Goal: Information Seeking & Learning: Learn about a topic

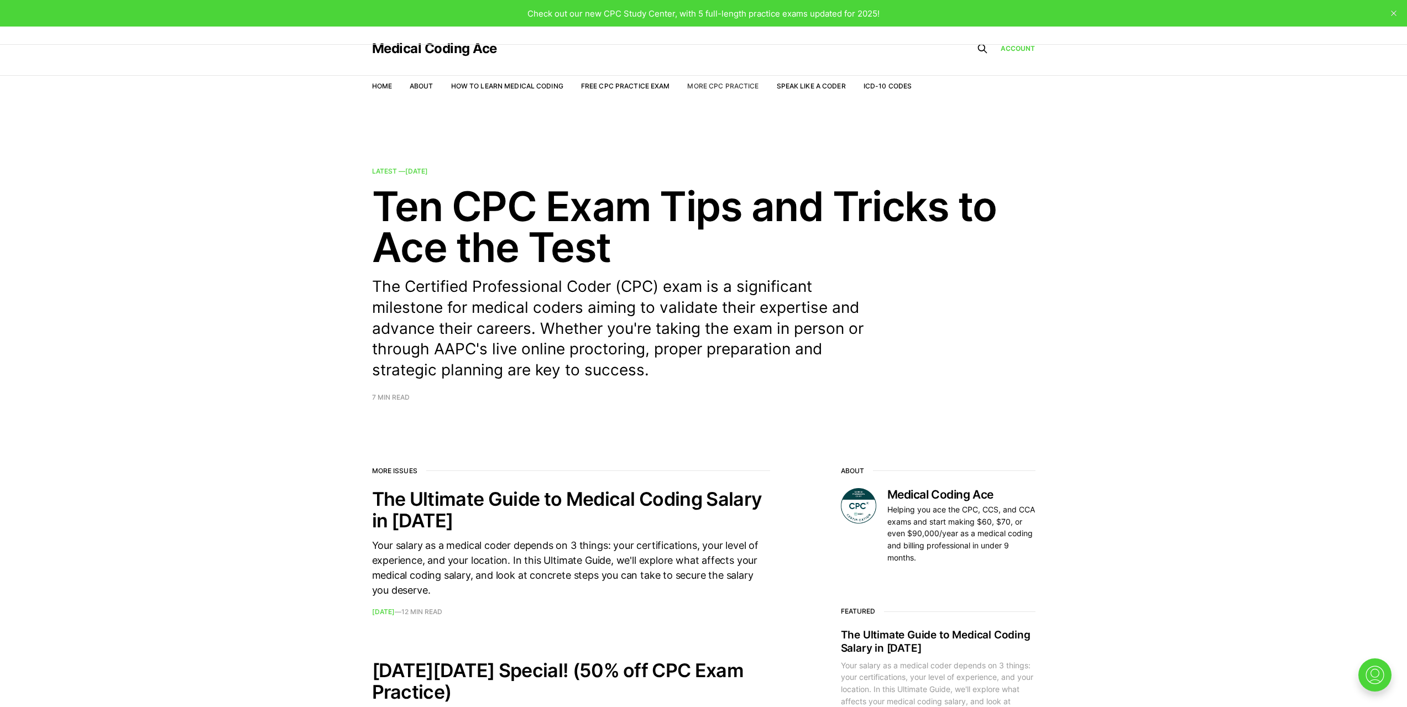
click at [723, 82] on link "More CPC Practice" at bounding box center [722, 86] width 71 height 8
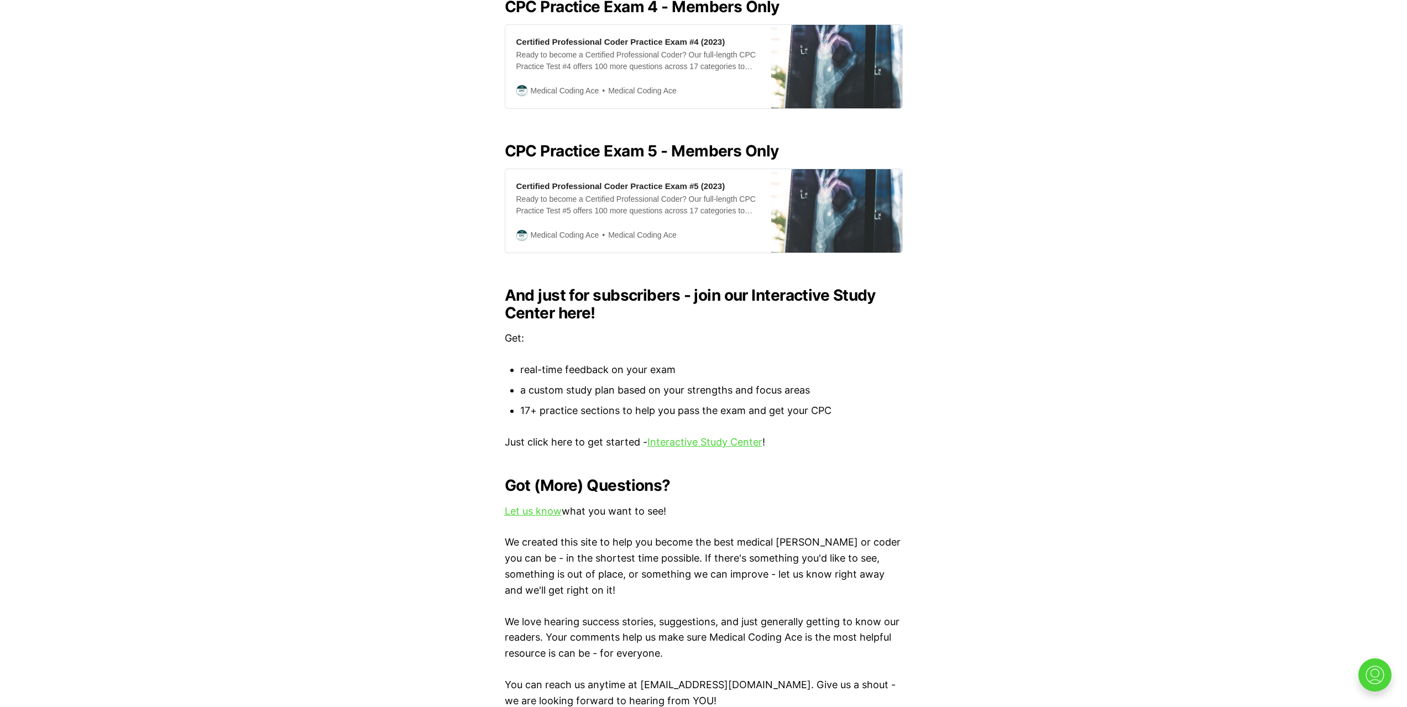
scroll to position [1014, 0]
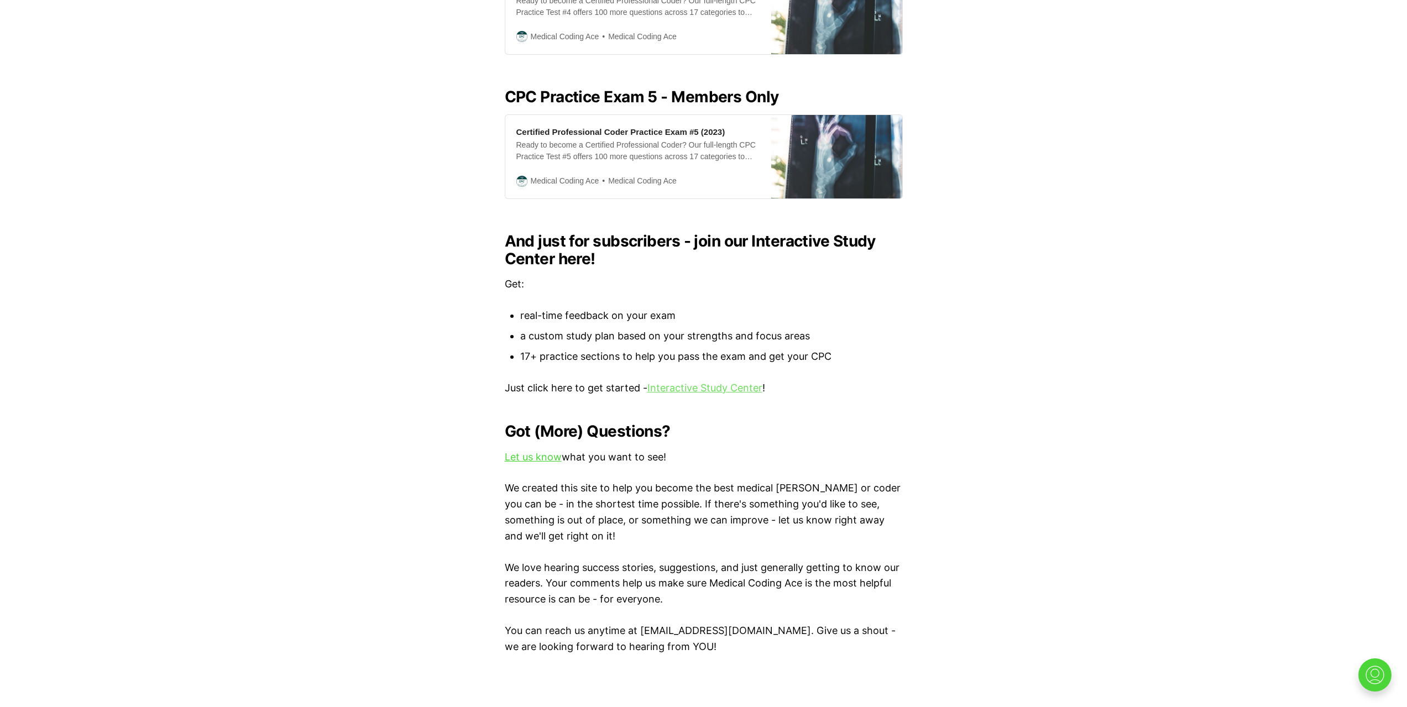
click at [754, 382] on link "Interactive Study Center" at bounding box center [705, 388] width 115 height 12
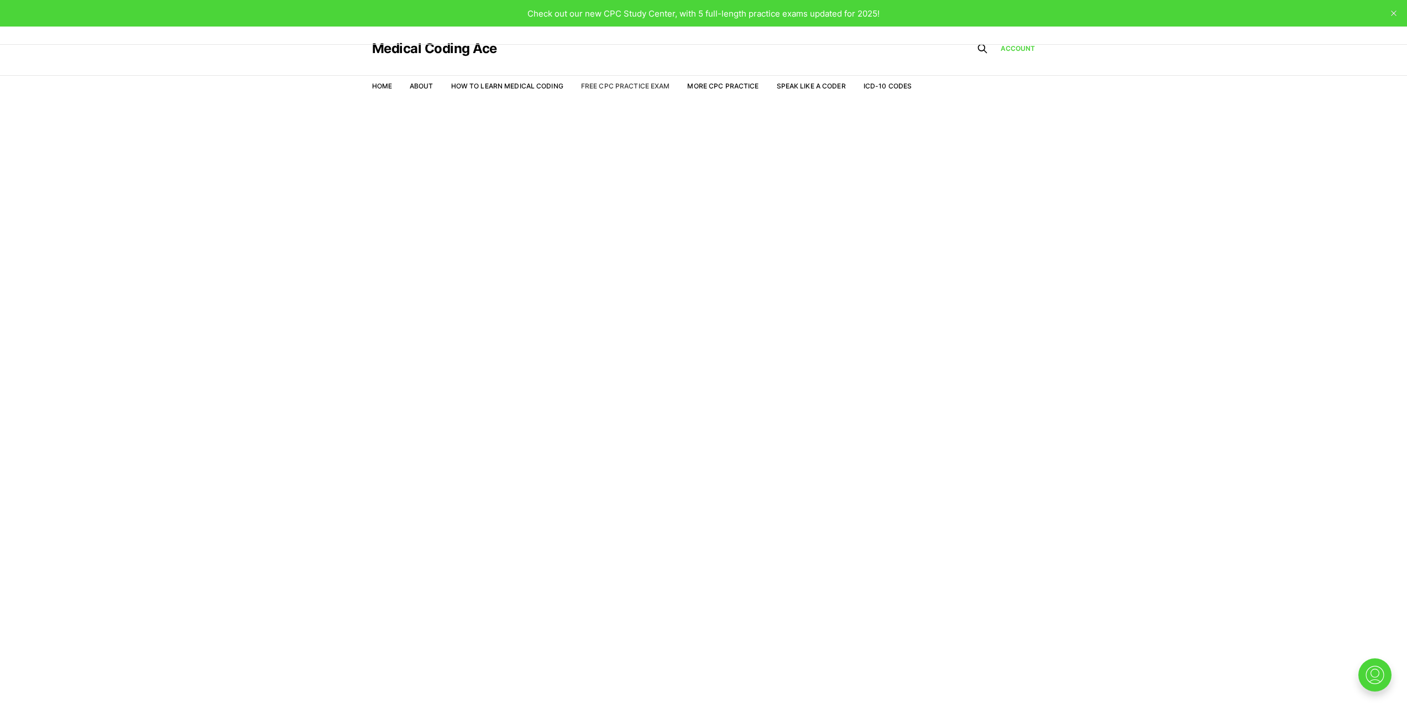
click at [604, 88] on link "Free CPC Practice Exam" at bounding box center [625, 86] width 89 height 8
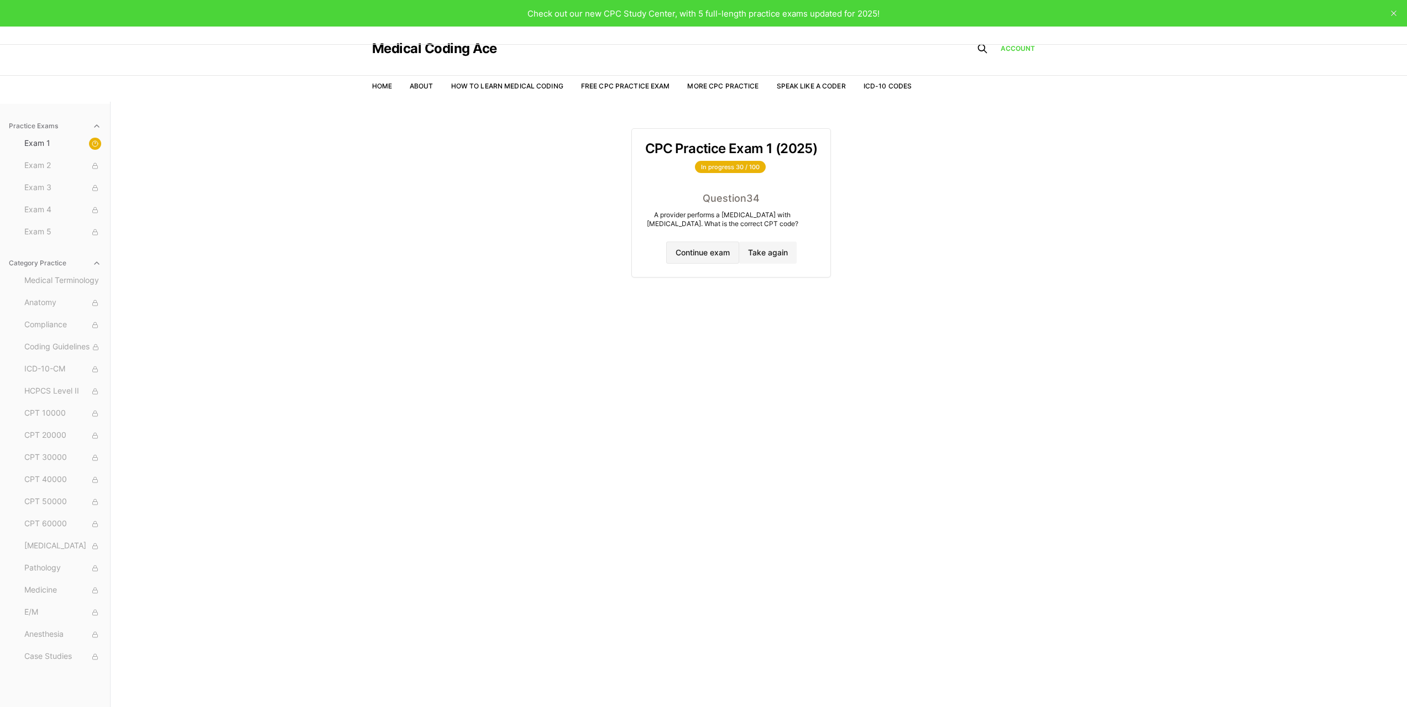
click at [726, 263] on button "Continue exam" at bounding box center [702, 253] width 73 height 22
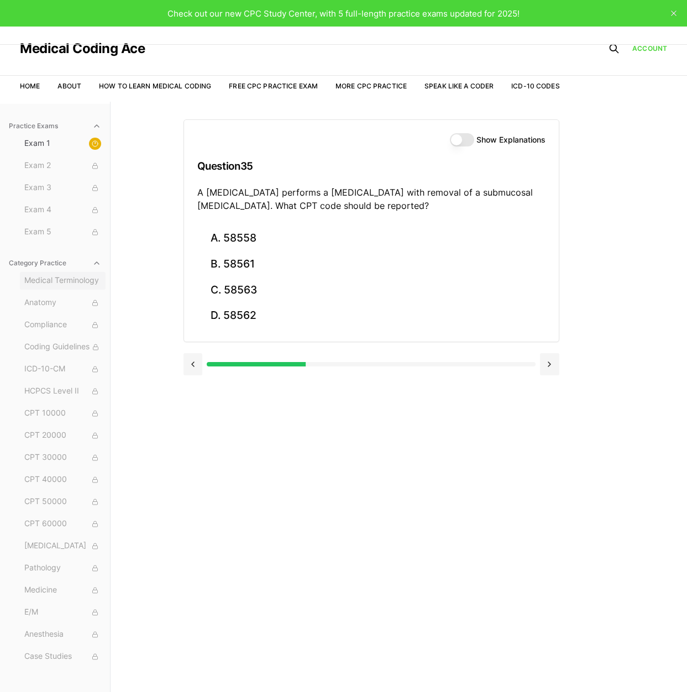
click at [69, 281] on span "Medical Terminology" at bounding box center [62, 281] width 77 height 12
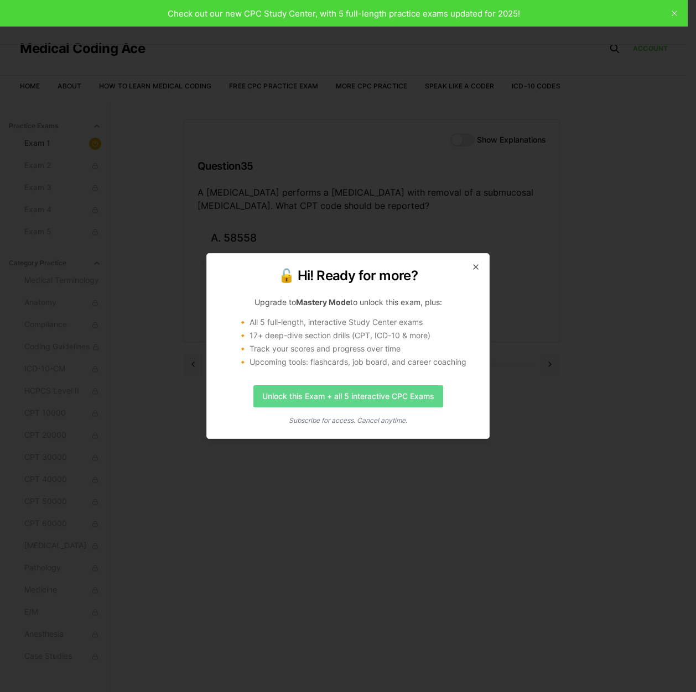
click at [319, 390] on link "Unlock this Exam + all 5 interactive CPC Exams" at bounding box center [348, 396] width 190 height 22
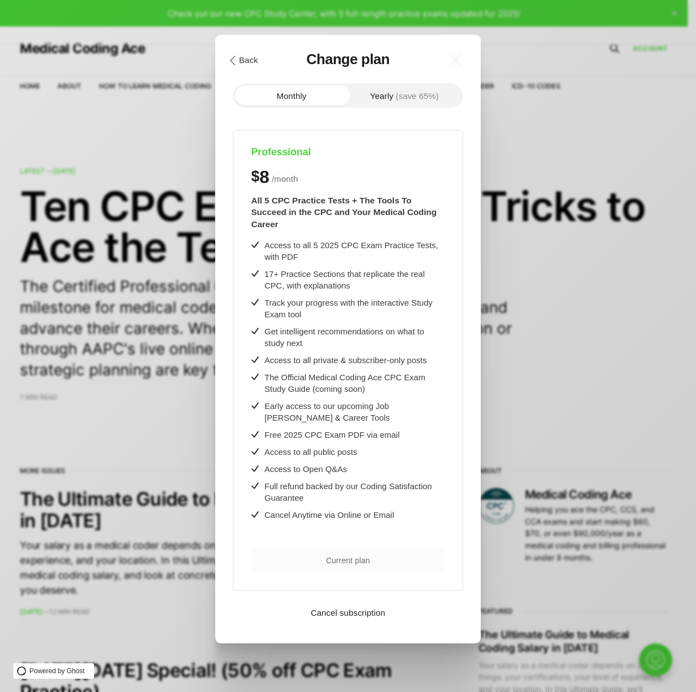
click at [238, 61] on button ".cls-1{fill:none;stroke:currentColor;stroke-linecap:round;stroke-linejoin:round…" at bounding box center [243, 60] width 38 height 19
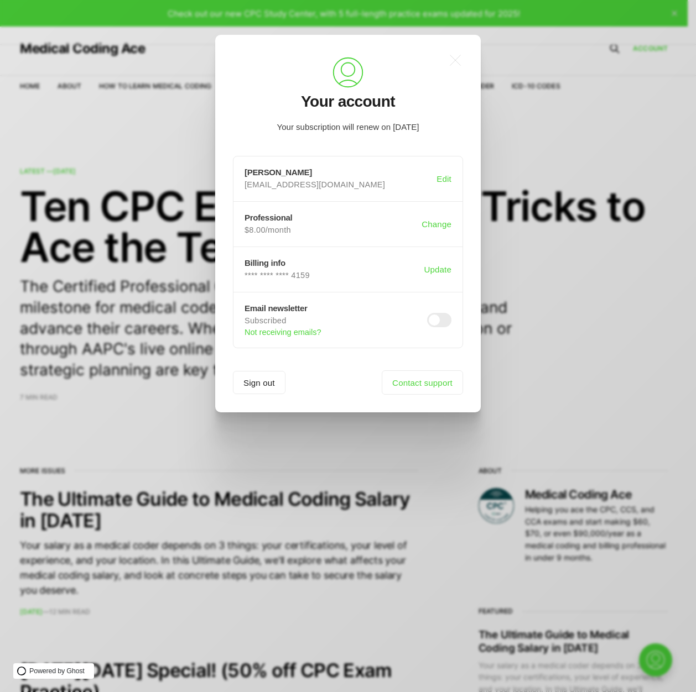
click at [552, 214] on div ".a{fill:none;stroke:currentColor;stroke-linecap:round;stroke-linejoin:round;str…" at bounding box center [356, 346] width 712 height 692
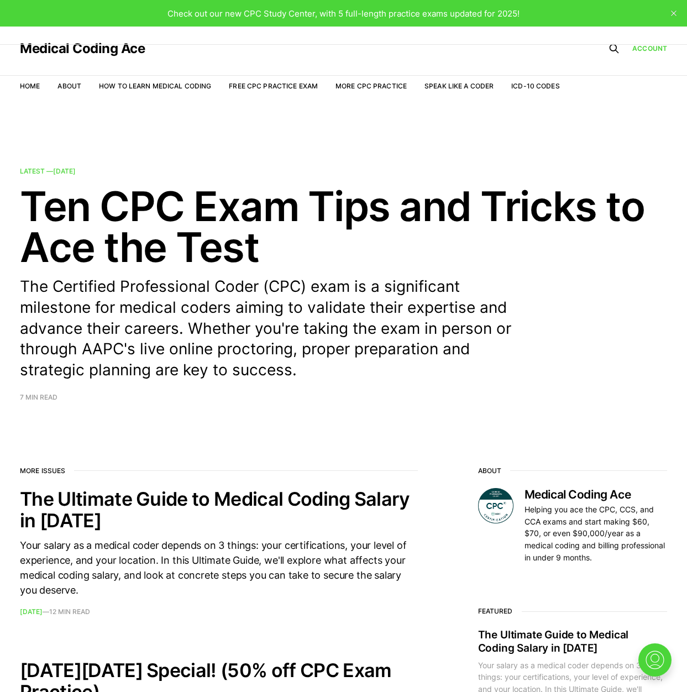
click at [354, 81] on li "More CPC Practice" at bounding box center [371, 86] width 71 height 11
click at [349, 89] on link "More CPC Practice" at bounding box center [371, 86] width 71 height 8
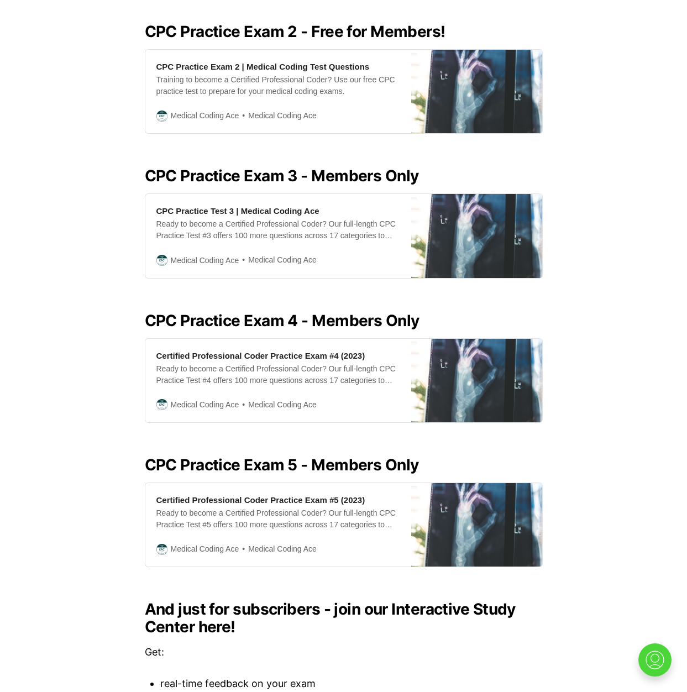
scroll to position [922, 0]
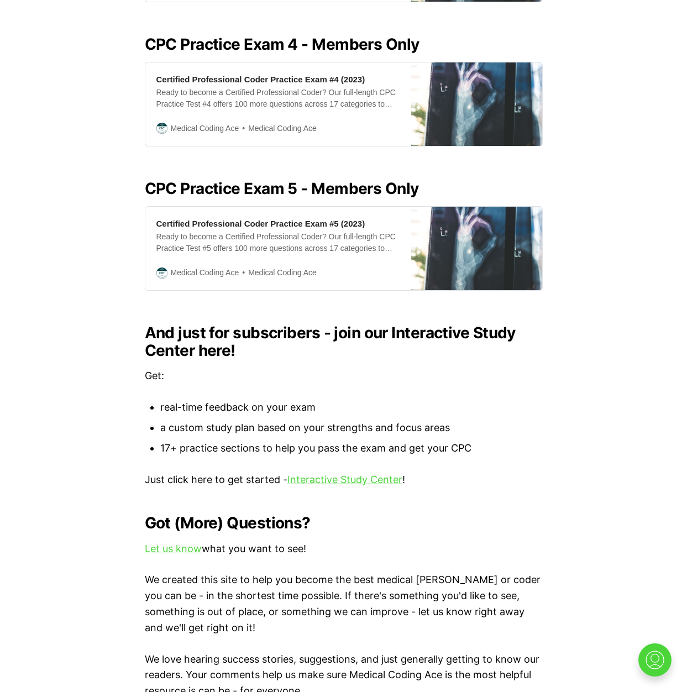
click at [366, 460] on div "Looking for all our CPC Exam practice resources in one place? Look no further! …" at bounding box center [343, 53] width 687 height 1388
click at [318, 474] on link "Interactive Study Center" at bounding box center [345, 480] width 115 height 12
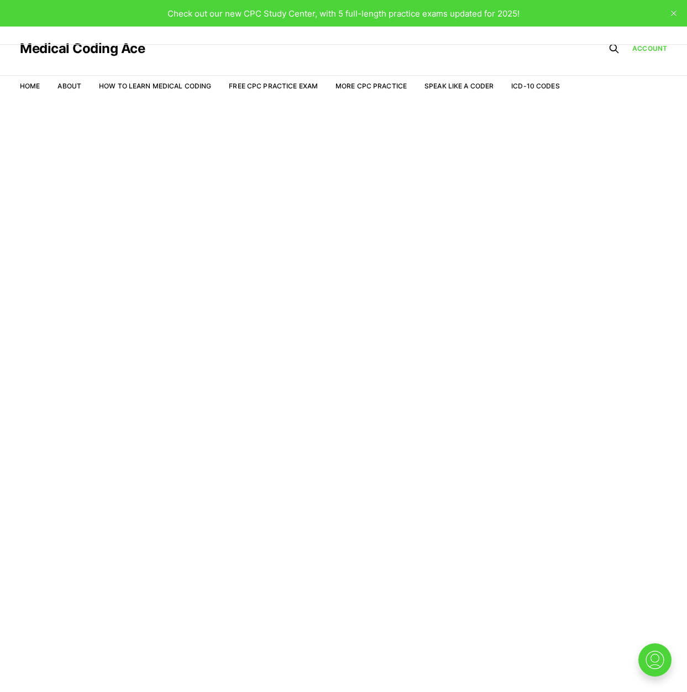
click at [546, 19] on div "Check out our new CPC Study Center, with 5 full-length practice exams updated f…" at bounding box center [343, 13] width 687 height 27
click at [671, 13] on icon "close" at bounding box center [674, 14] width 6 height 6
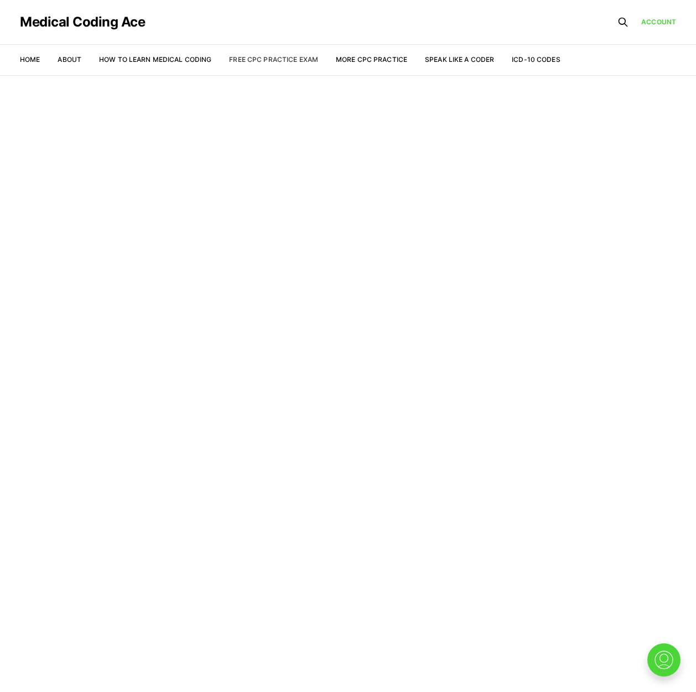
click at [278, 58] on link "Free CPC Practice Exam" at bounding box center [273, 59] width 89 height 8
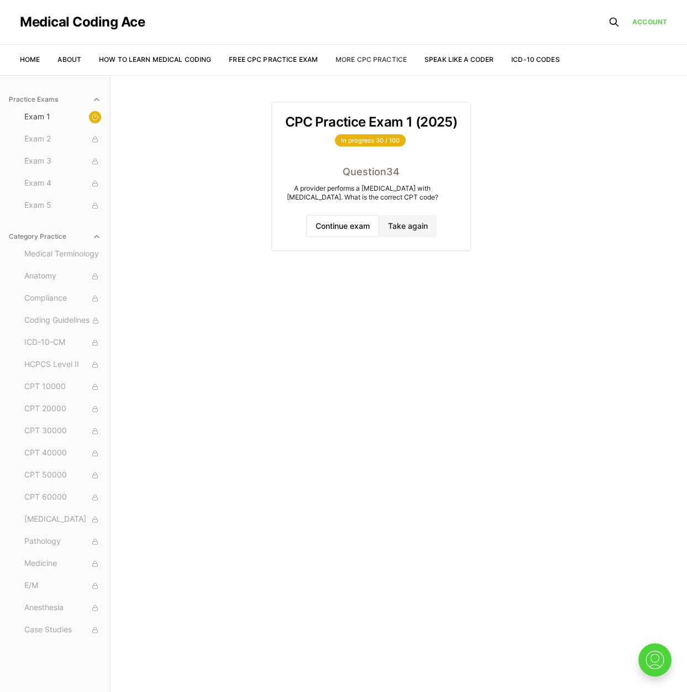
click at [378, 58] on link "More CPC Practice" at bounding box center [371, 59] width 71 height 8
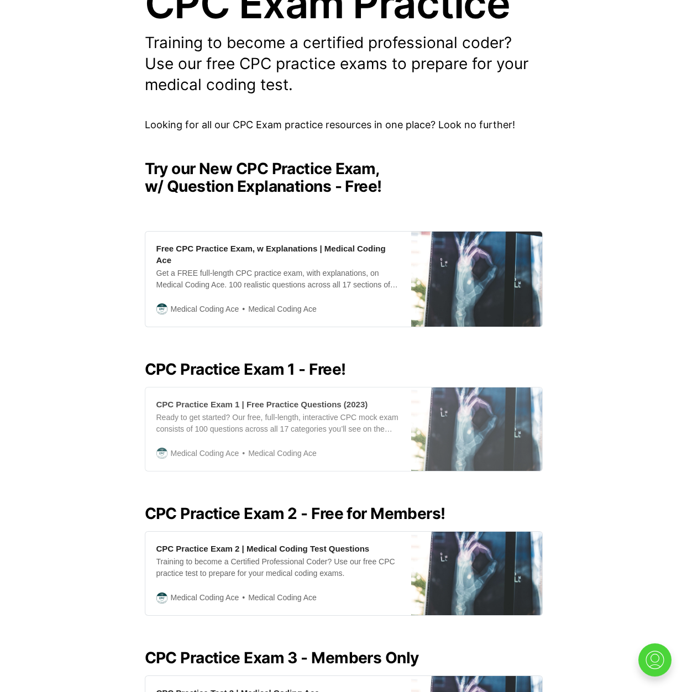
scroll to position [184, 0]
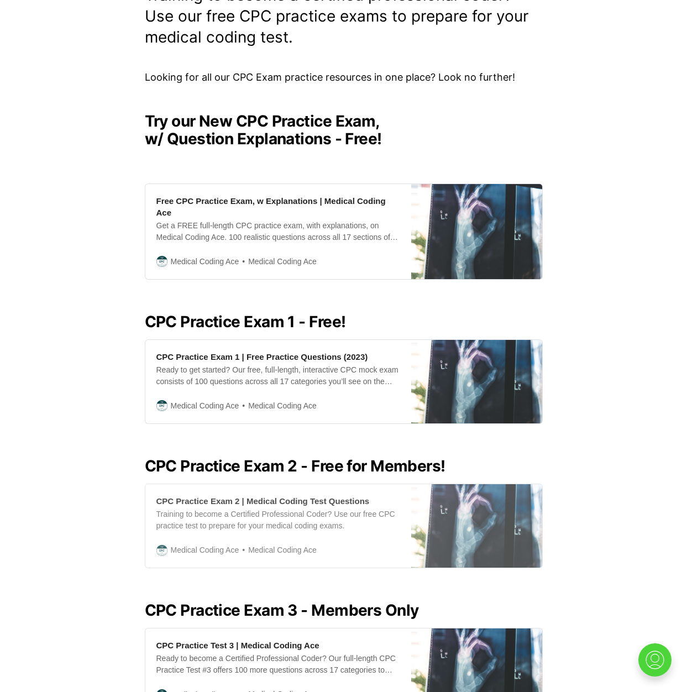
click at [309, 484] on div "CPC Practice Exam 2 | Medical Coding Test Questions Training to become a Certif…" at bounding box center [278, 526] width 266 height 84
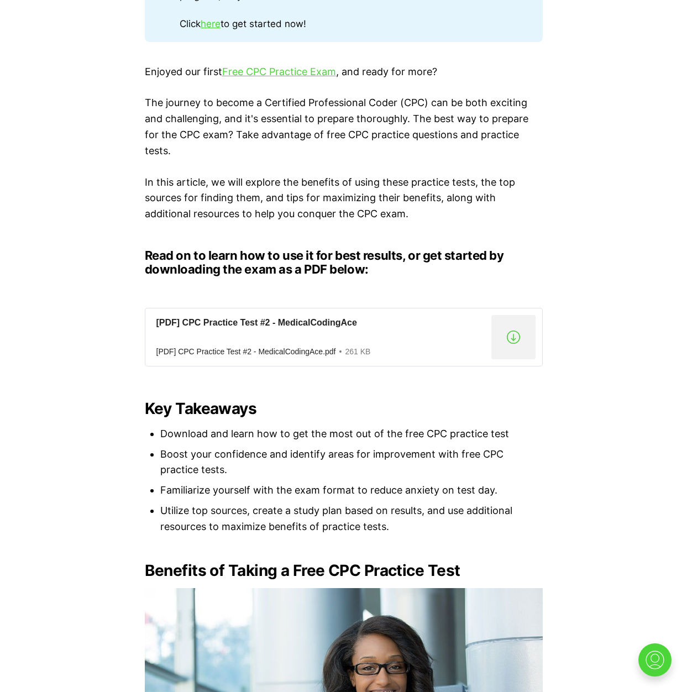
scroll to position [645, 0]
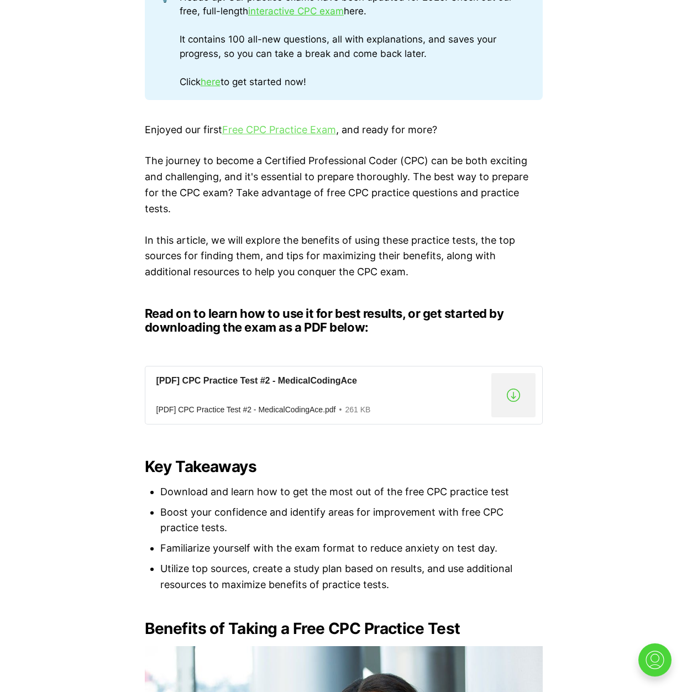
click at [277, 129] on link "Free CPC Practice Exam" at bounding box center [279, 130] width 114 height 12
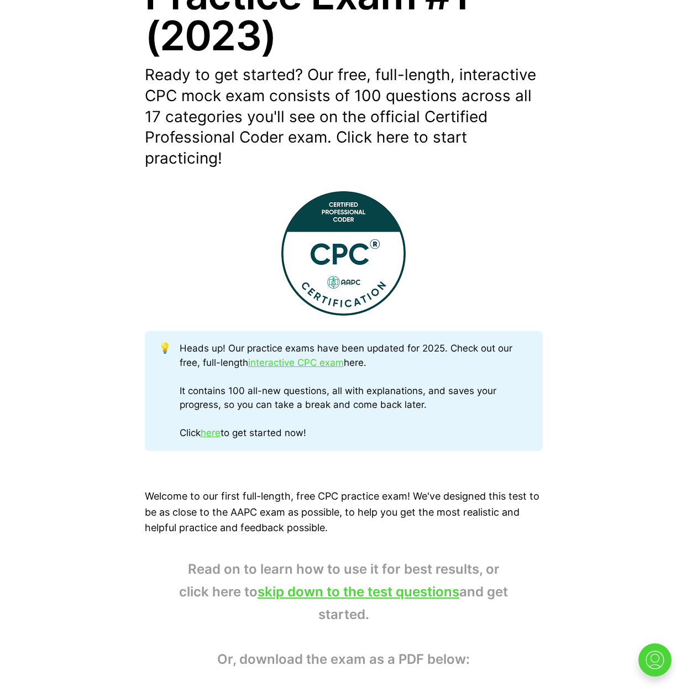
scroll to position [369, 0]
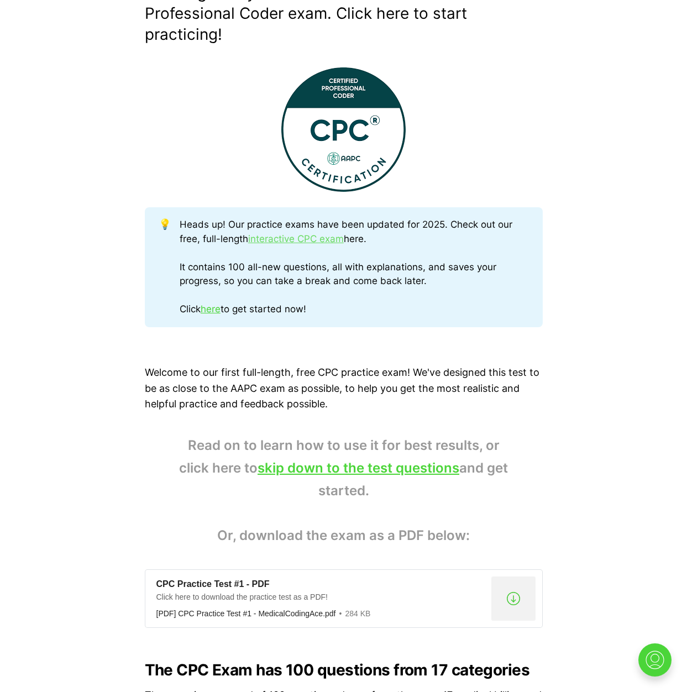
click at [286, 243] on link "interactive CPC exam" at bounding box center [296, 238] width 96 height 11
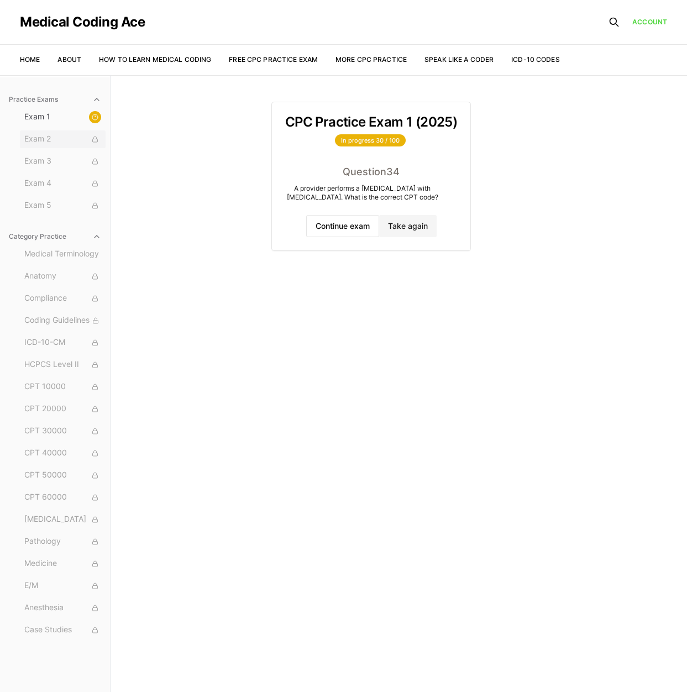
click at [76, 143] on span "Exam 2" at bounding box center [62, 139] width 77 height 12
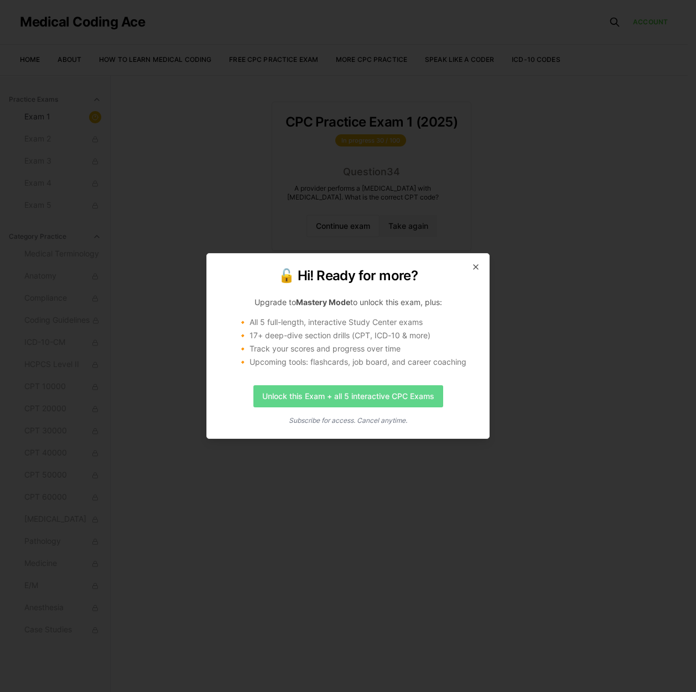
click at [389, 394] on link "Unlock this Exam + all 5 interactive CPC Exams" at bounding box center [348, 396] width 190 height 22
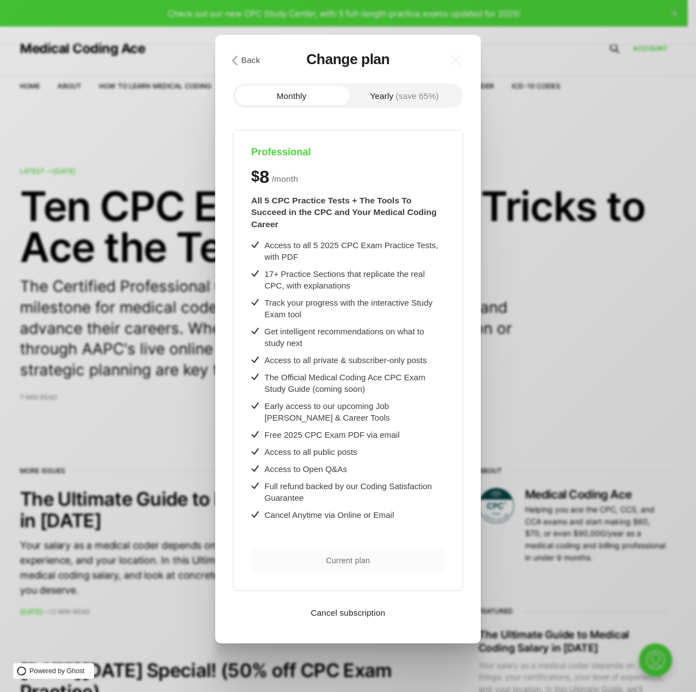
click at [386, 92] on button "Yearly (save 65%)" at bounding box center [404, 96] width 113 height 20
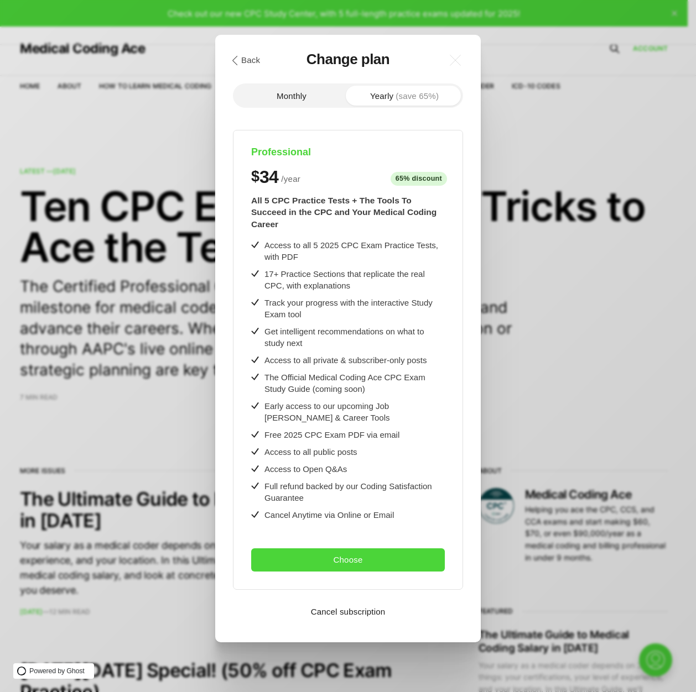
click at [260, 95] on button "Monthly" at bounding box center [291, 96] width 113 height 20
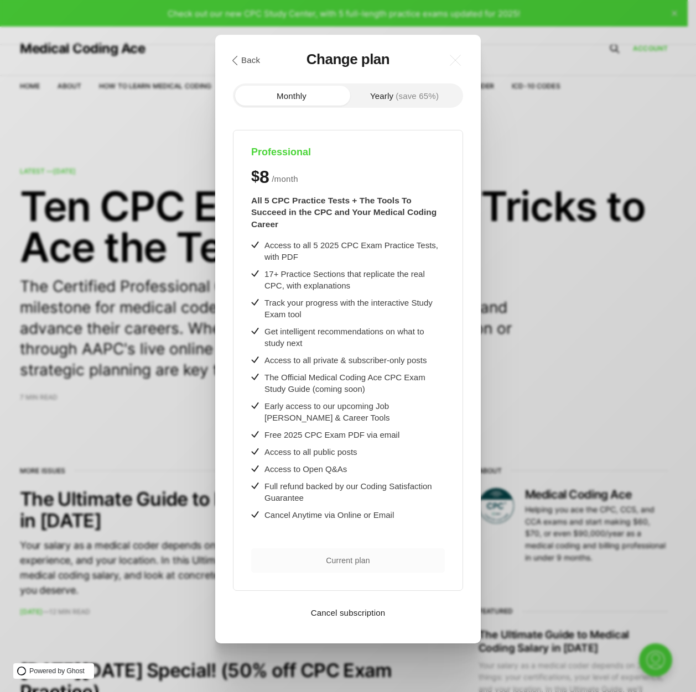
click at [390, 94] on button "Yearly (save 65%)" at bounding box center [404, 96] width 113 height 20
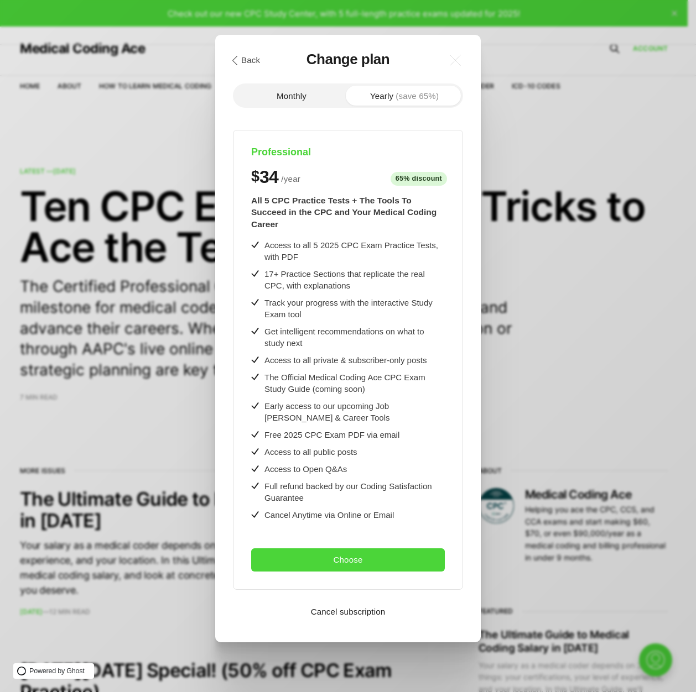
click at [330, 103] on button "Monthly" at bounding box center [291, 96] width 113 height 20
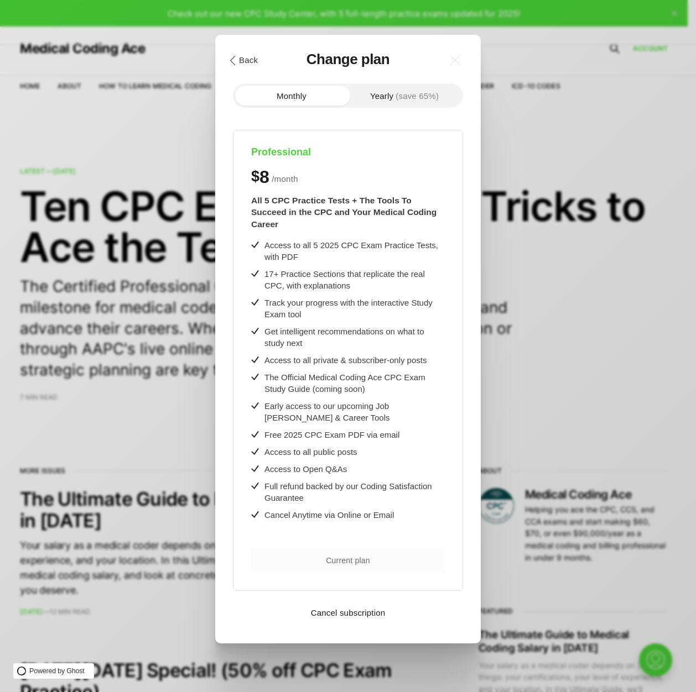
click at [249, 64] on button ".cls-1{fill:none;stroke:currentColor;stroke-linecap:round;stroke-linejoin:round…" at bounding box center [243, 60] width 38 height 19
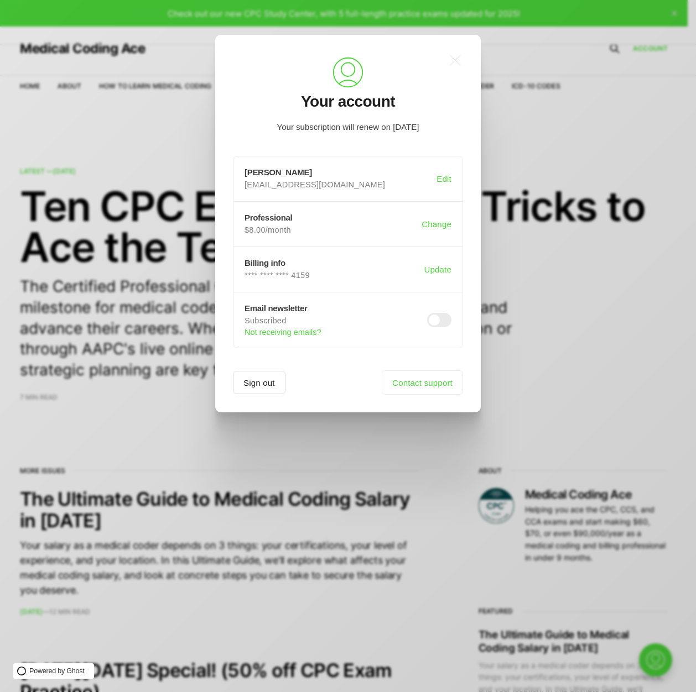
drag, startPoint x: 286, startPoint y: 387, endPoint x: 275, endPoint y: 392, distance: 12.6
click at [284, 388] on footer "Sign out Contact support" at bounding box center [348, 383] width 230 height 24
click at [270, 393] on button "Sign out" at bounding box center [259, 382] width 53 height 23
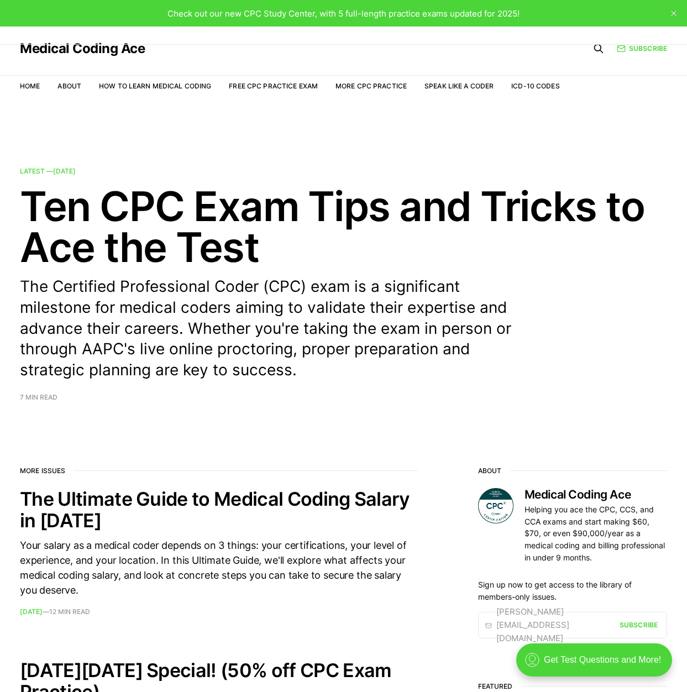
click at [672, 14] on icon "close" at bounding box center [674, 14] width 6 height 6
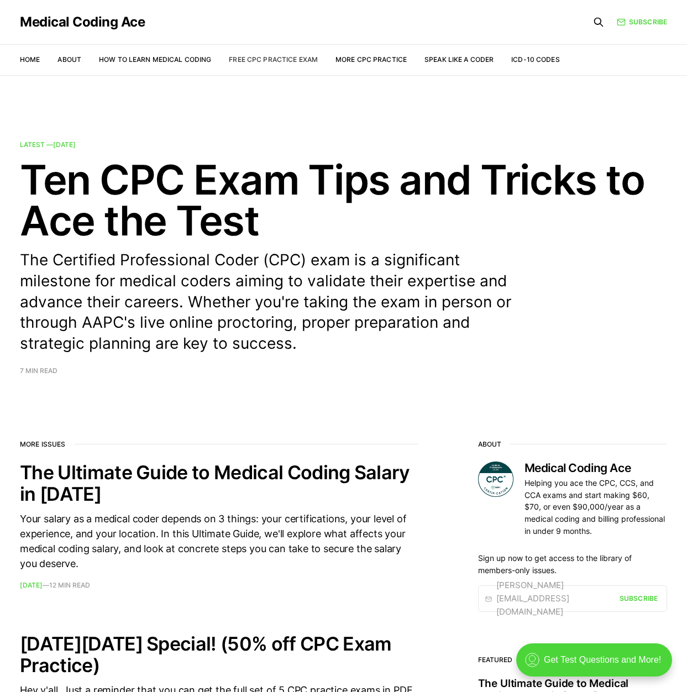
click at [280, 56] on link "Free CPC Practice Exam" at bounding box center [273, 59] width 89 height 8
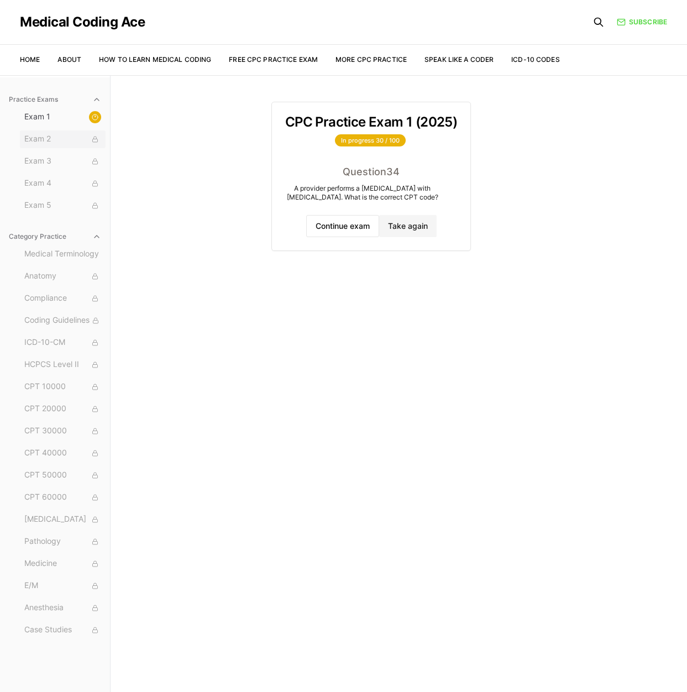
click at [58, 134] on span "Exam 2" at bounding box center [62, 139] width 77 height 12
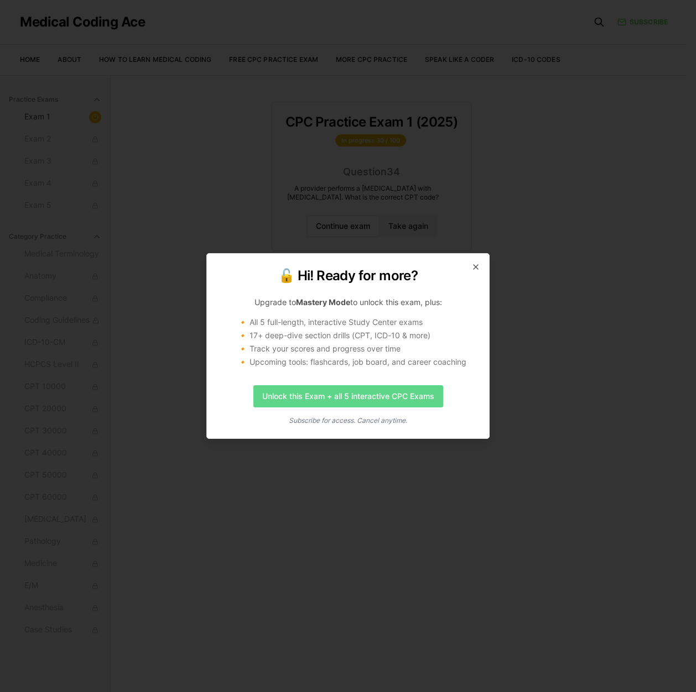
click at [308, 395] on link "Unlock this Exam + all 5 interactive CPC Exams" at bounding box center [348, 396] width 190 height 22
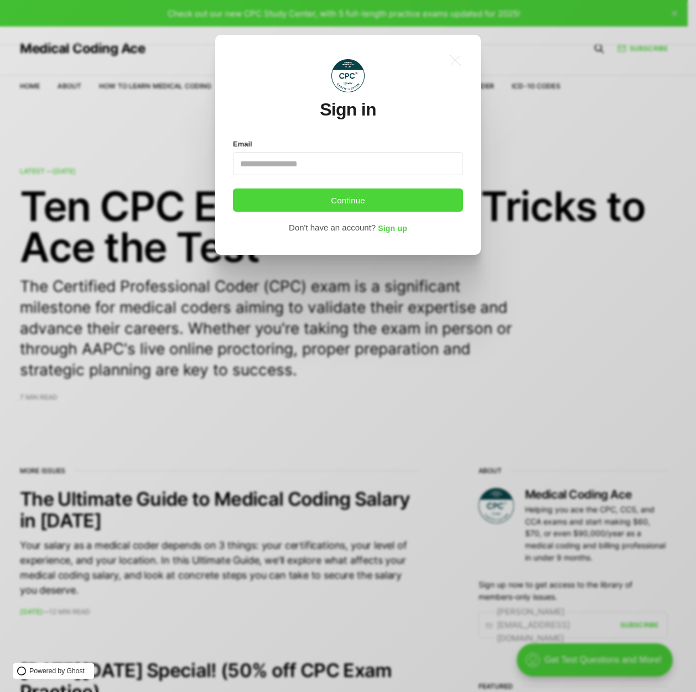
click at [300, 163] on input "Email" at bounding box center [348, 163] width 230 height 23
type input "**********"
click at [303, 199] on button "Continue" at bounding box center [348, 200] width 230 height 23
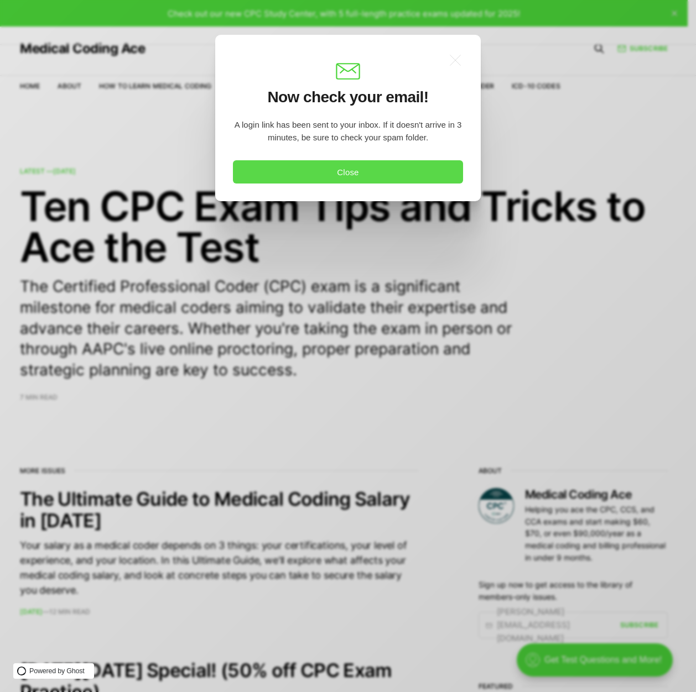
click at [297, 166] on button "Close" at bounding box center [348, 171] width 230 height 23
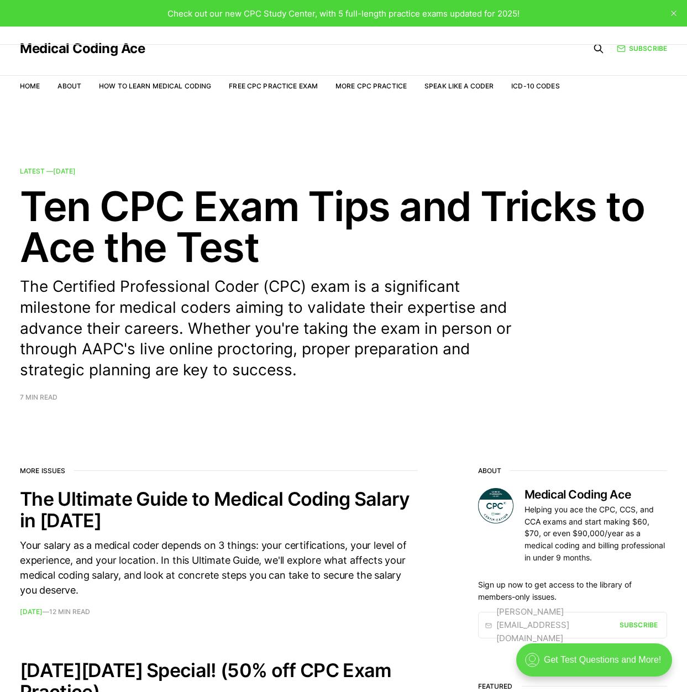
click at [625, 661] on div ".cls-1{fill:none;stroke:currentColor;stroke-linecap:round;stroke-linejoin:round…" at bounding box center [595, 660] width 156 height 33
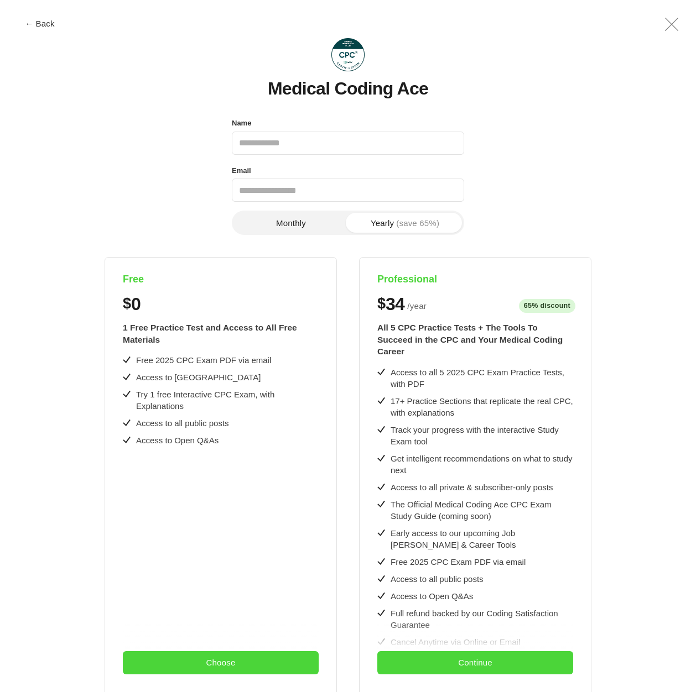
scroll to position [90, 0]
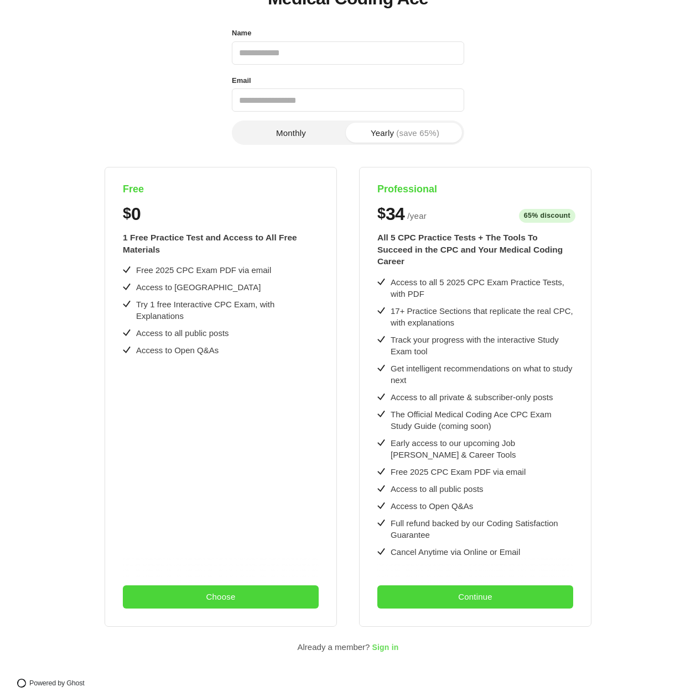
click at [380, 644] on span "Sign in" at bounding box center [385, 648] width 27 height 9
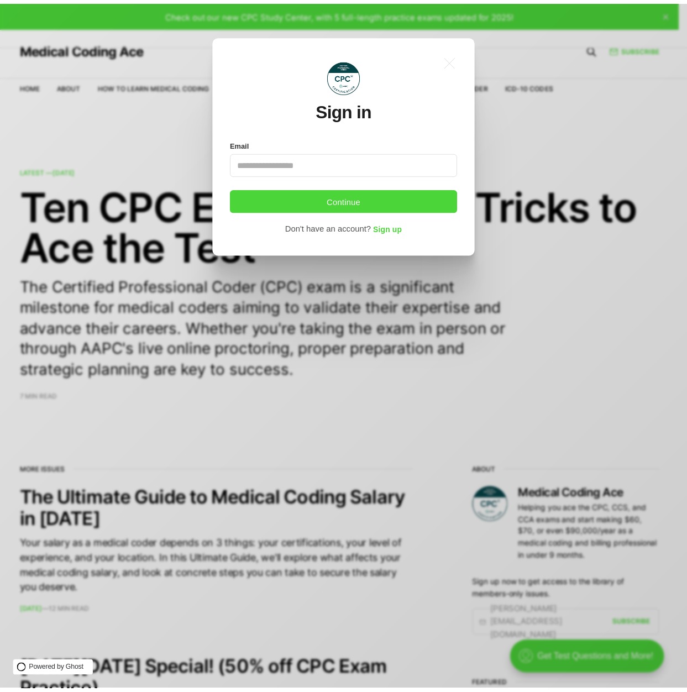
scroll to position [0, 0]
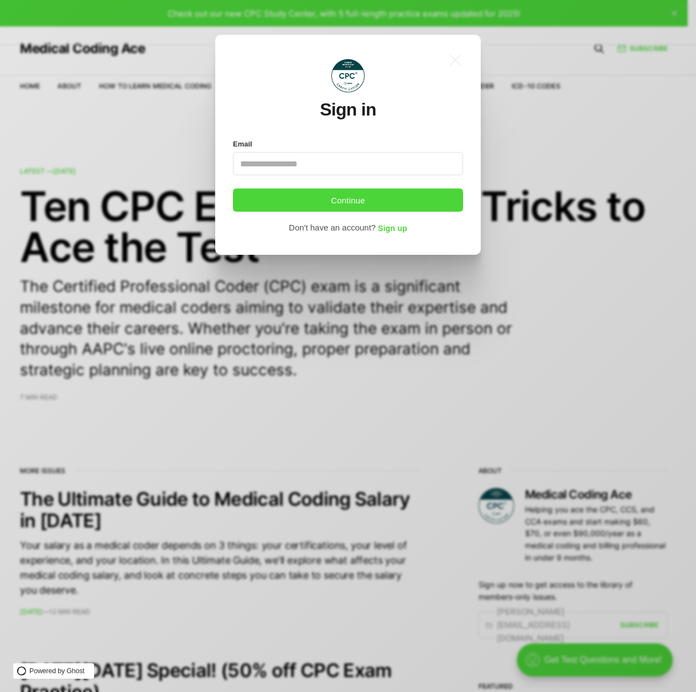
click at [293, 168] on input "Email" at bounding box center [348, 163] width 230 height 23
type input "**********"
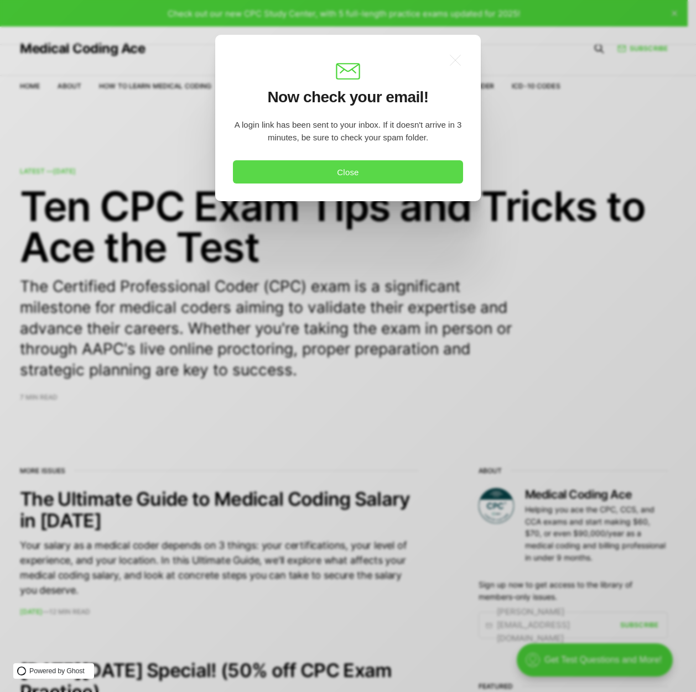
click at [327, 176] on button "Close" at bounding box center [348, 171] width 230 height 23
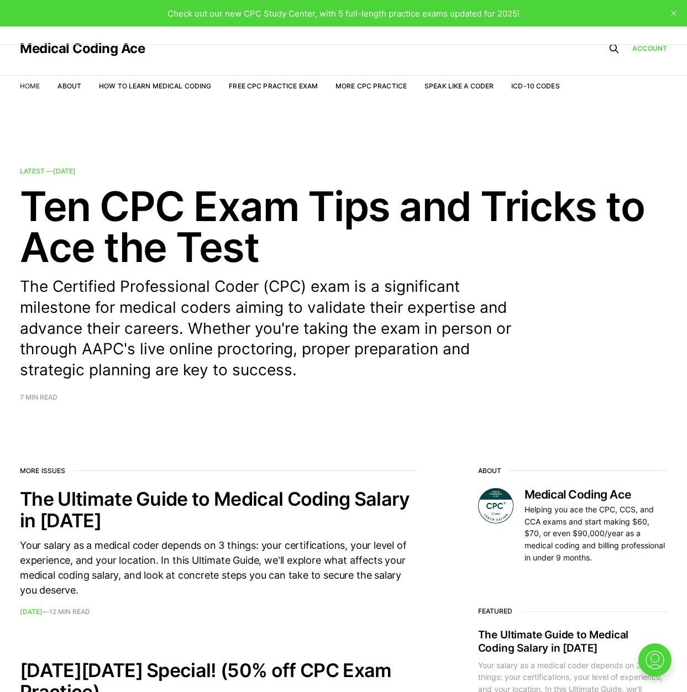
click at [36, 85] on link "Home" at bounding box center [30, 86] width 20 height 8
click at [82, 80] on nav "Home About How to Learn Medical Coding Free CPC Practice Exam More CPC Practice…" at bounding box center [290, 86] width 540 height 31
click at [77, 85] on link "About" at bounding box center [70, 86] width 24 height 8
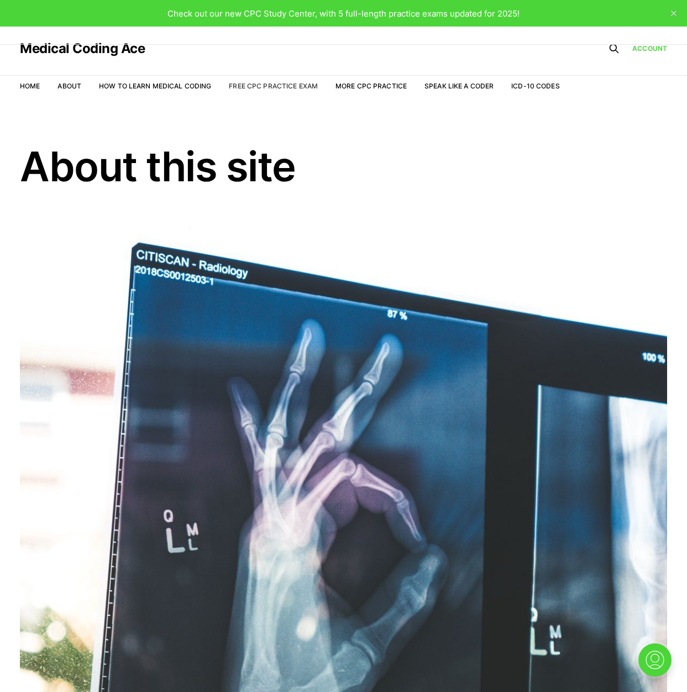
click at [262, 87] on link "Free CPC Practice Exam" at bounding box center [273, 86] width 89 height 8
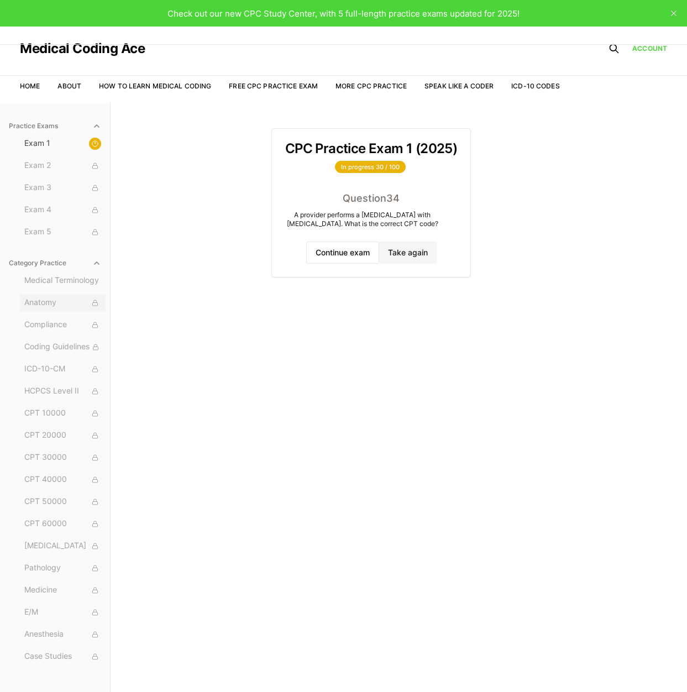
click at [75, 300] on span "Anatomy" at bounding box center [62, 303] width 77 height 12
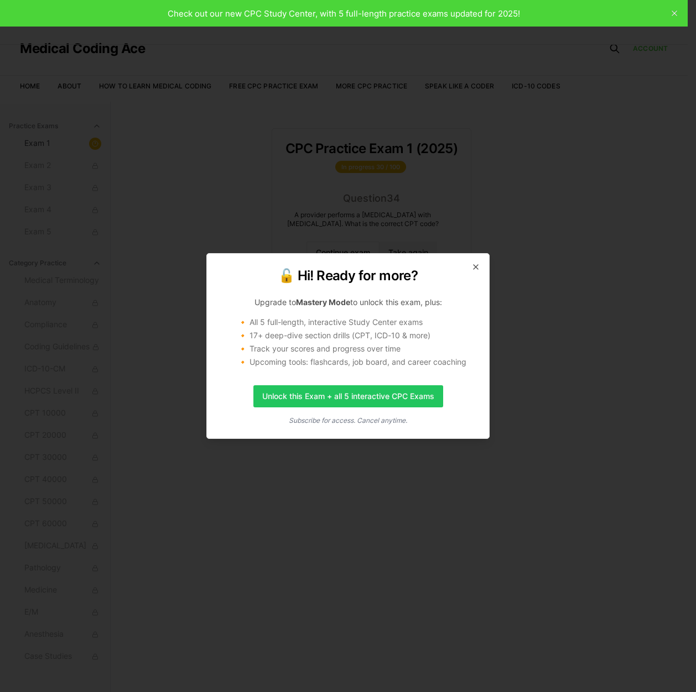
click at [472, 262] on div "🔓 Hi! Ready for more? Upgrade to Mastery Mode to unlock this exam, plus: 🔸 All …" at bounding box center [347, 346] width 283 height 186
click at [476, 265] on icon "button" at bounding box center [475, 267] width 9 height 9
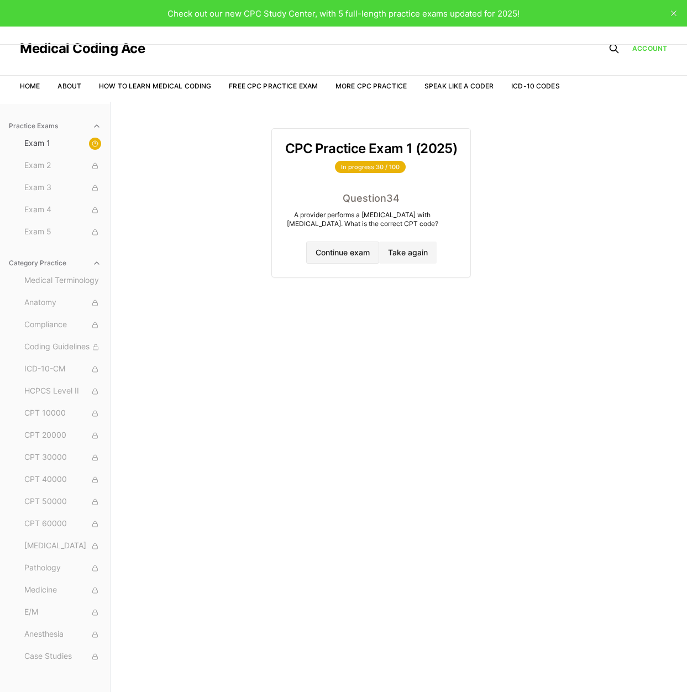
click at [349, 261] on button "Continue exam" at bounding box center [342, 253] width 73 height 22
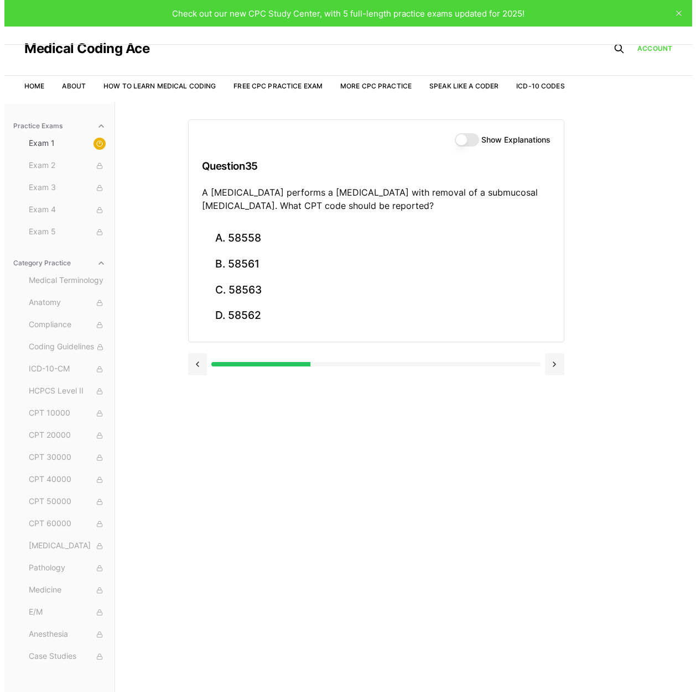
scroll to position [102, 0]
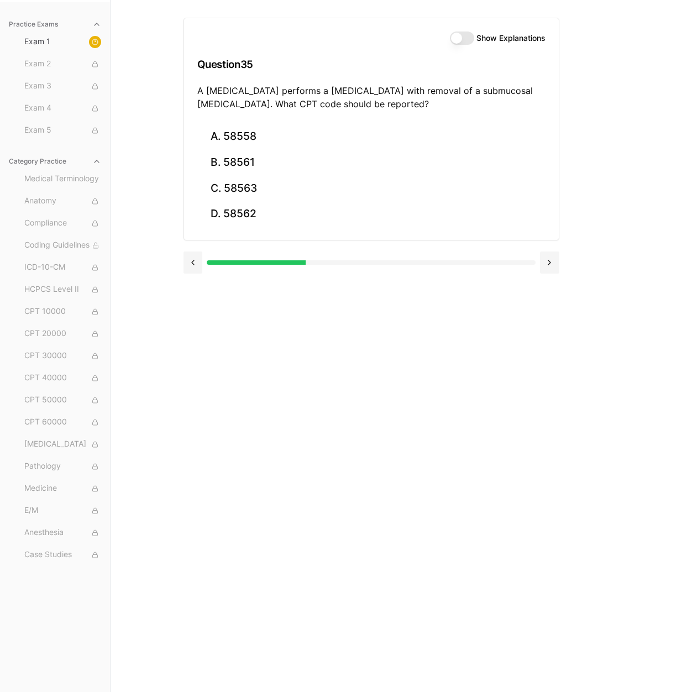
click at [46, 545] on div "Medical Terminology Anatomy Compliance Coding Guidelines ICD-10-CM HCPCS Level …" at bounding box center [63, 367] width 86 height 394
click at [45, 559] on span "Case Studies" at bounding box center [62, 555] width 77 height 12
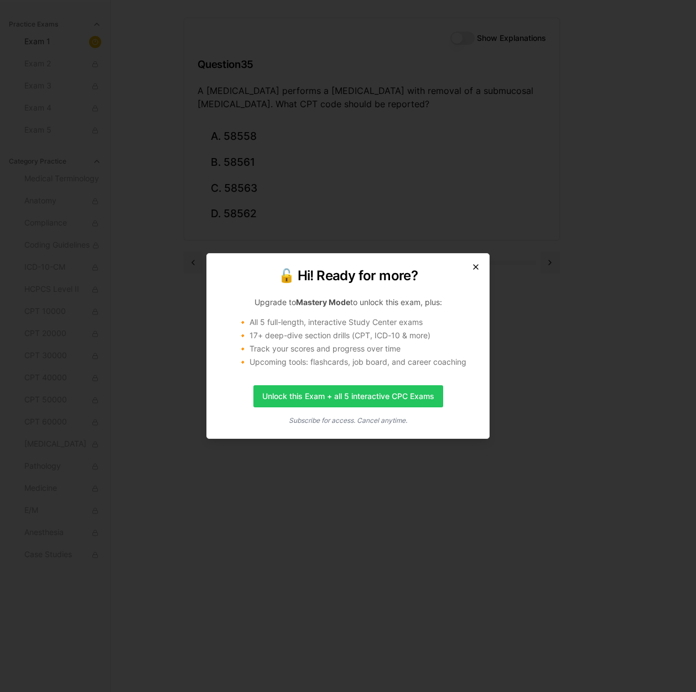
click at [472, 267] on icon "button" at bounding box center [475, 267] width 9 height 9
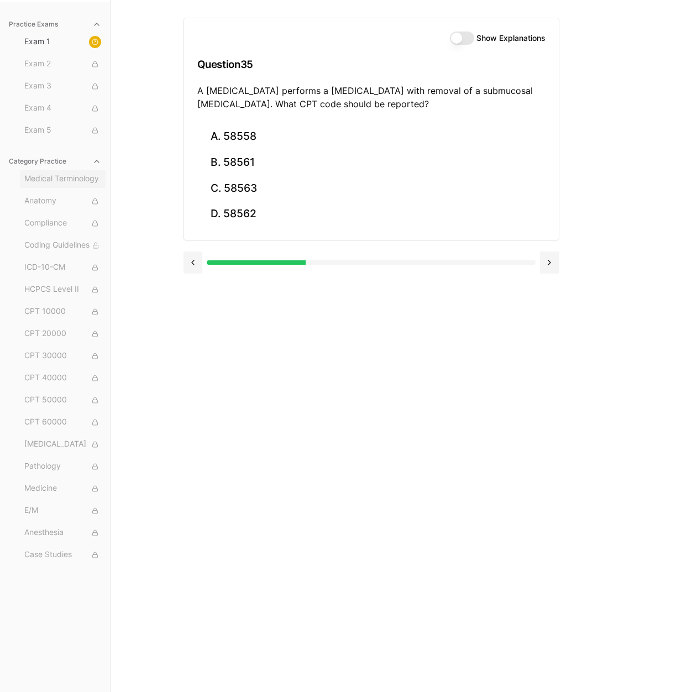
click at [50, 171] on button "Medical Terminology" at bounding box center [63, 179] width 86 height 18
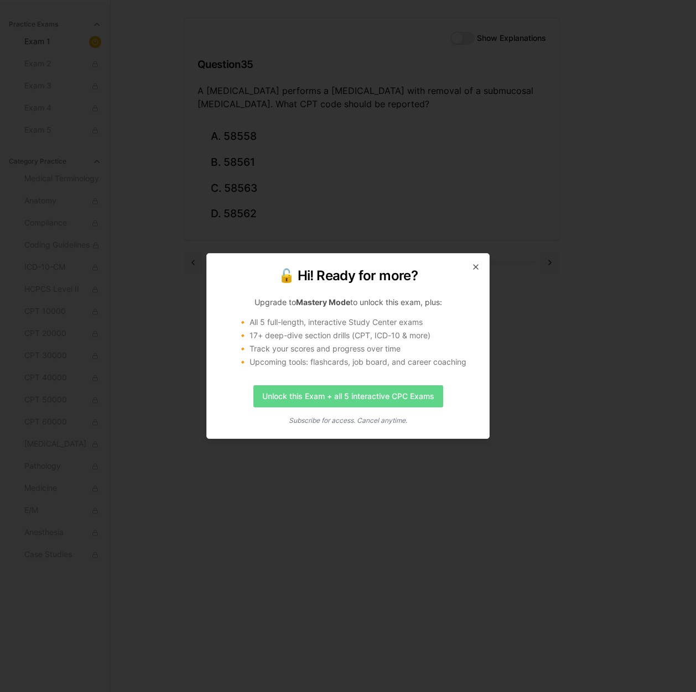
click at [374, 401] on link "Unlock this Exam + all 5 interactive CPC Exams" at bounding box center [348, 396] width 190 height 22
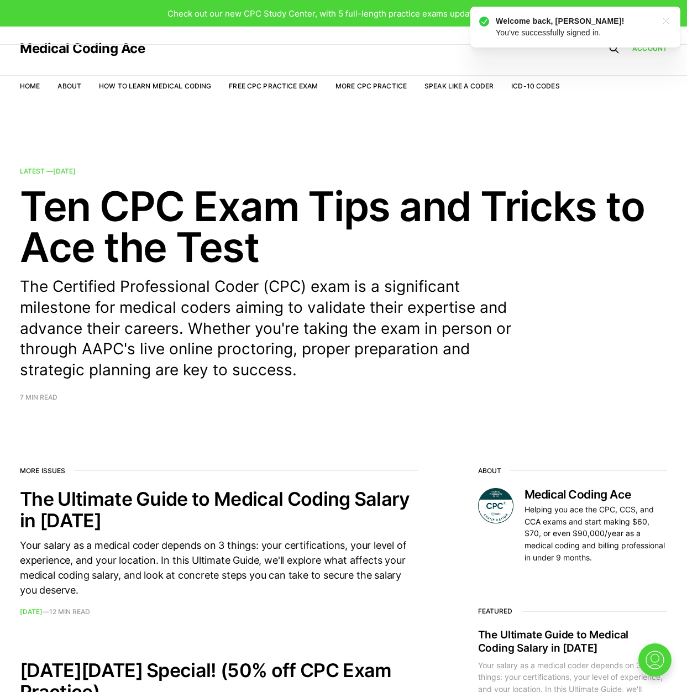
click at [666, 18] on icon ".a{fill:none;stroke:currentColor;stroke-linecap:round;stroke-linejoin:round;str…" at bounding box center [667, 21] width 18 height 18
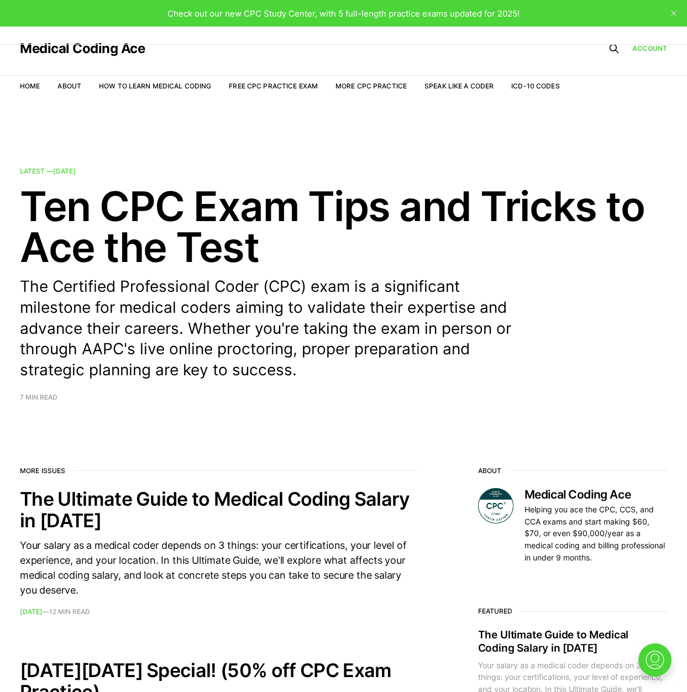
click at [398, 21] on div "Check out our new CPC Study Center, with 5 full-length practice exams updated f…" at bounding box center [343, 13] width 687 height 27
click at [382, 91] on li "More CPC Practice" at bounding box center [371, 86] width 71 height 11
click at [363, 84] on link "More CPC Practice" at bounding box center [371, 86] width 71 height 8
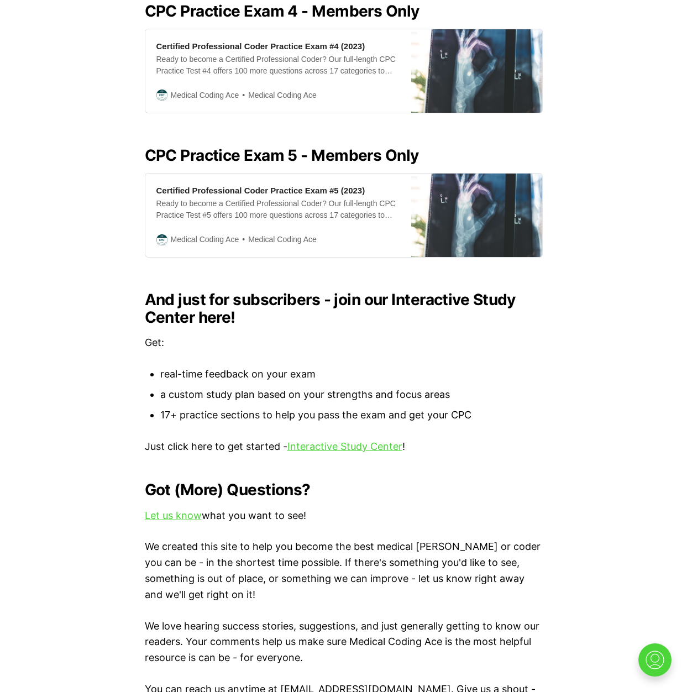
scroll to position [1014, 0]
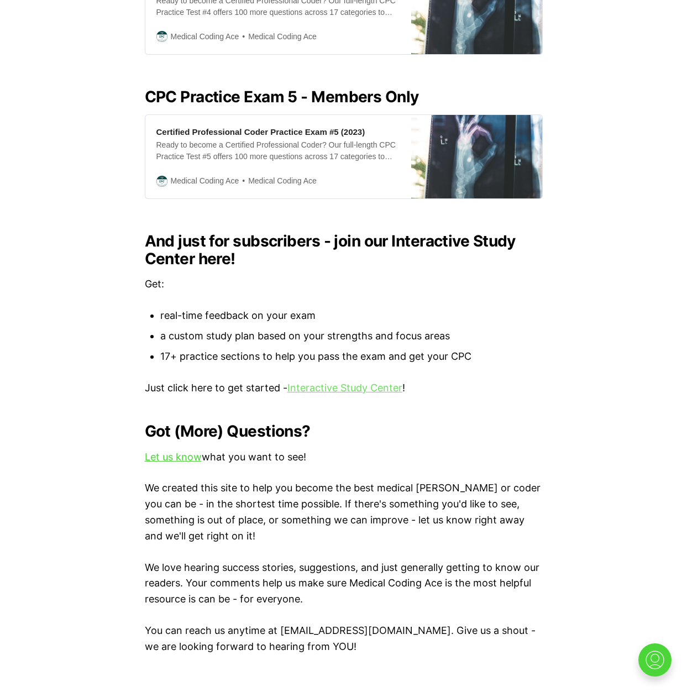
click at [353, 382] on link "Interactive Study Center" at bounding box center [345, 388] width 115 height 12
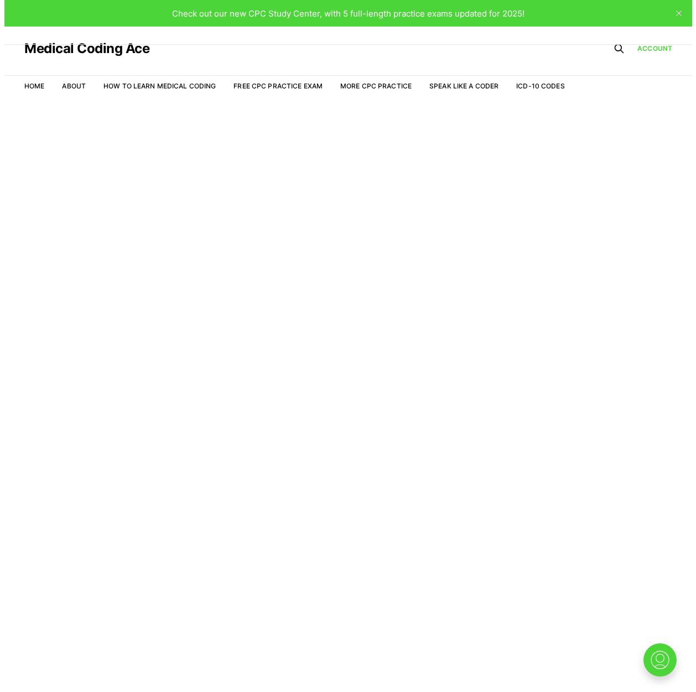
scroll to position [27, 0]
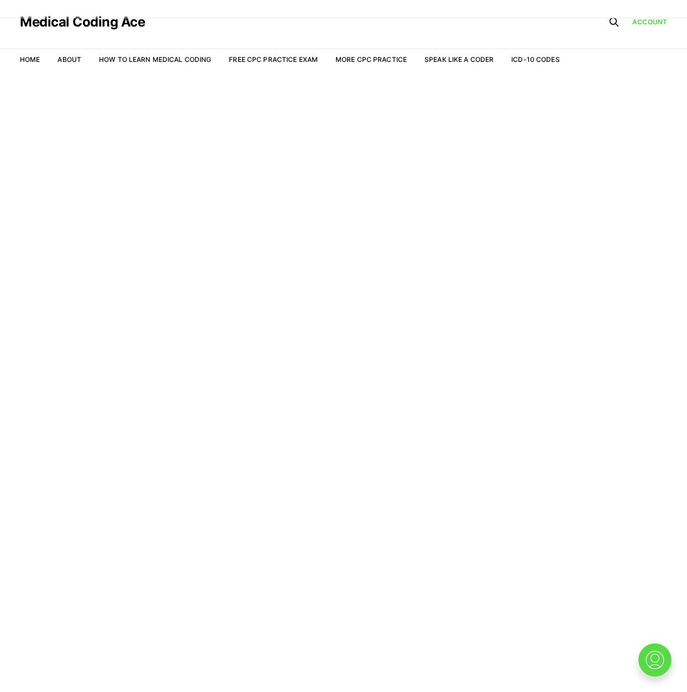
click at [653, 656] on img at bounding box center [655, 660] width 35 height 35
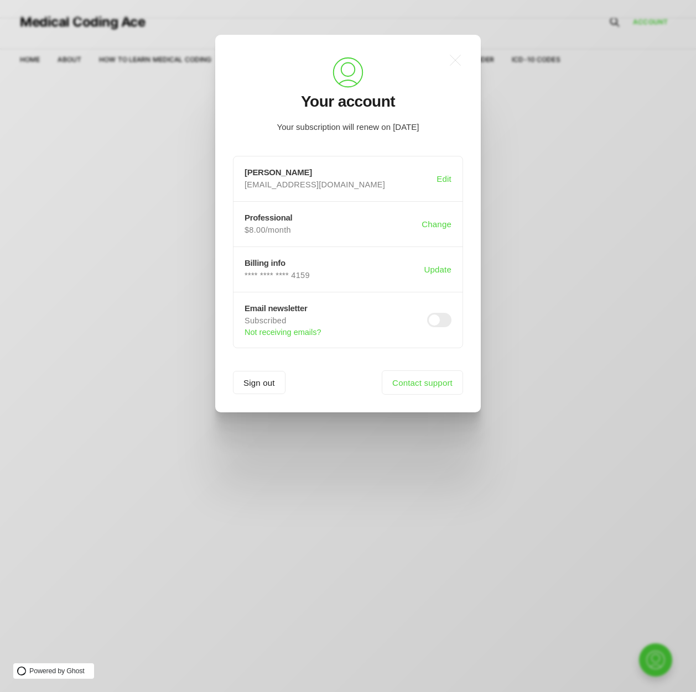
scroll to position [0, 0]
click at [425, 390] on link "Contact support" at bounding box center [422, 383] width 81 height 24
click at [422, 377] on link "Contact support" at bounding box center [422, 383] width 81 height 24
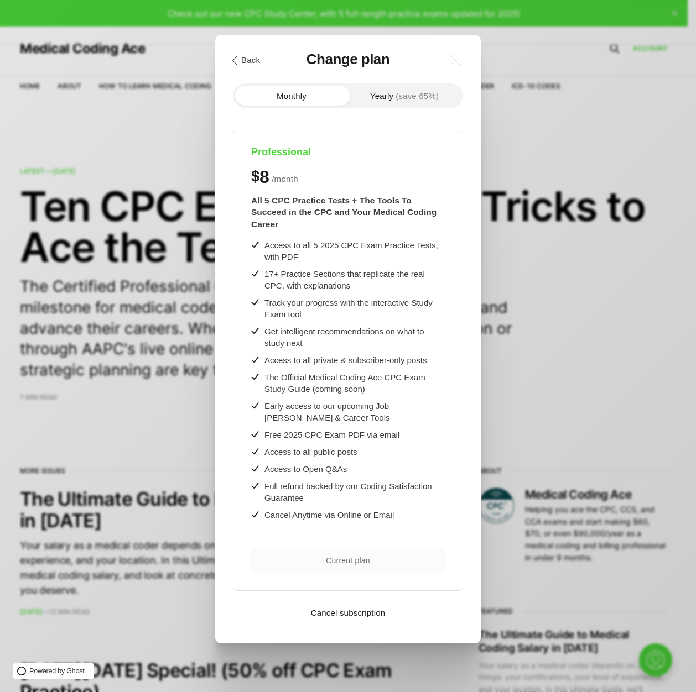
click at [384, 96] on button "Yearly (save 65%)" at bounding box center [404, 96] width 113 height 20
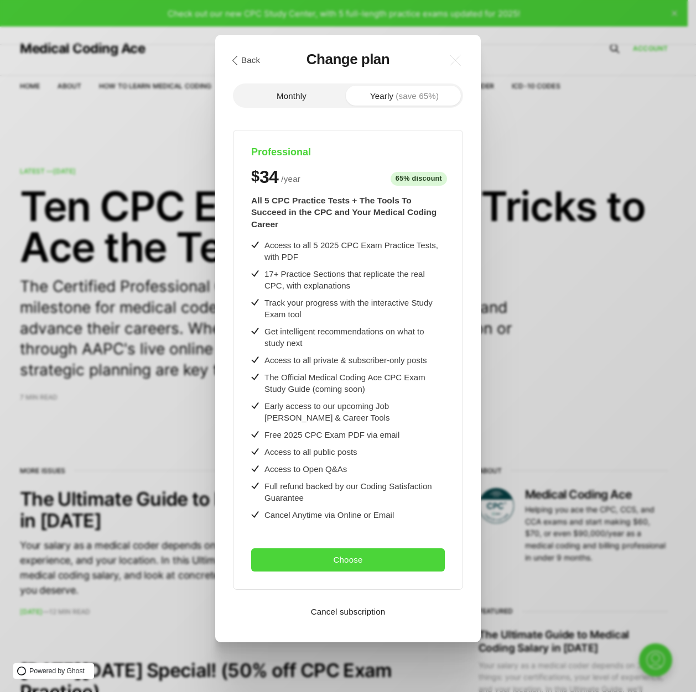
click at [280, 95] on button "Monthly" at bounding box center [291, 96] width 113 height 20
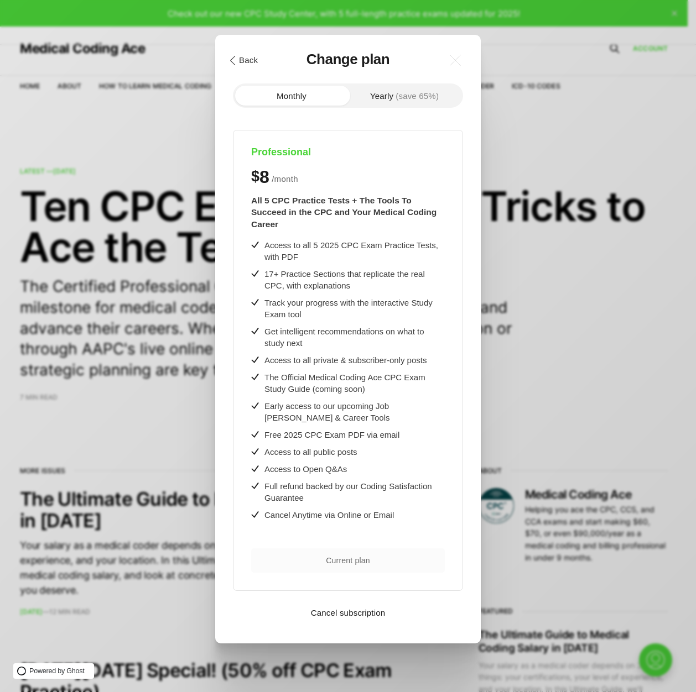
click at [237, 56] on icon ".cls-1{fill:none;stroke:currentColor;stroke-linecap:round;stroke-linejoin:round…" at bounding box center [232, 60] width 9 height 9
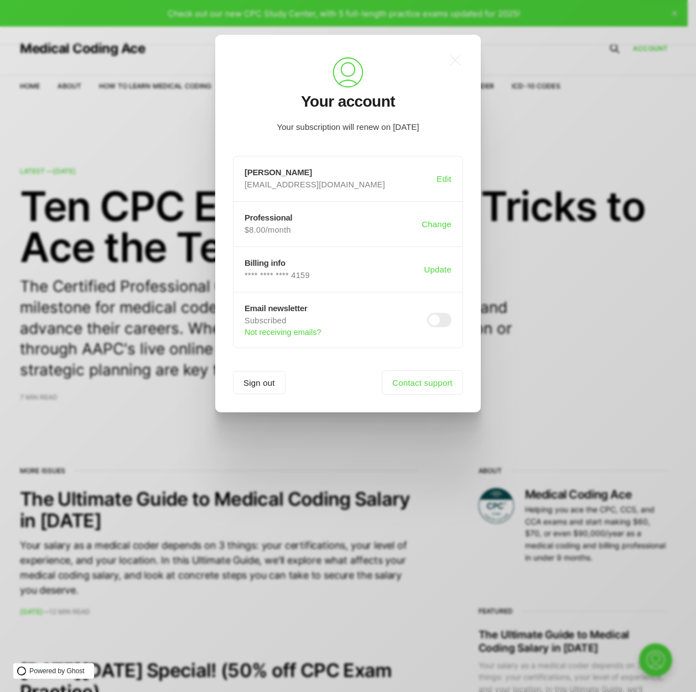
click at [526, 130] on div ".a{fill:none;stroke:currentColor;stroke-linecap:round;stroke-linejoin:round;str…" at bounding box center [356, 346] width 712 height 692
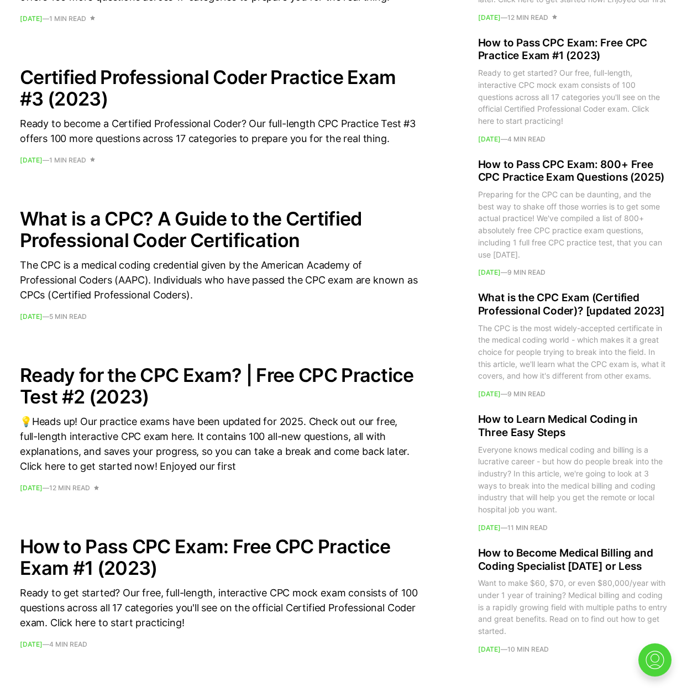
scroll to position [1368, 0]
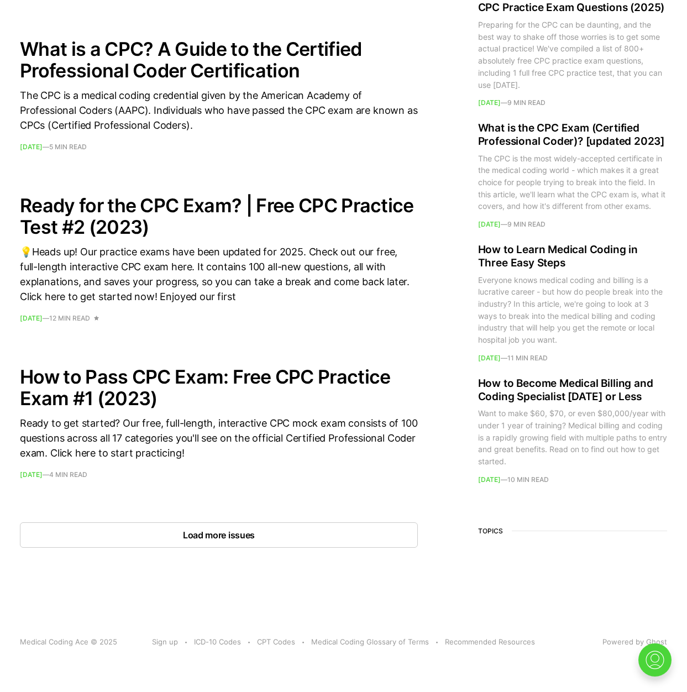
click at [195, 532] on button "Load more issues" at bounding box center [219, 535] width 398 height 25
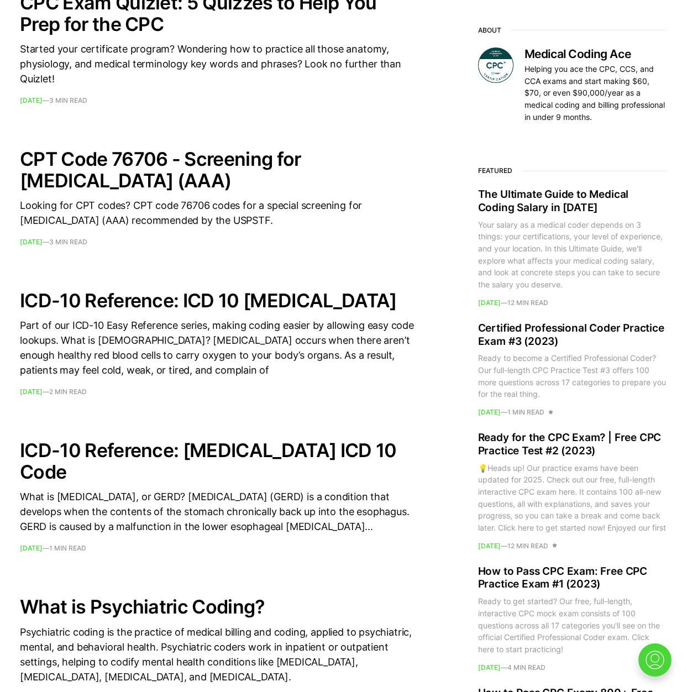
scroll to position [2566, 0]
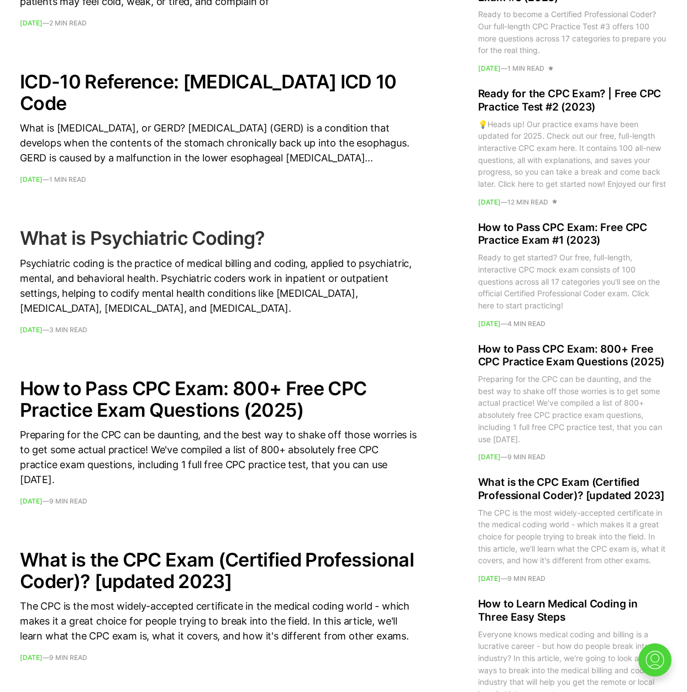
click at [200, 249] on h2 "What is Psychiatric Coding?" at bounding box center [219, 238] width 398 height 22
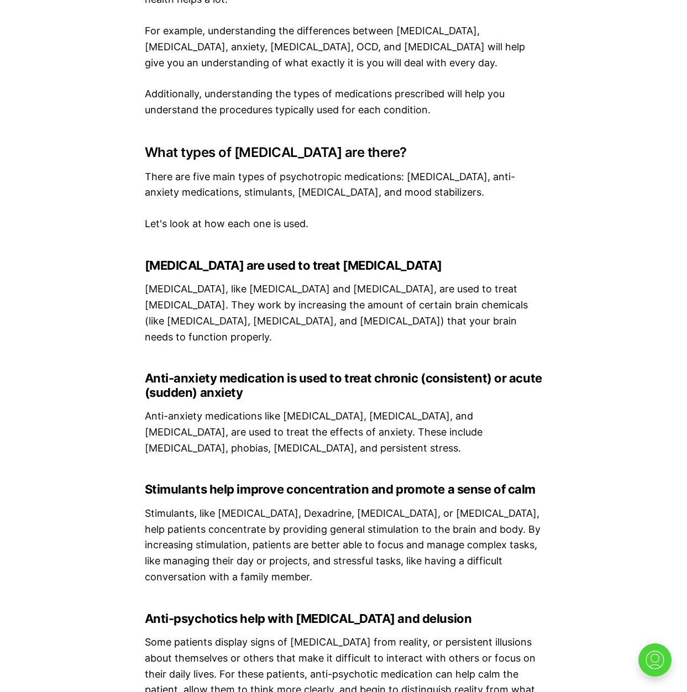
scroll to position [1567, 0]
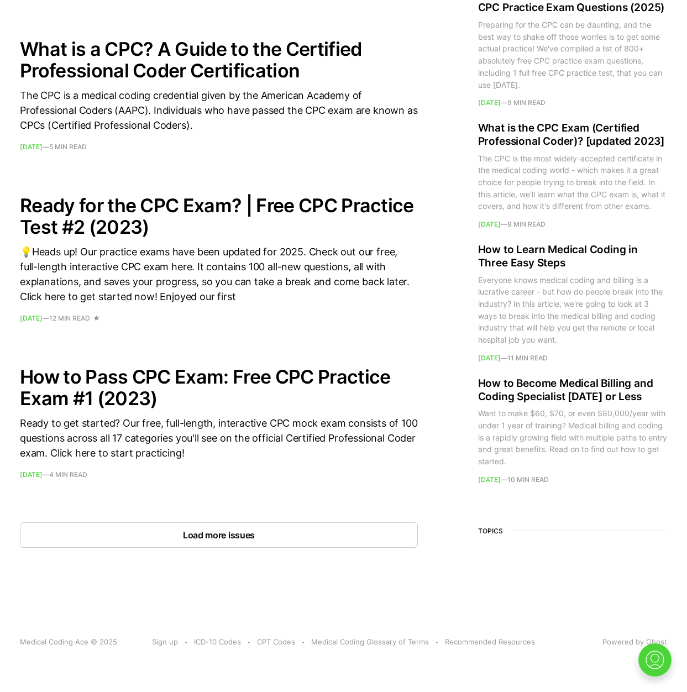
click at [234, 536] on button "Load more issues" at bounding box center [219, 535] width 398 height 25
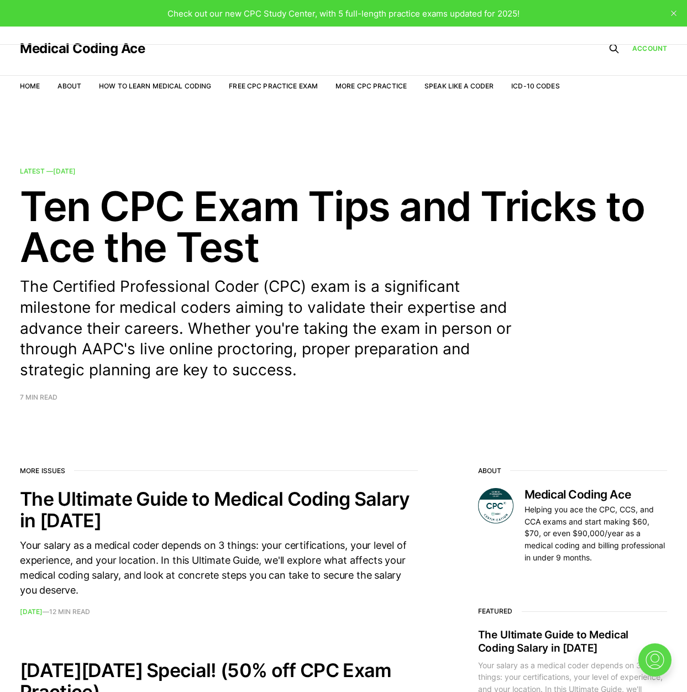
click at [650, 659] on img at bounding box center [655, 660] width 35 height 35
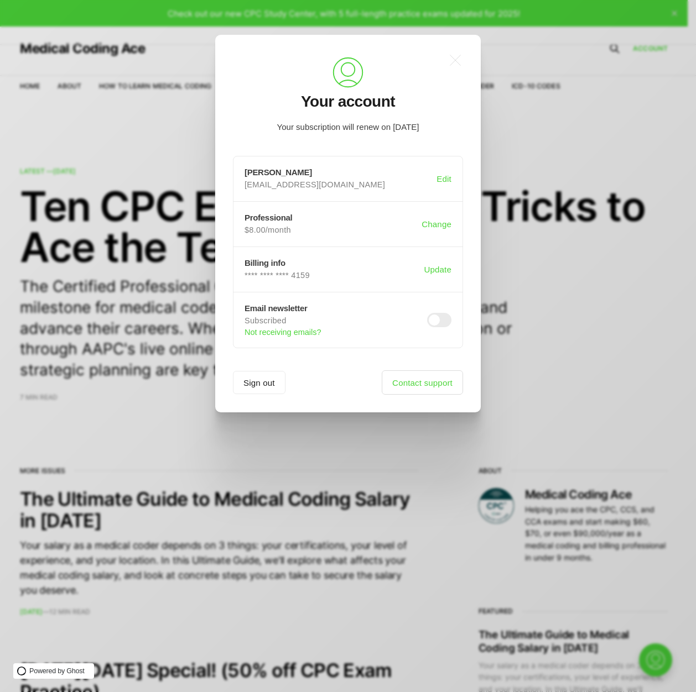
click at [440, 394] on link "Contact support" at bounding box center [422, 383] width 81 height 24
click at [193, 349] on div ".a{fill:none;stroke:currentColor;stroke-linecap:round;stroke-linejoin:round;str…" at bounding box center [356, 346] width 712 height 692
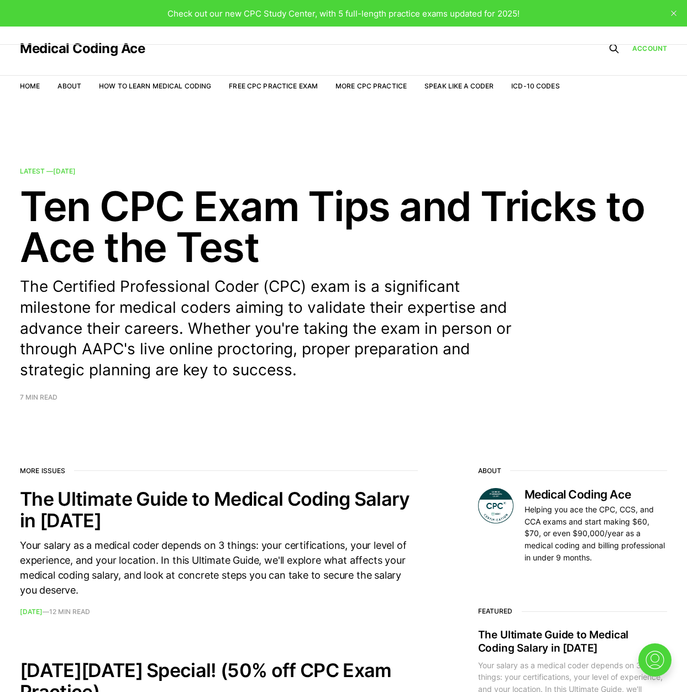
click at [270, 79] on nav "Home About How to Learn Medical Coding Free CPC Practice Exam More CPC Practice…" at bounding box center [290, 86] width 540 height 31
click at [270, 89] on link "Free CPC Practice Exam" at bounding box center [273, 86] width 89 height 8
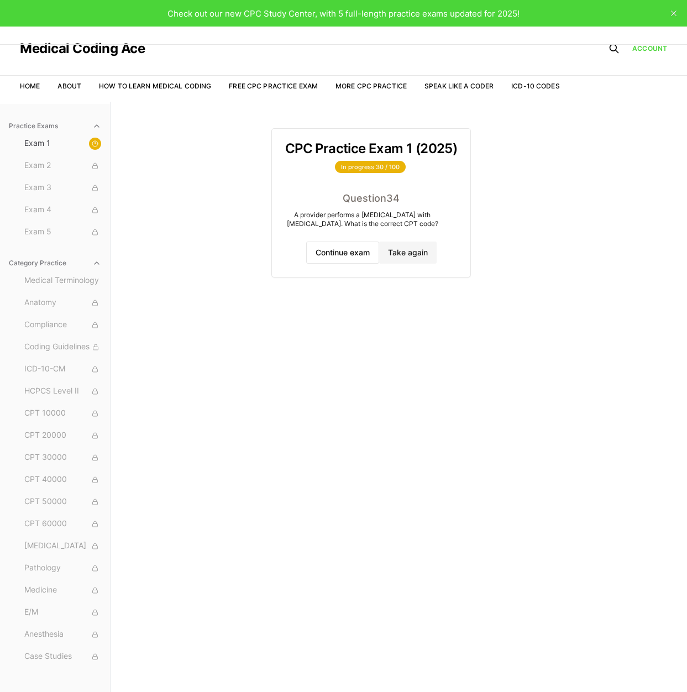
click at [96, 268] on button "Category Practice" at bounding box center [54, 263] width 101 height 18
click at [325, 255] on button "Continue exam" at bounding box center [342, 253] width 73 height 22
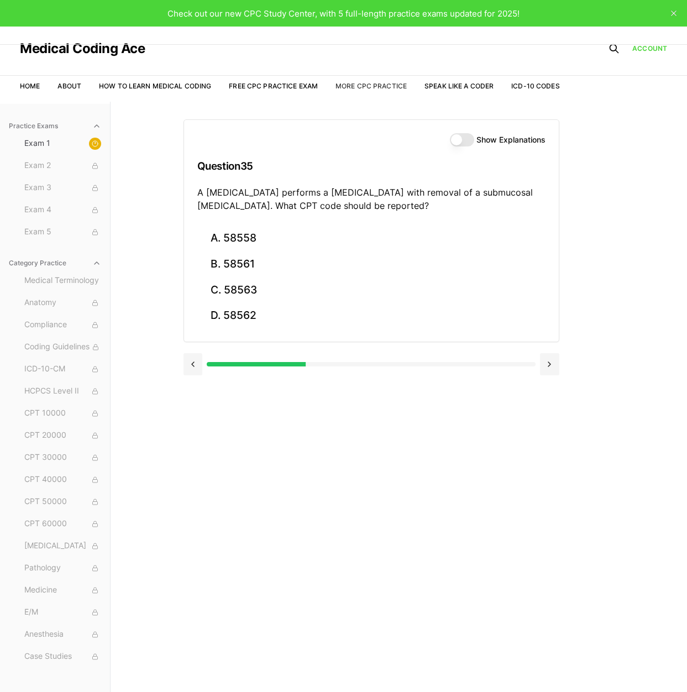
click at [399, 84] on link "More CPC Practice" at bounding box center [371, 86] width 71 height 8
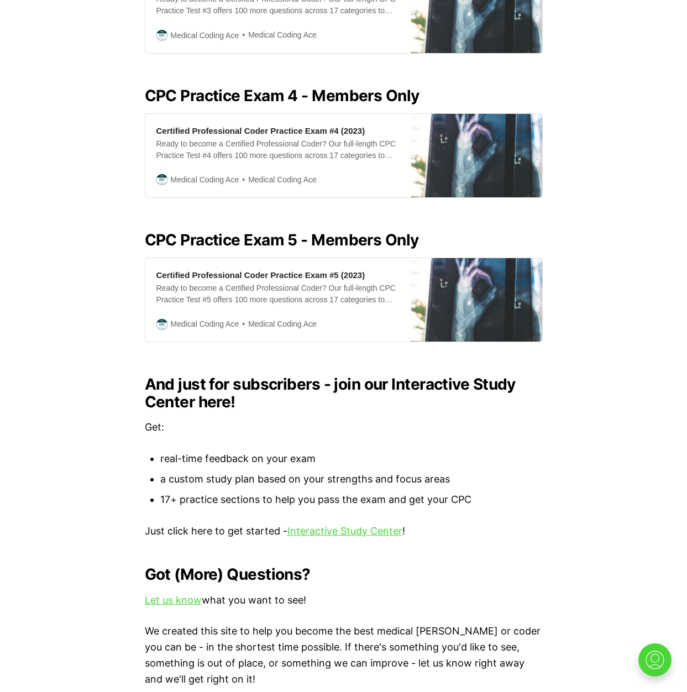
scroll to position [1014, 0]
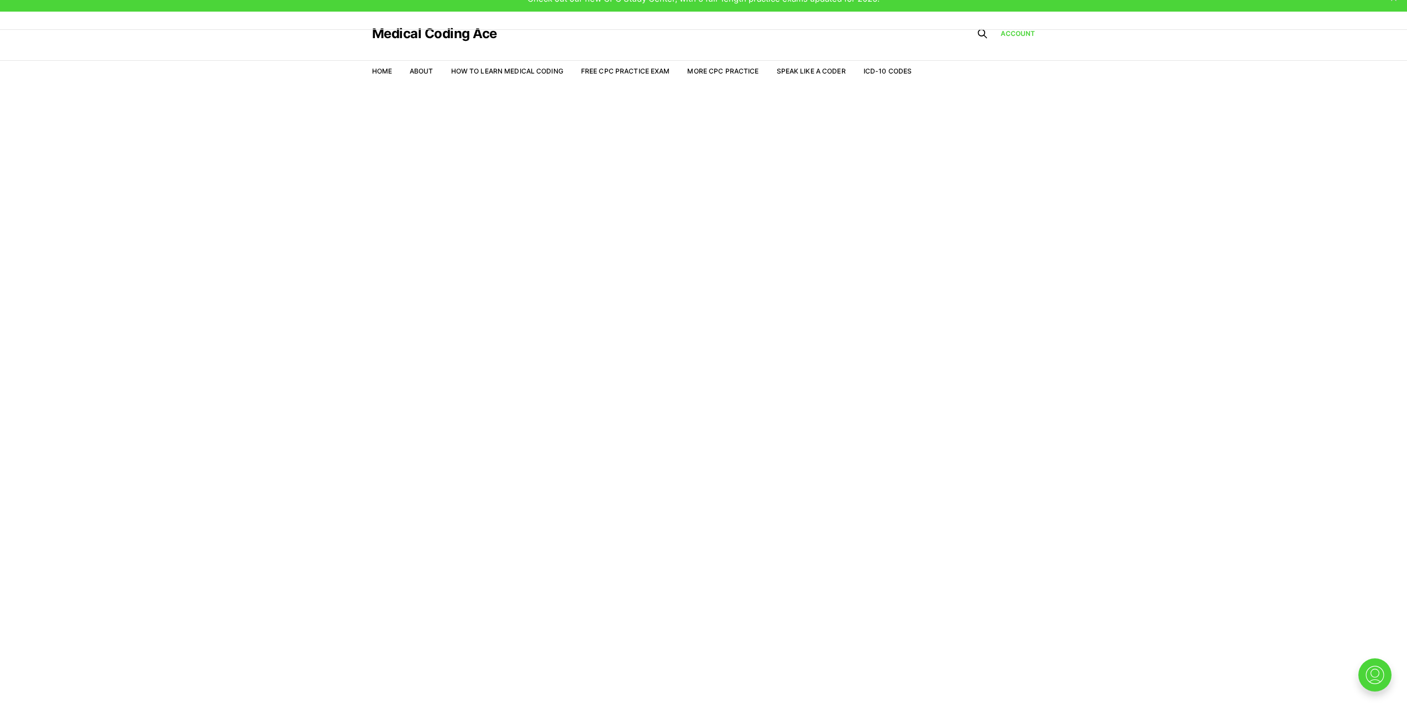
scroll to position [27, 0]
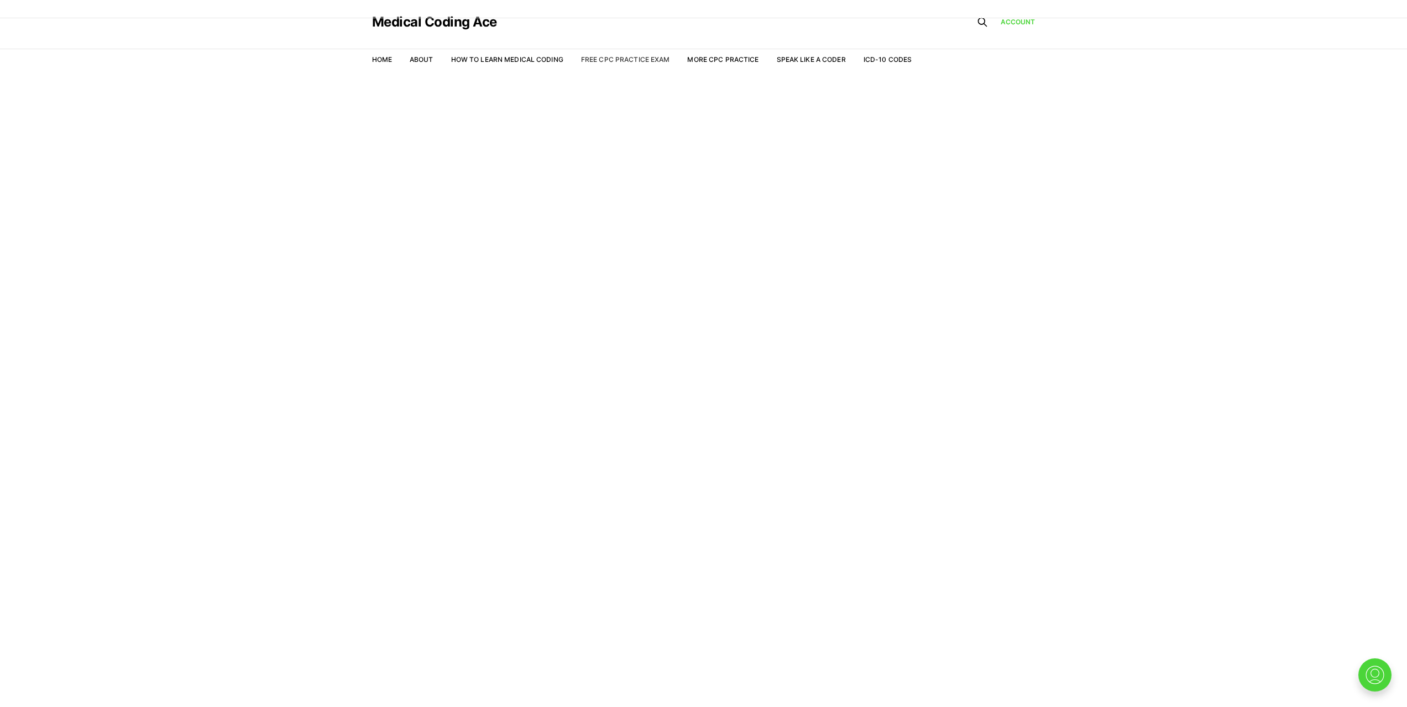
click at [587, 59] on link "Free CPC Practice Exam" at bounding box center [625, 59] width 89 height 8
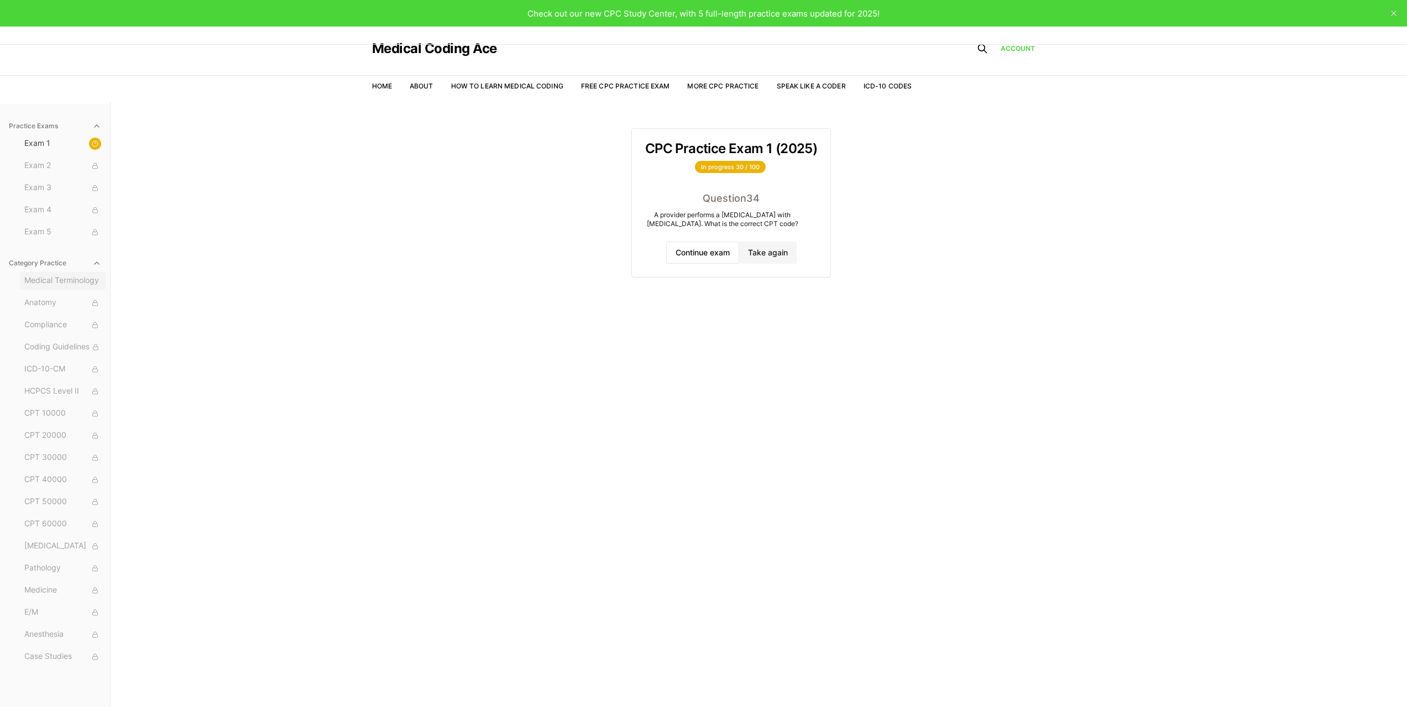
click at [85, 278] on span "Medical Terminology" at bounding box center [62, 281] width 77 height 12
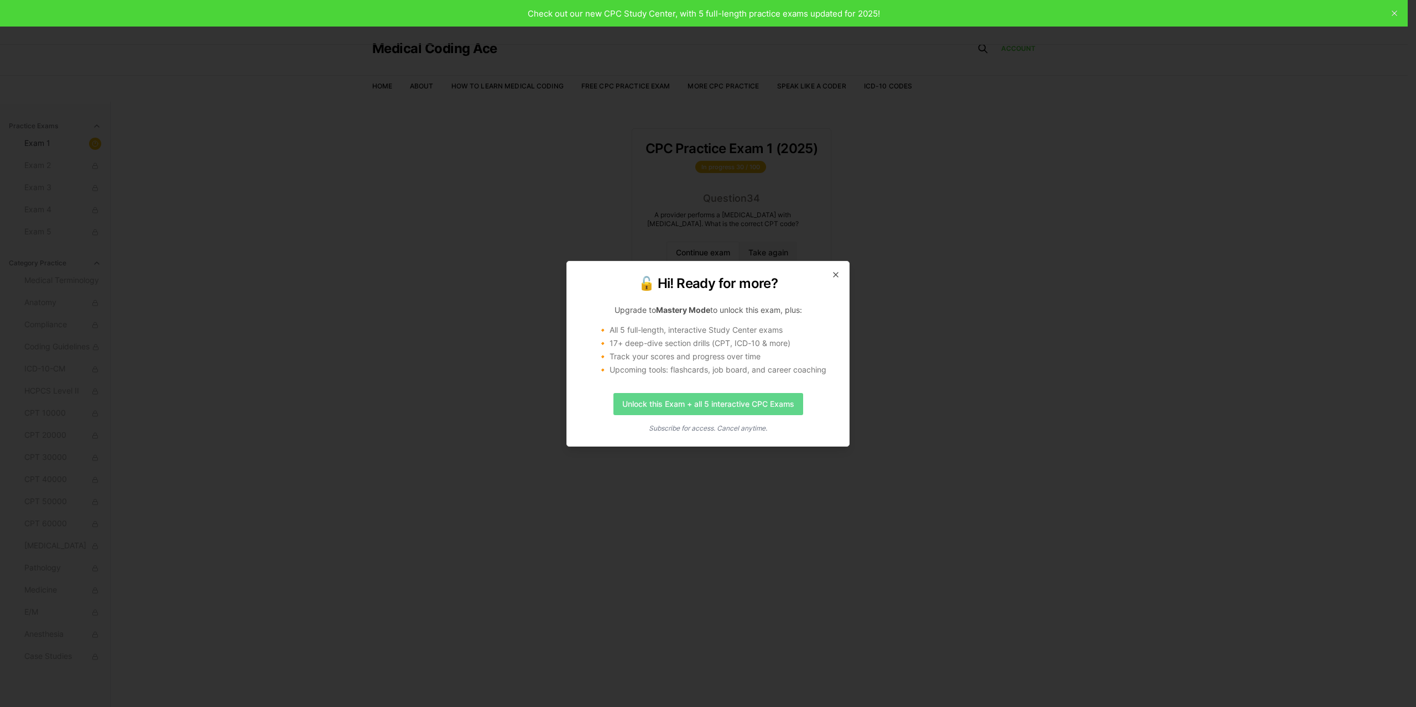
click at [740, 393] on link "Unlock this Exam + all 5 interactive CPC Exams" at bounding box center [708, 404] width 190 height 22
click at [837, 273] on icon "button" at bounding box center [835, 275] width 4 height 4
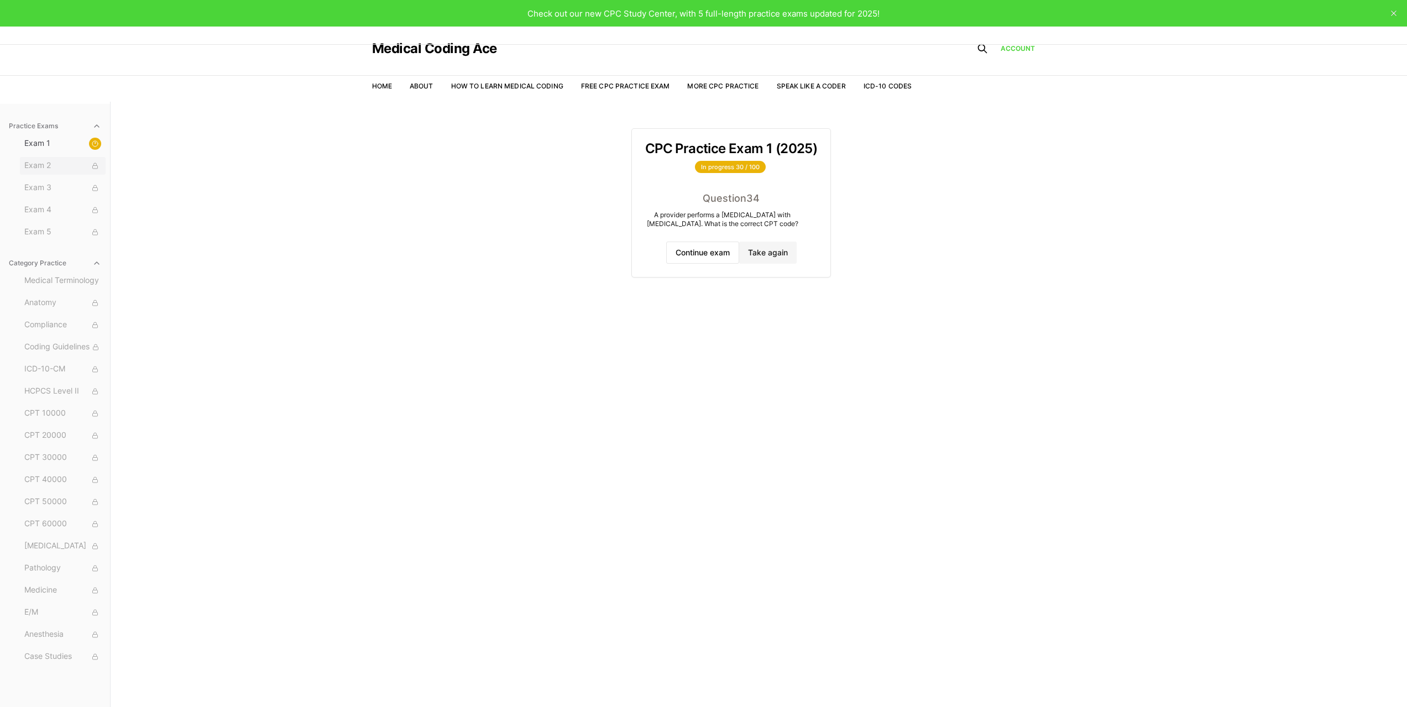
click at [30, 169] on span "Exam 2" at bounding box center [62, 166] width 77 height 12
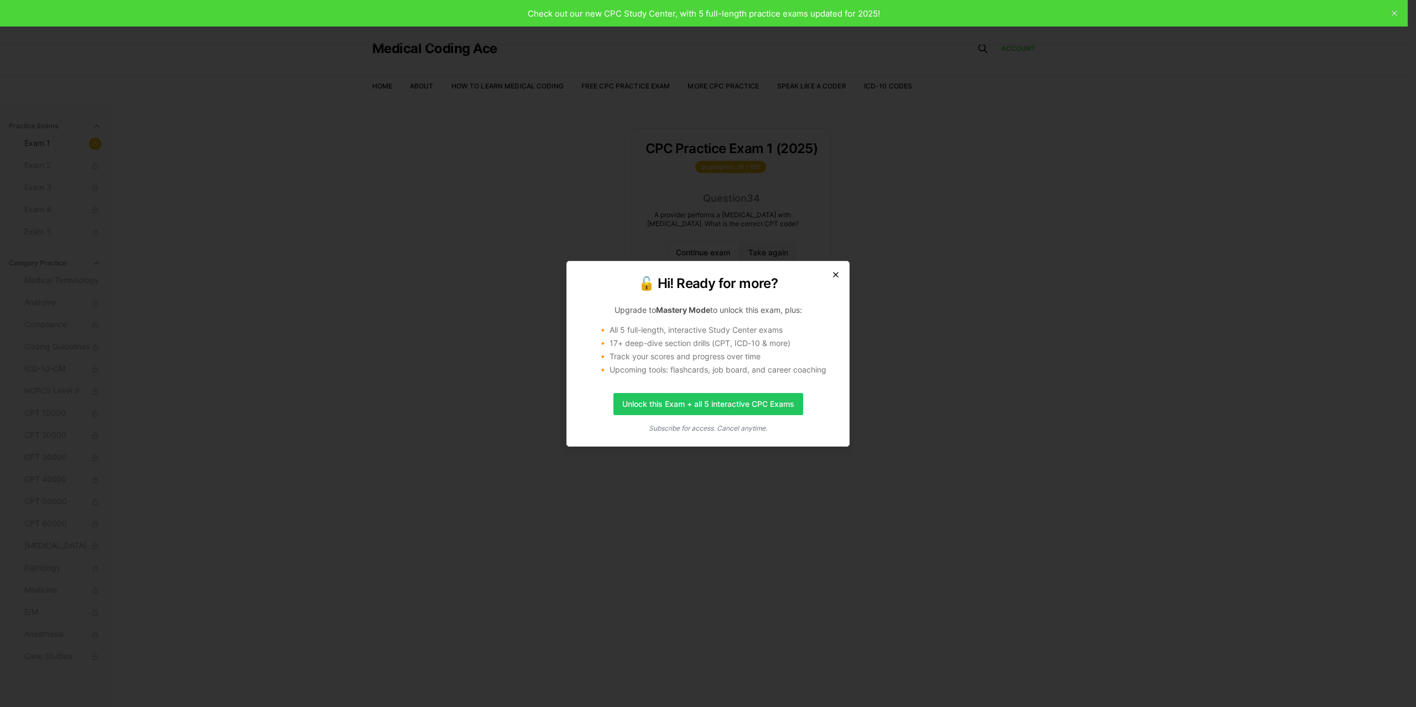
click at [838, 272] on icon "button" at bounding box center [835, 274] width 9 height 9
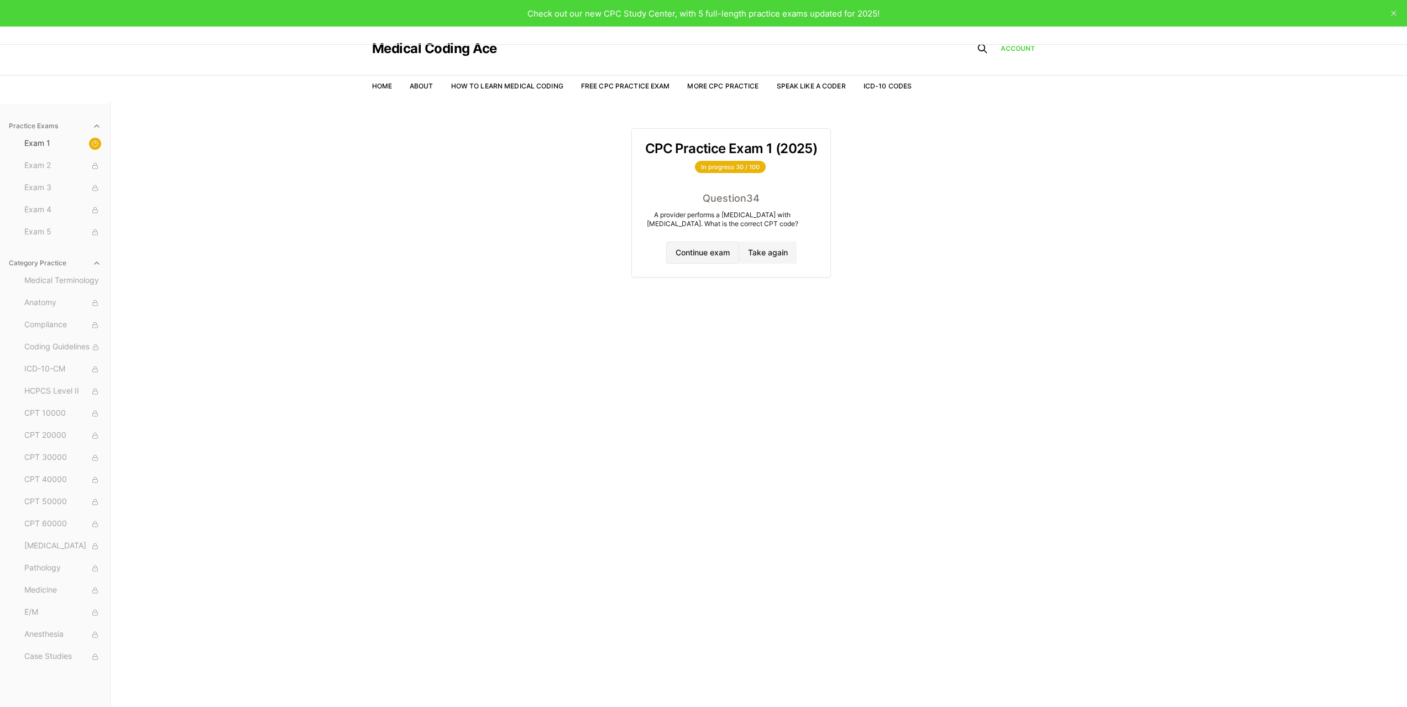
click at [692, 259] on button "Continue exam" at bounding box center [702, 253] width 73 height 22
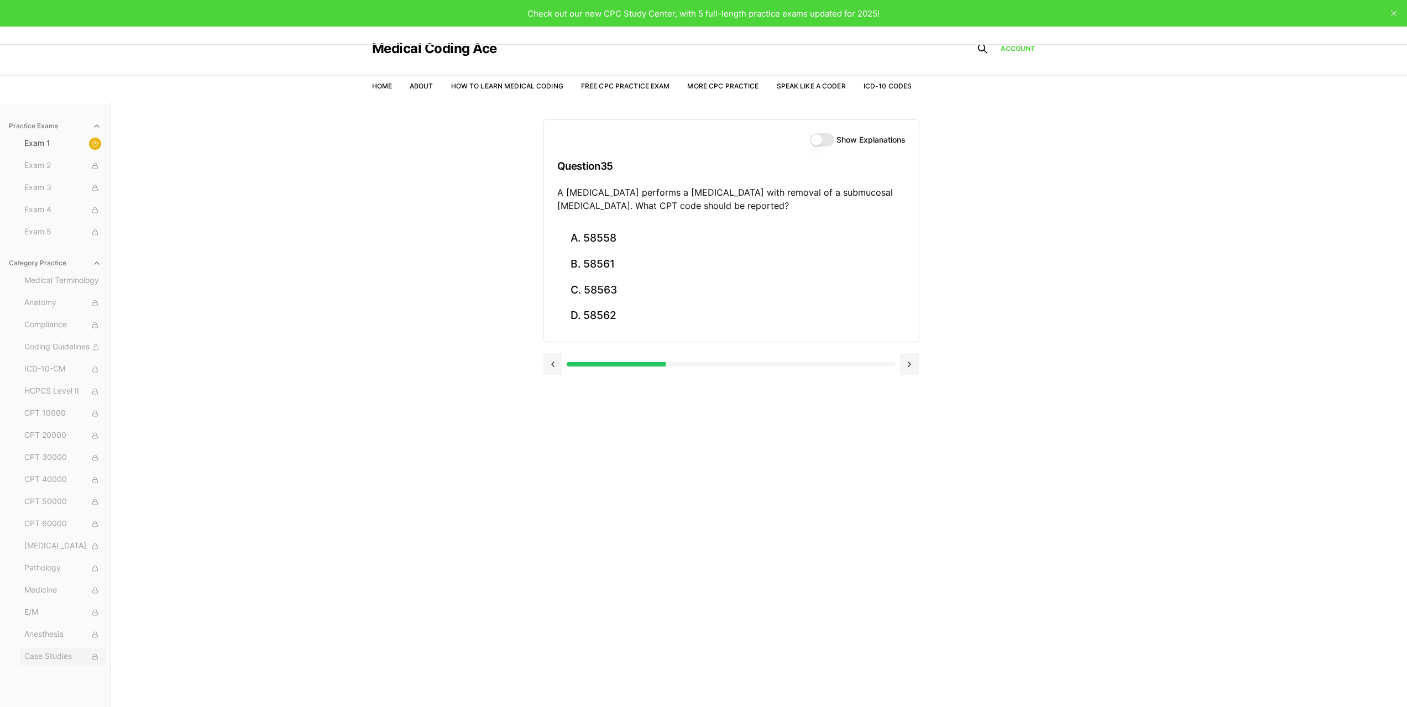
click at [48, 664] on button "Case Studies" at bounding box center [63, 657] width 86 height 18
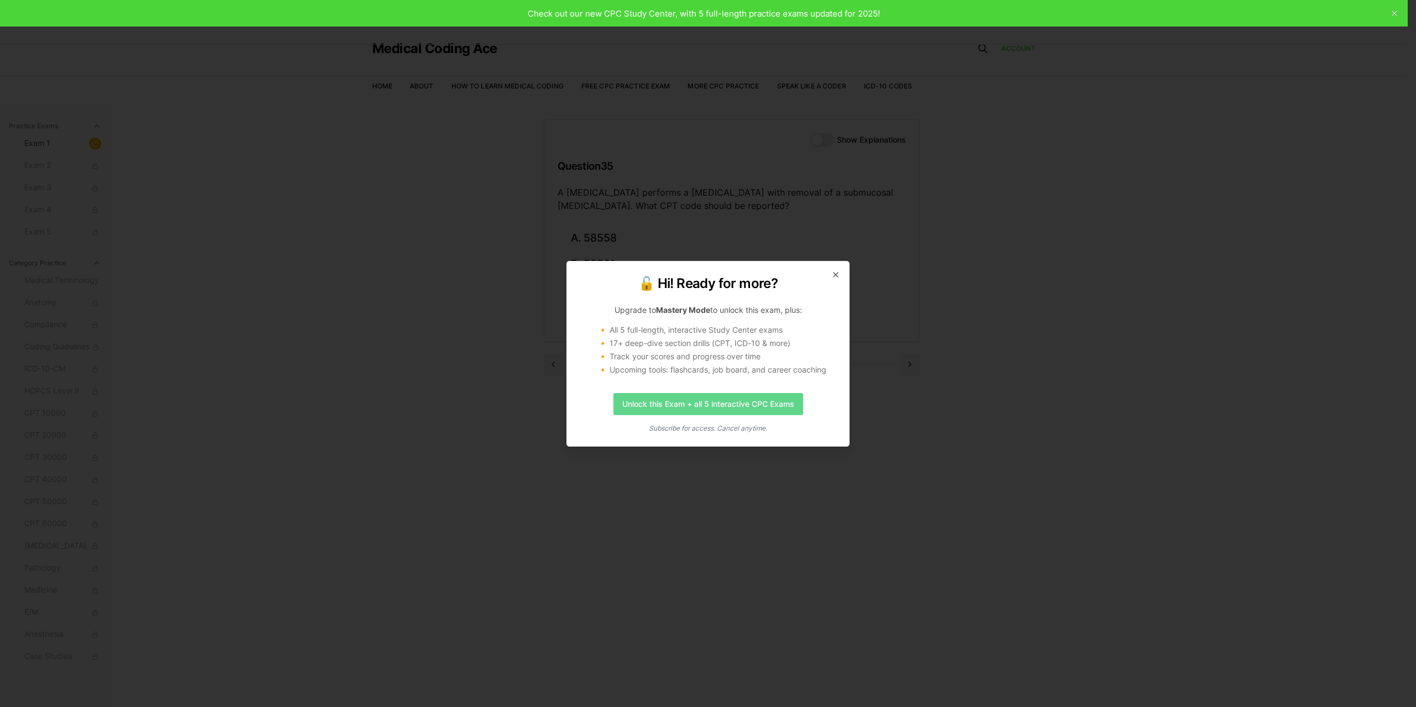
click at [625, 412] on link "Unlock this Exam + all 5 interactive CPC Exams" at bounding box center [708, 404] width 190 height 22
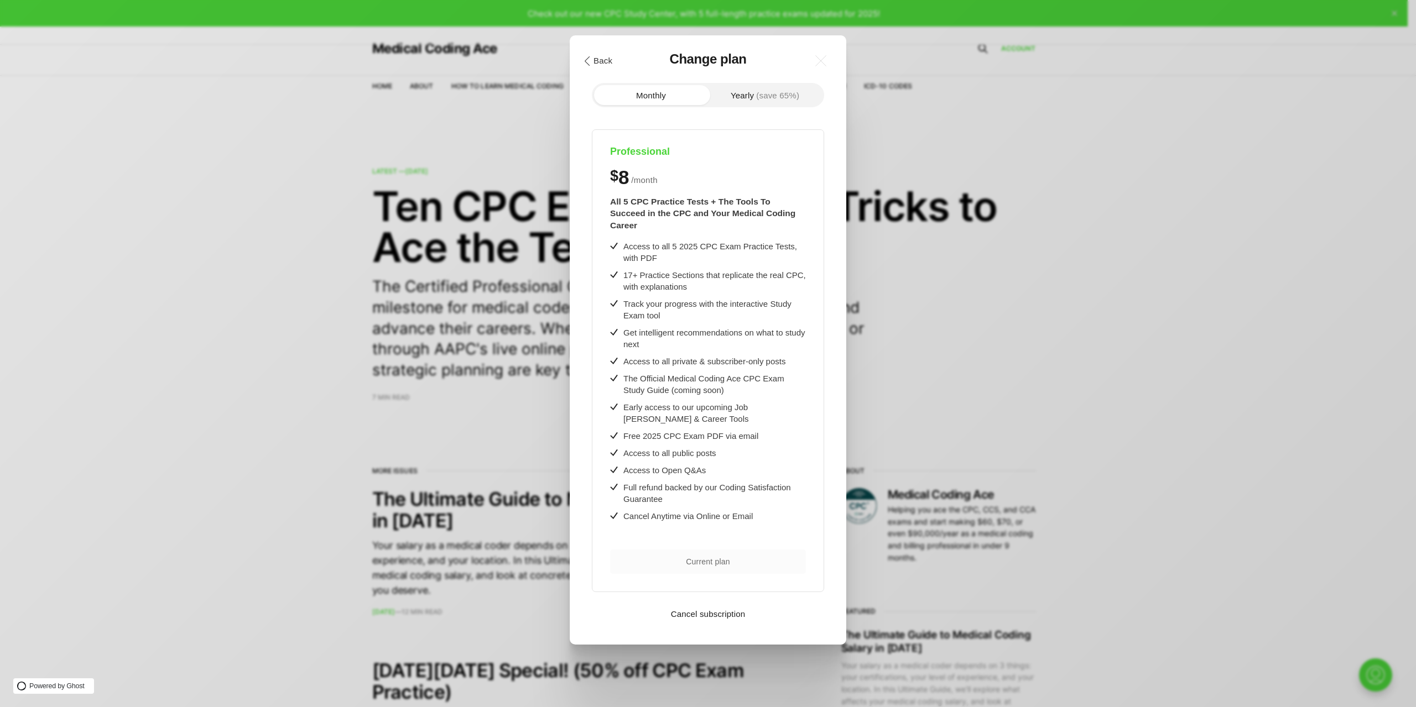
click at [598, 58] on button ".cls-1{fill:none;stroke:currentColor;stroke-linecap:round;stroke-linejoin:round…" at bounding box center [597, 60] width 38 height 19
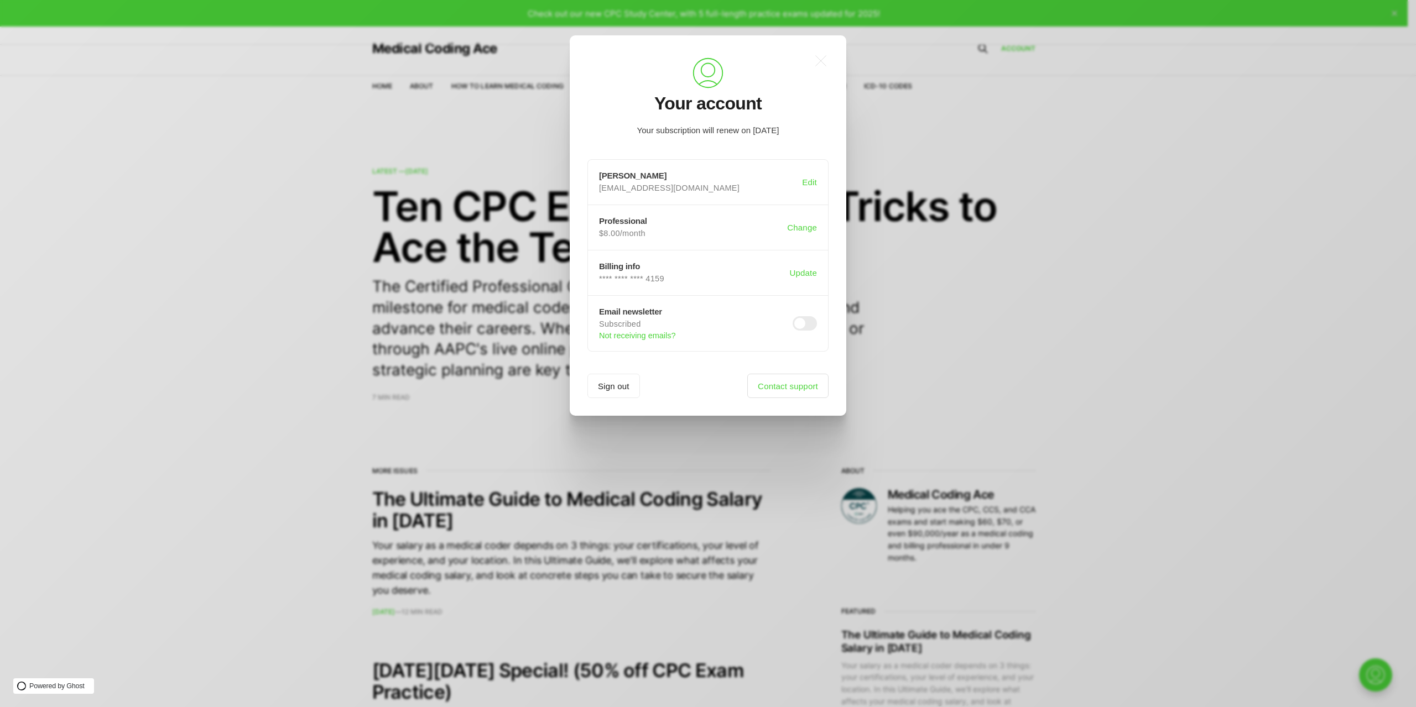
click at [760, 385] on link "Contact support" at bounding box center [787, 386] width 81 height 24
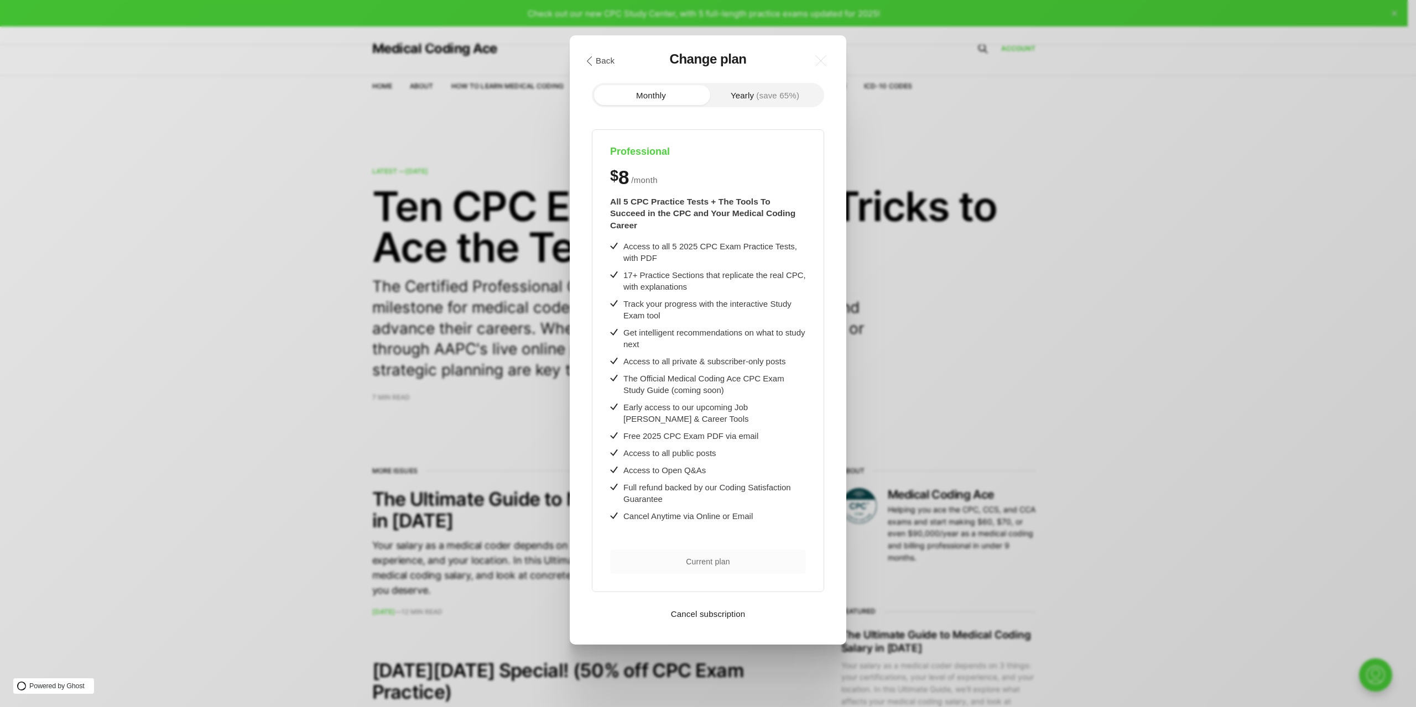
click at [708, 610] on button "Cancel subscription" at bounding box center [707, 614] width 241 height 8
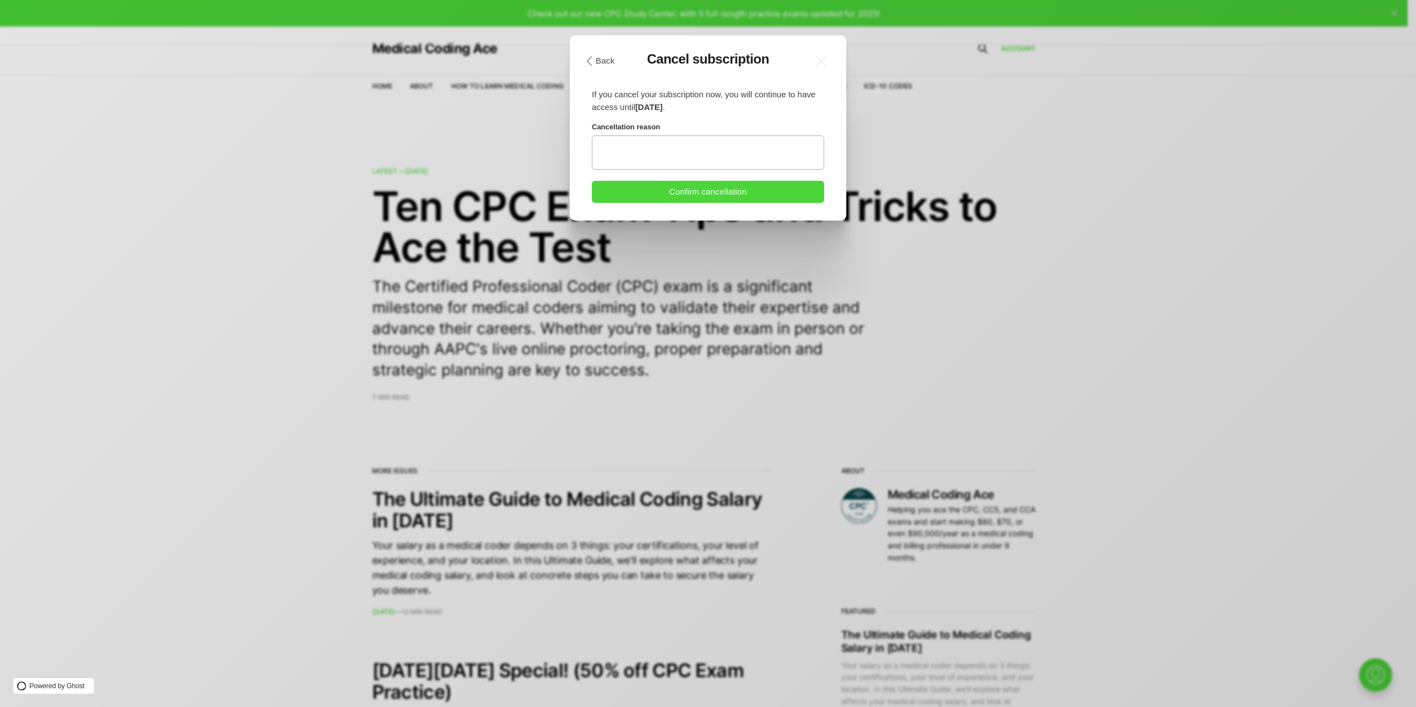
click at [633, 152] on textarea at bounding box center [708, 152] width 232 height 34
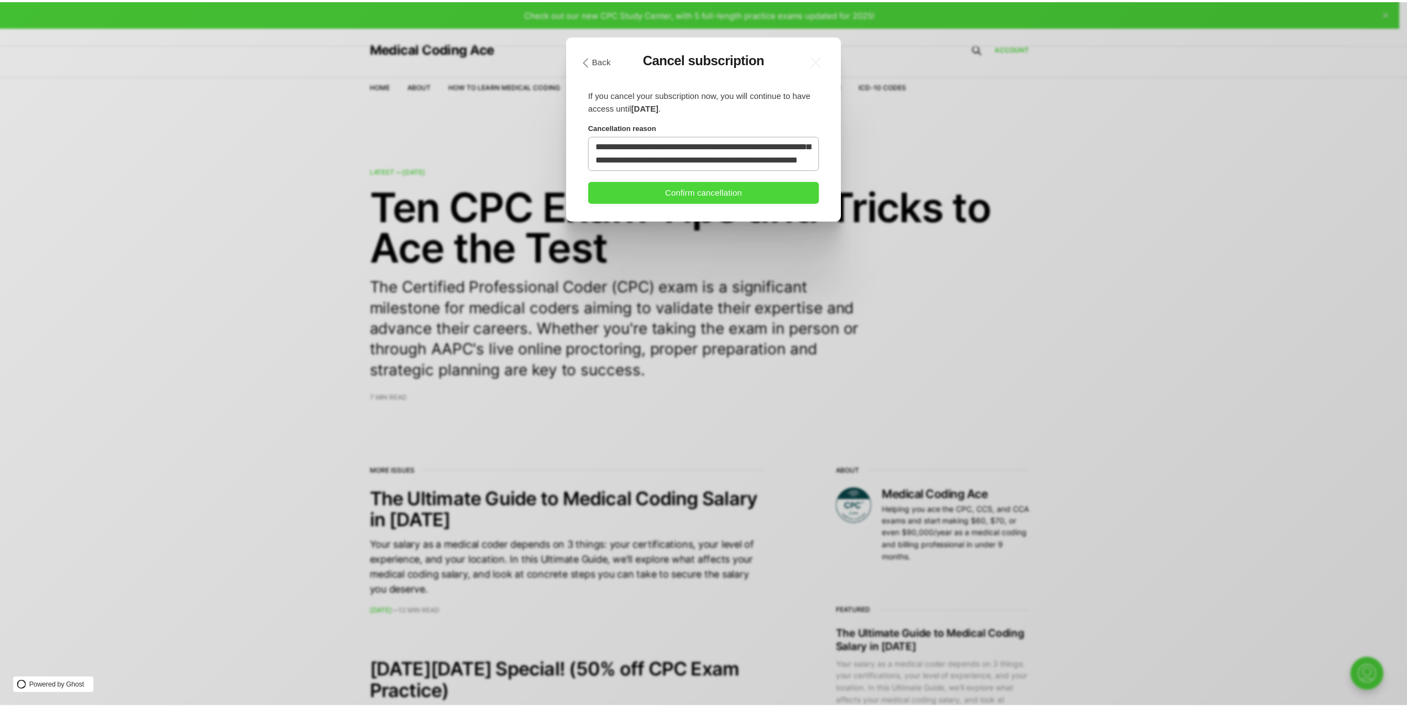
scroll to position [56, 0]
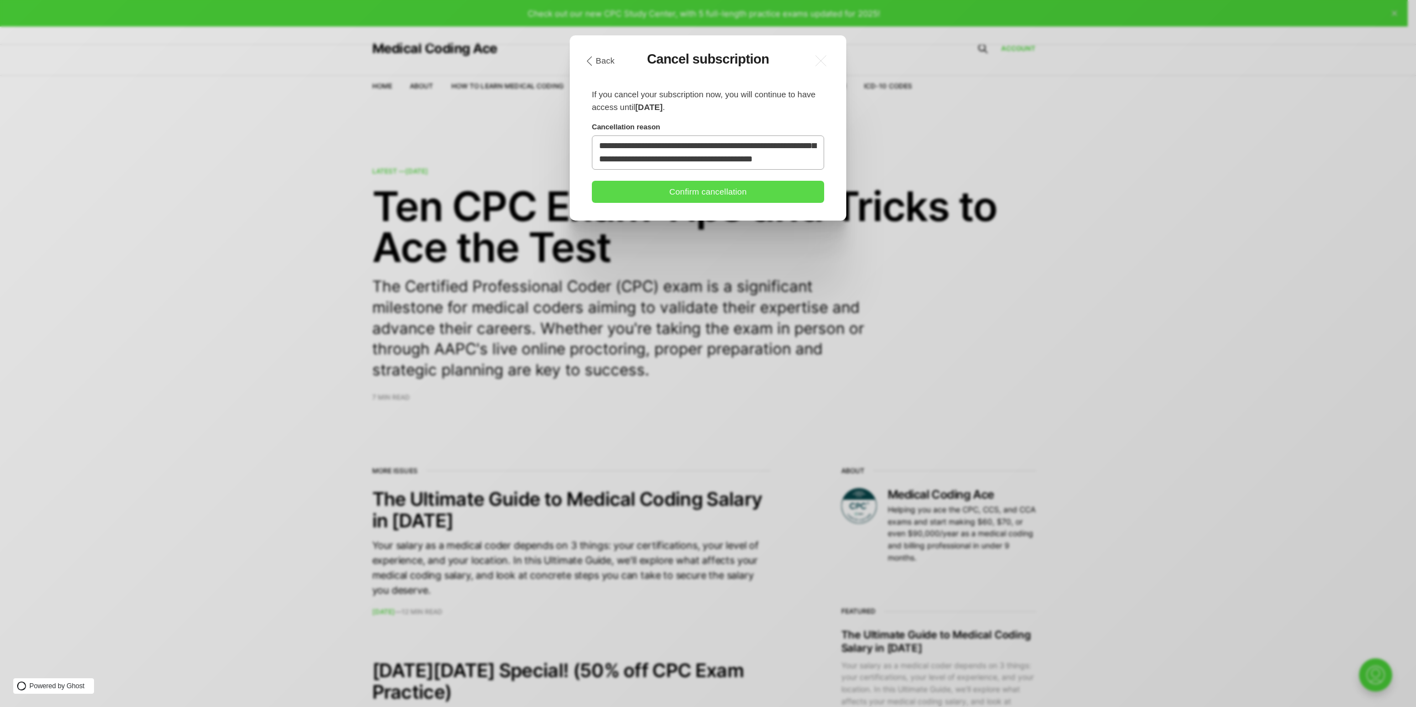
type textarea "**********"
click at [677, 189] on button "Confirm cancellation" at bounding box center [708, 192] width 232 height 22
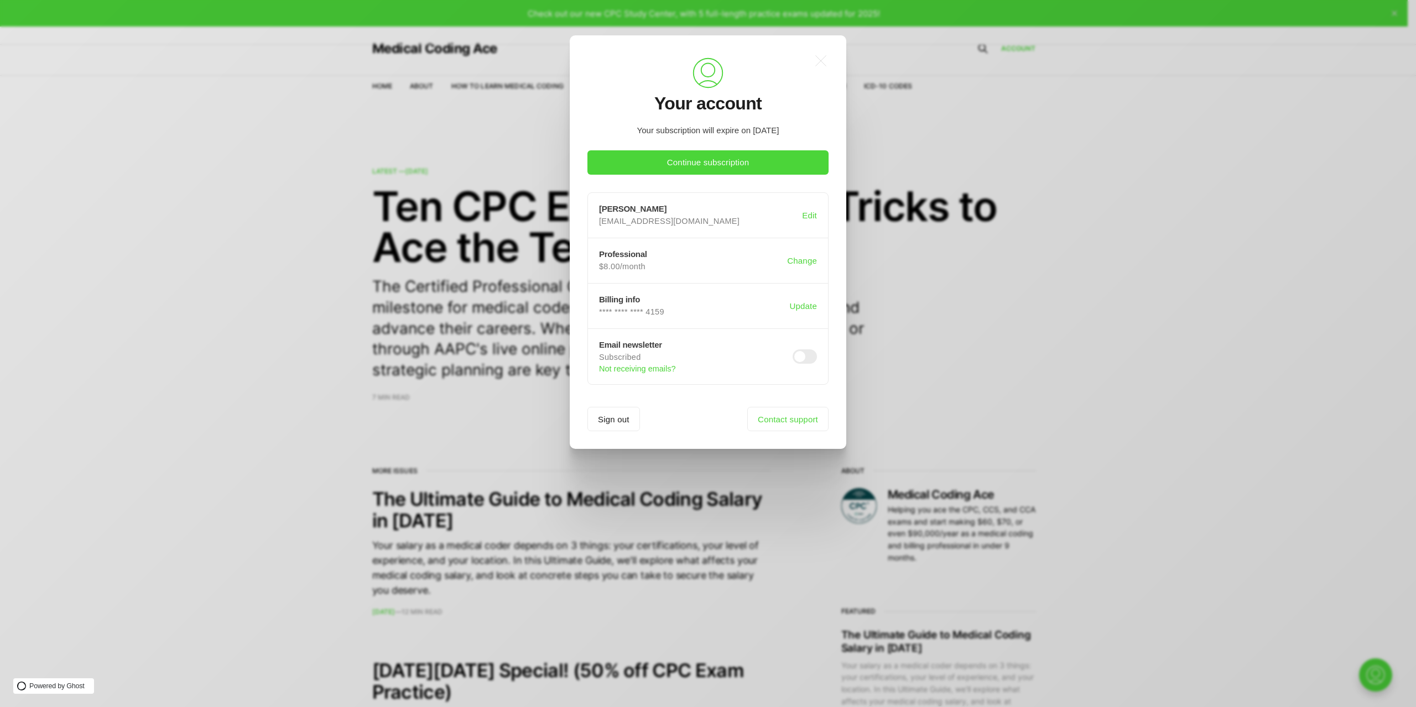
click at [434, 156] on div ".a{fill:none;stroke:currentColor;stroke-linecap:round;stroke-linejoin:round;str…" at bounding box center [716, 353] width 1432 height 707
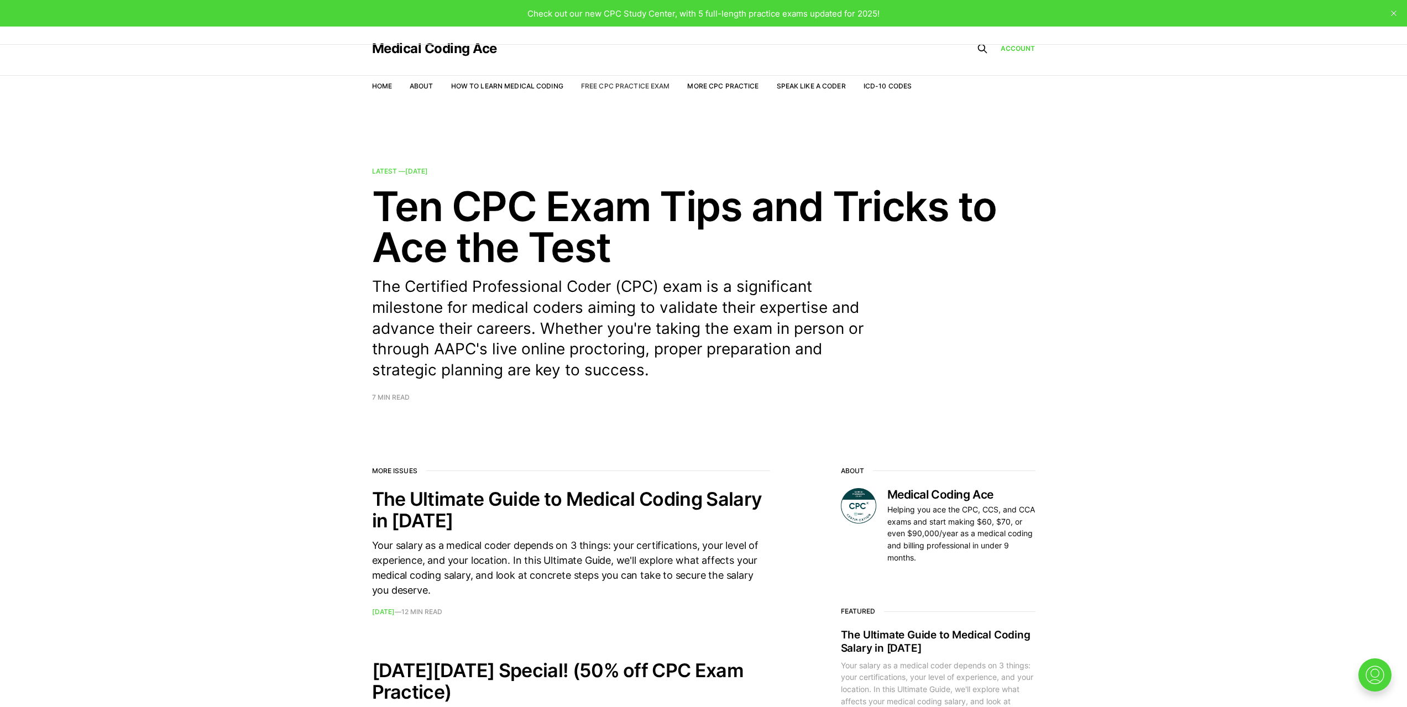
click at [601, 88] on link "Free CPC Practice Exam" at bounding box center [625, 86] width 89 height 8
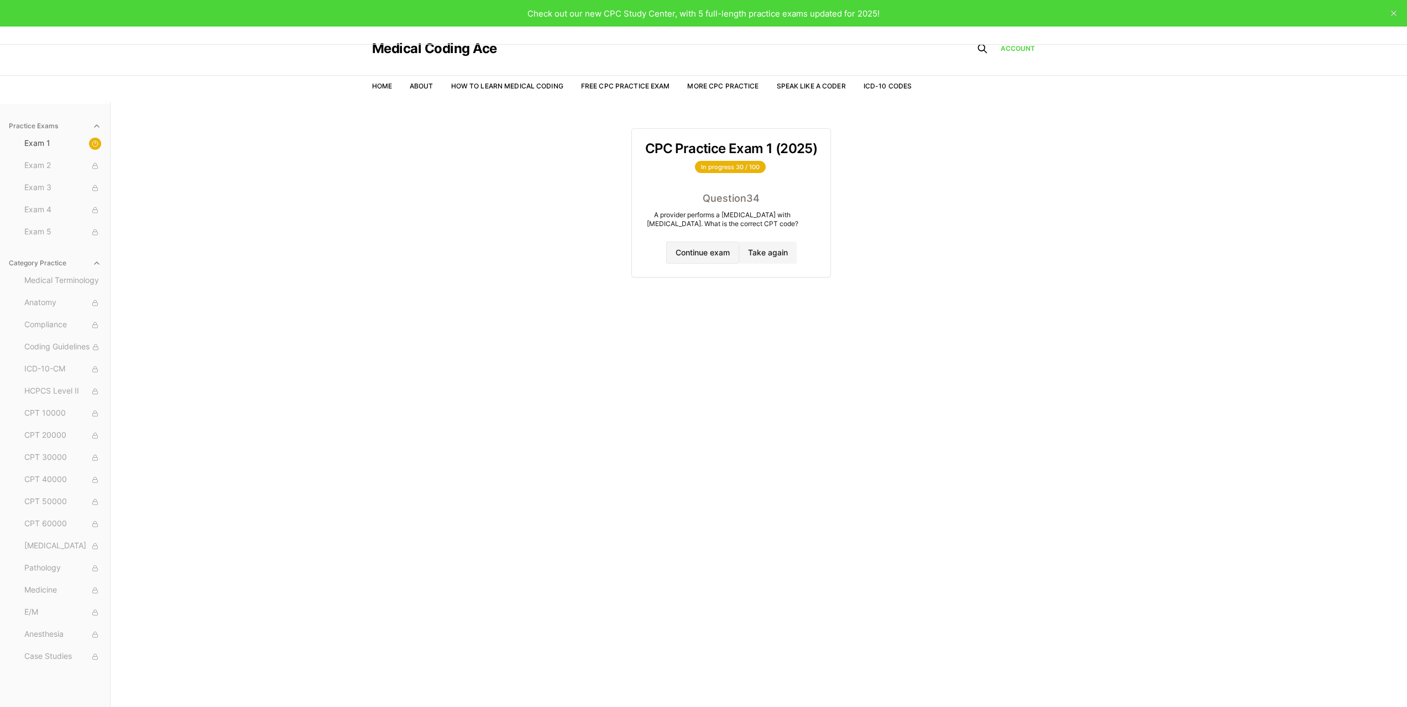
click at [689, 261] on button "Continue exam" at bounding box center [702, 253] width 73 height 22
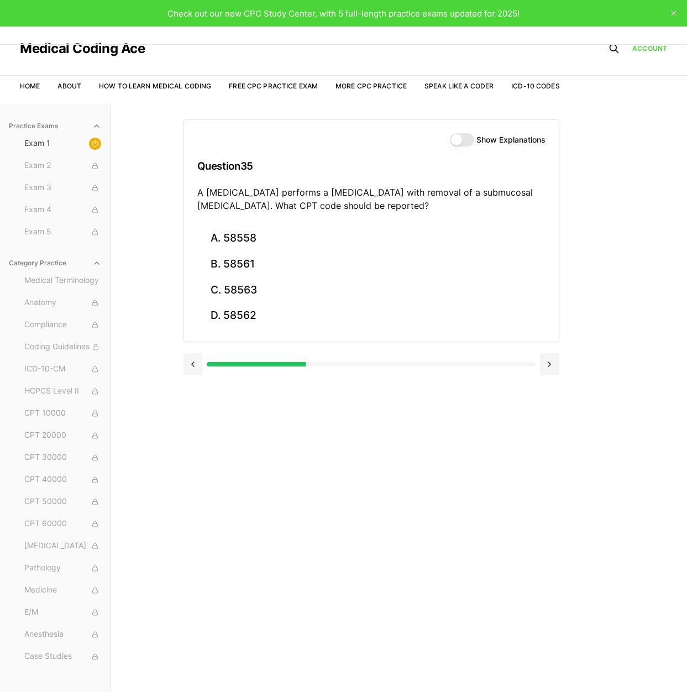
click at [459, 146] on button "Show Explanations" at bounding box center [462, 139] width 24 height 13
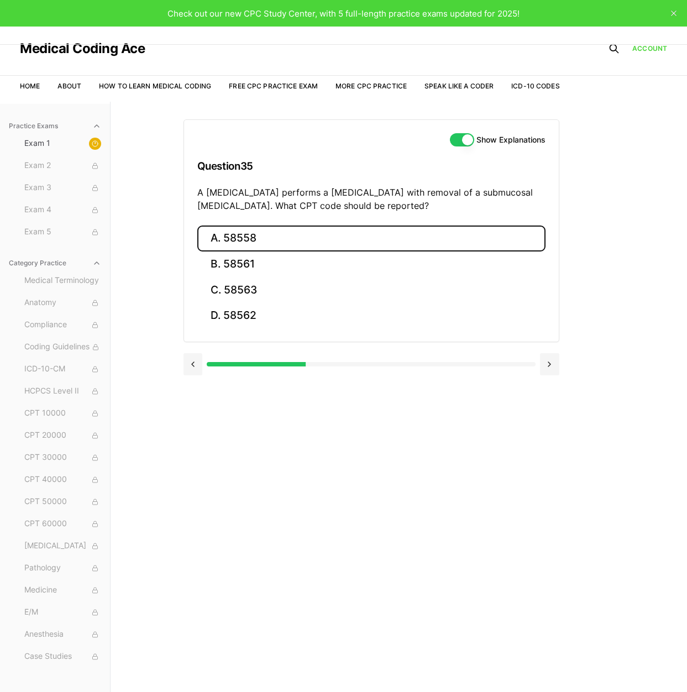
click at [242, 231] on button "A. 58558" at bounding box center [371, 239] width 348 height 26
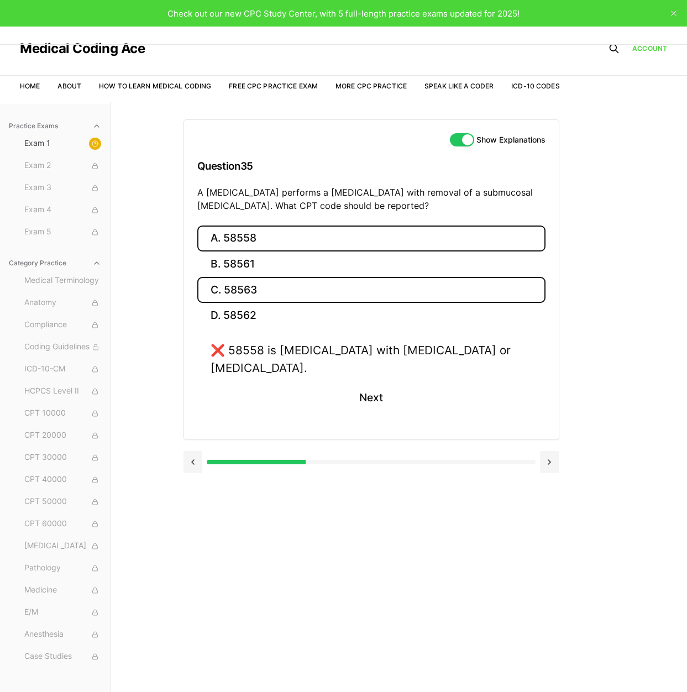
click at [242, 295] on button "C. 58563" at bounding box center [371, 290] width 348 height 26
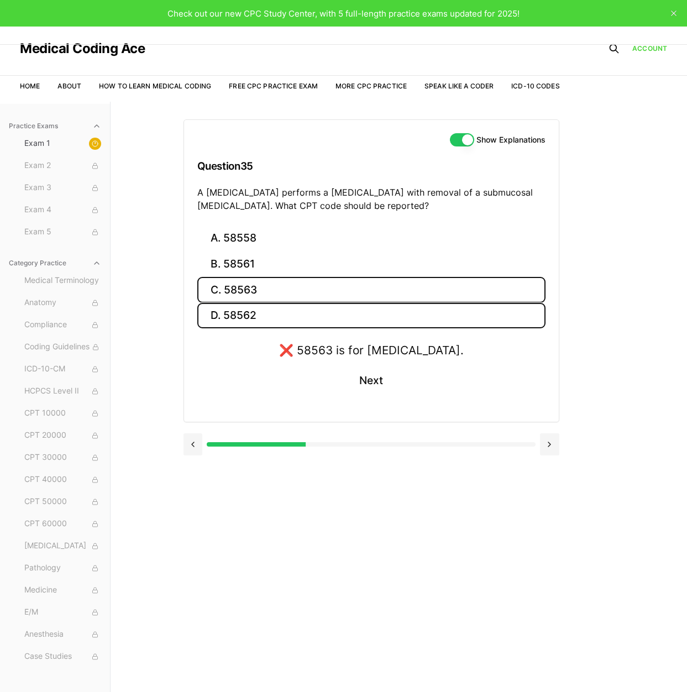
click at [242, 324] on button "D. 58562" at bounding box center [371, 316] width 348 height 26
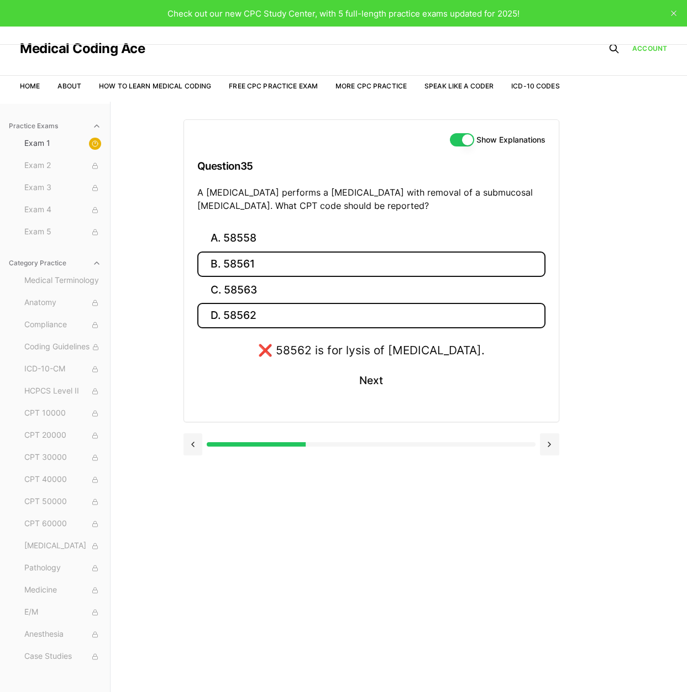
click at [239, 270] on button "B. 58561" at bounding box center [371, 265] width 348 height 26
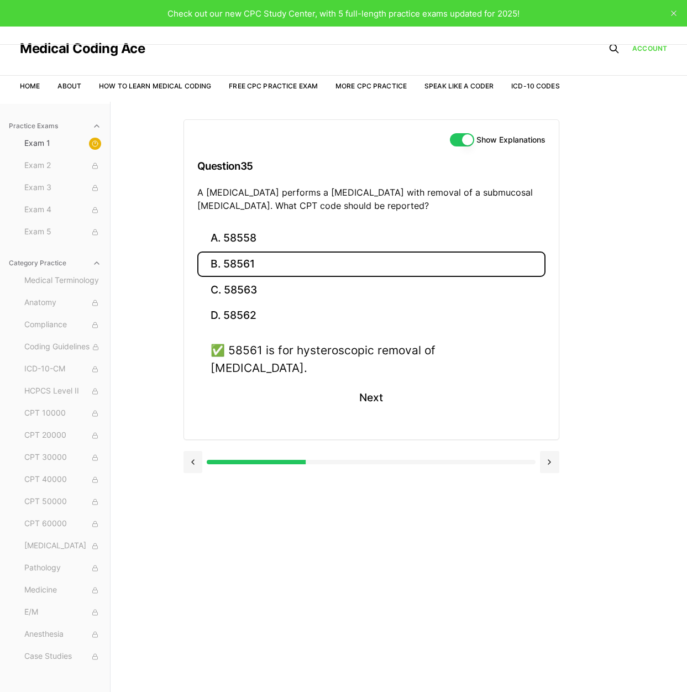
click at [464, 134] on button "Show Explanations" at bounding box center [462, 139] width 24 height 13
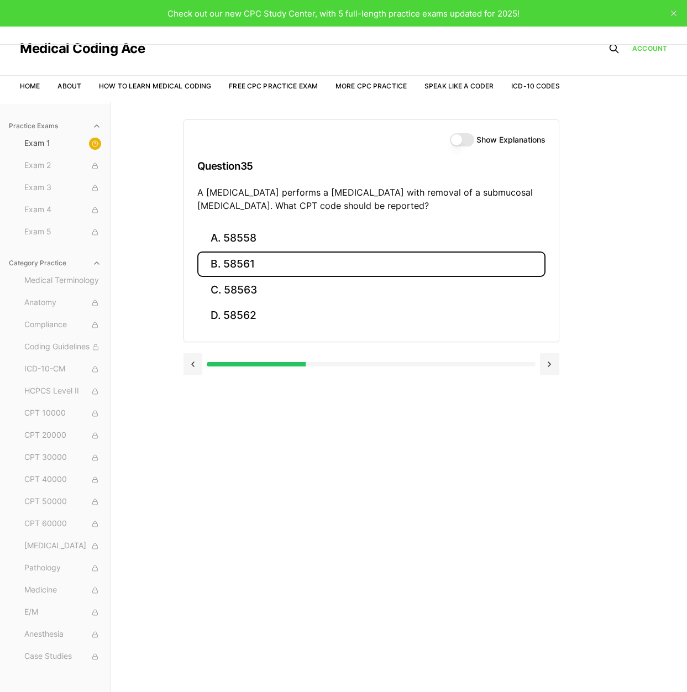
click at [235, 266] on button "B. 58561" at bounding box center [371, 265] width 348 height 26
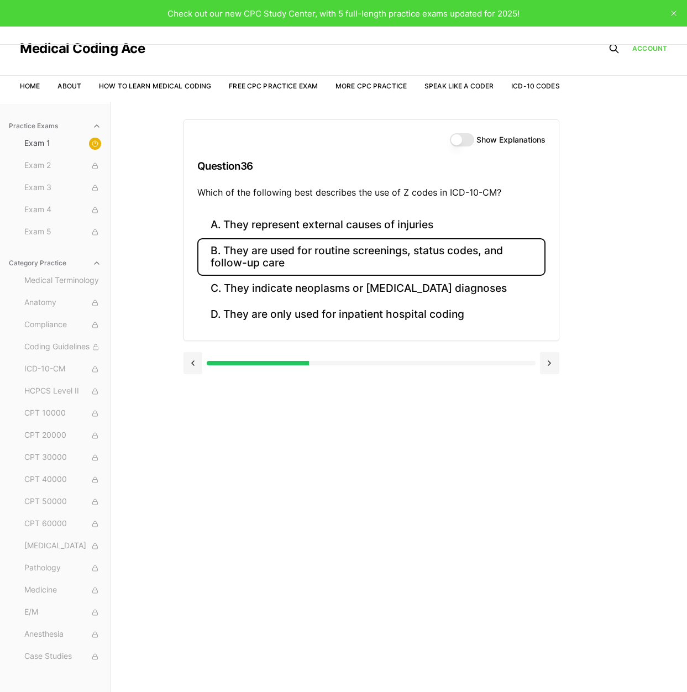
click at [296, 254] on button "B. They are used for routine screenings, status codes, and follow-up care" at bounding box center [371, 257] width 348 height 38
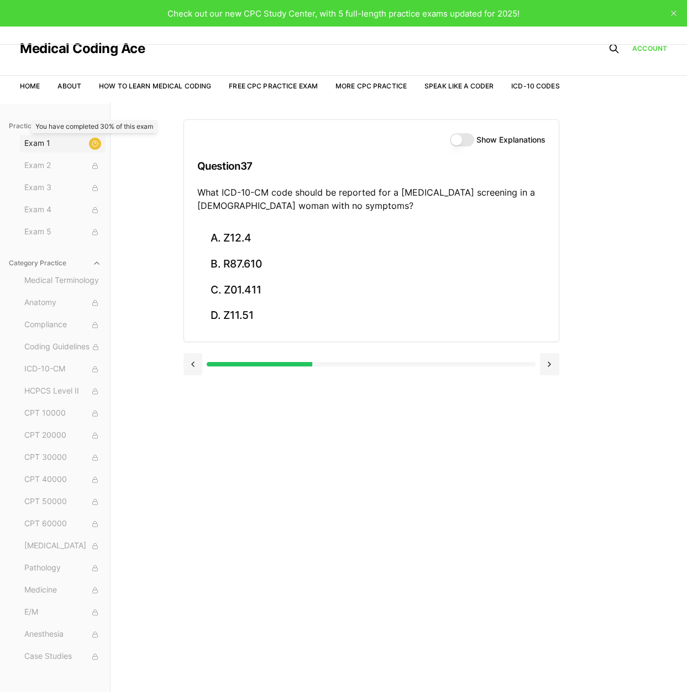
click at [101, 144] on div at bounding box center [95, 144] width 12 height 12
click at [676, 16] on button "close" at bounding box center [674, 13] width 18 height 18
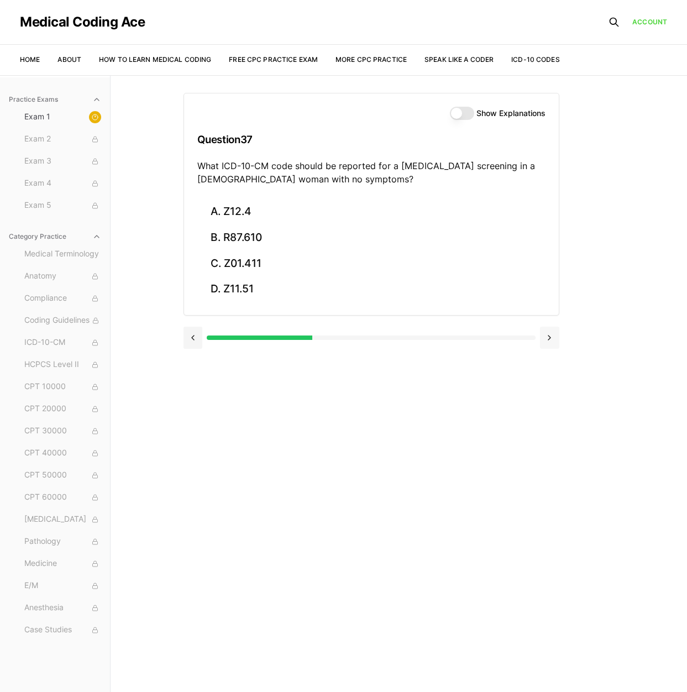
click at [546, 345] on button at bounding box center [549, 338] width 19 height 22
click at [195, 340] on button at bounding box center [193, 338] width 19 height 22
click at [97, 119] on circle at bounding box center [95, 117] width 6 height 6
drag, startPoint x: 95, startPoint y: 119, endPoint x: 140, endPoint y: 363, distance: 248.2
click at [290, 582] on div "Show Explanations Question 37 What ICD-10-CM code should be reported for a [MED…" at bounding box center [399, 421] width 431 height 692
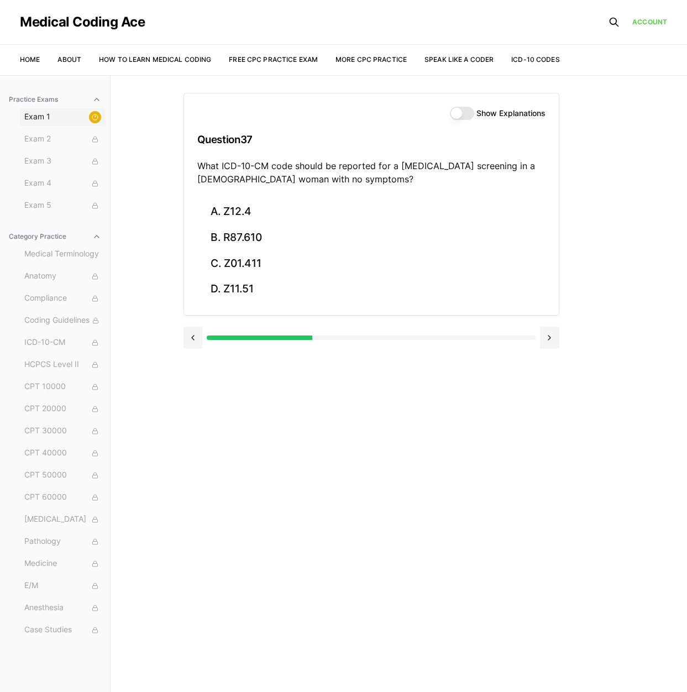
click at [34, 109] on button "Exam 1" at bounding box center [63, 117] width 86 height 18
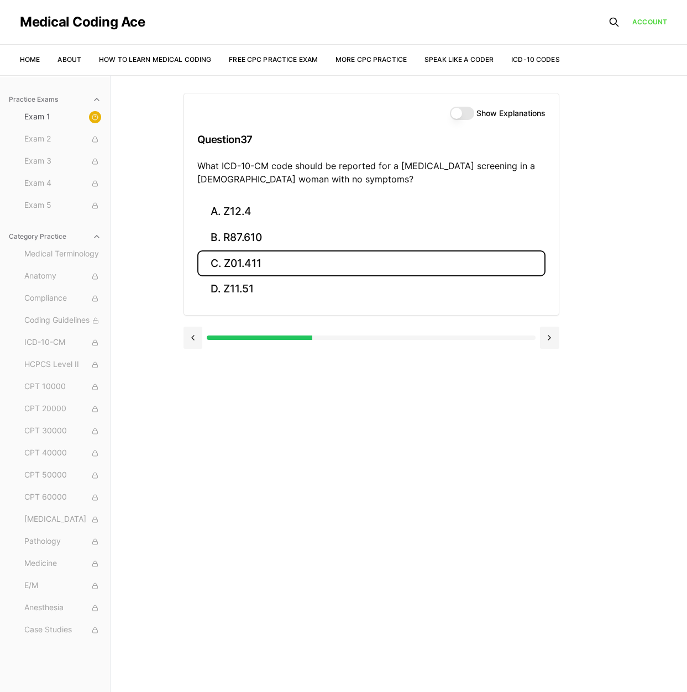
click at [240, 267] on button "C. Z01.411" at bounding box center [371, 264] width 348 height 26
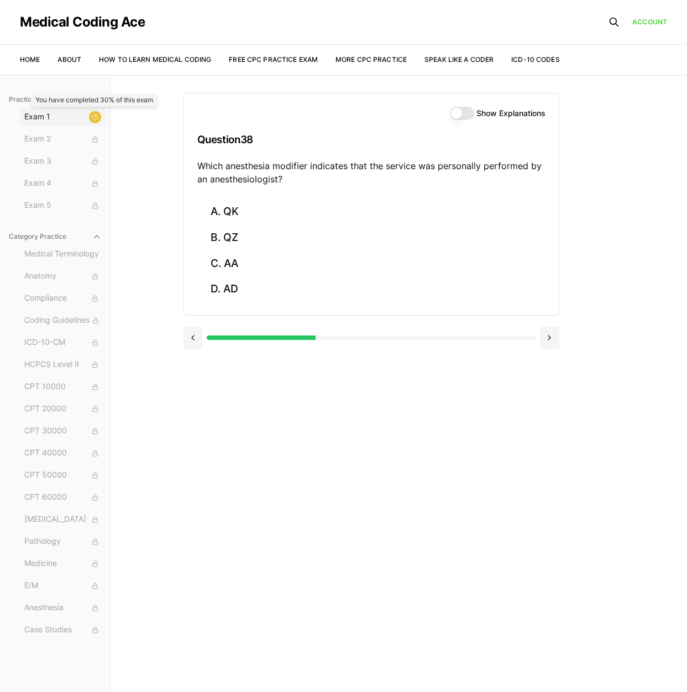
click at [91, 117] on div at bounding box center [95, 117] width 12 height 12
click at [391, 337] on div at bounding box center [371, 338] width 328 height 4
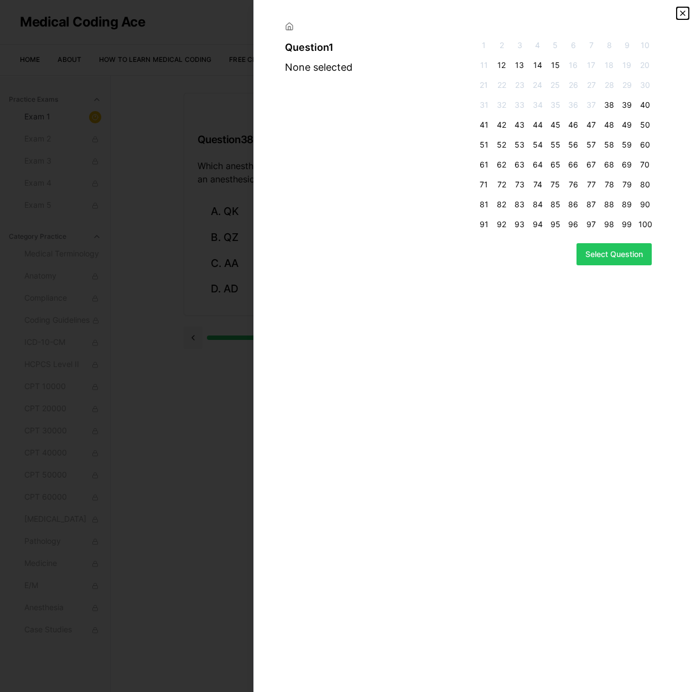
click at [685, 12] on icon "button" at bounding box center [682, 13] width 9 height 9
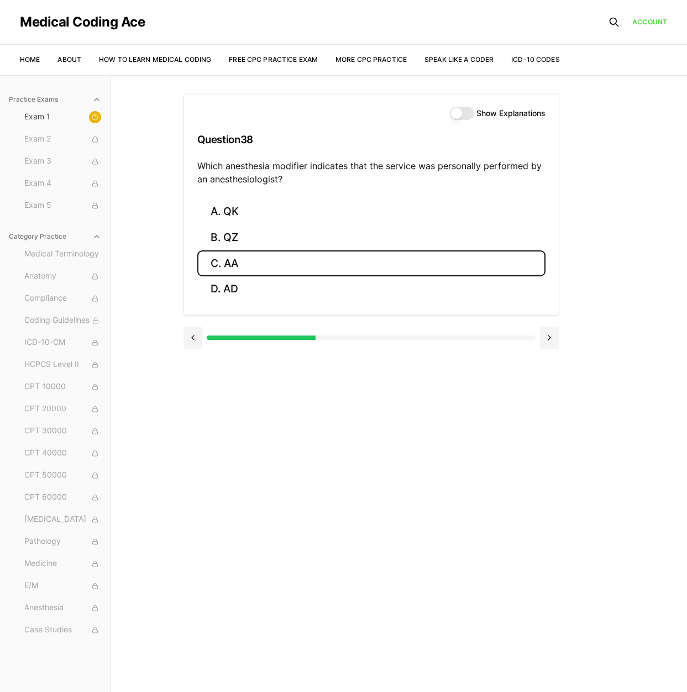
click at [270, 262] on button "C. AA" at bounding box center [371, 264] width 348 height 26
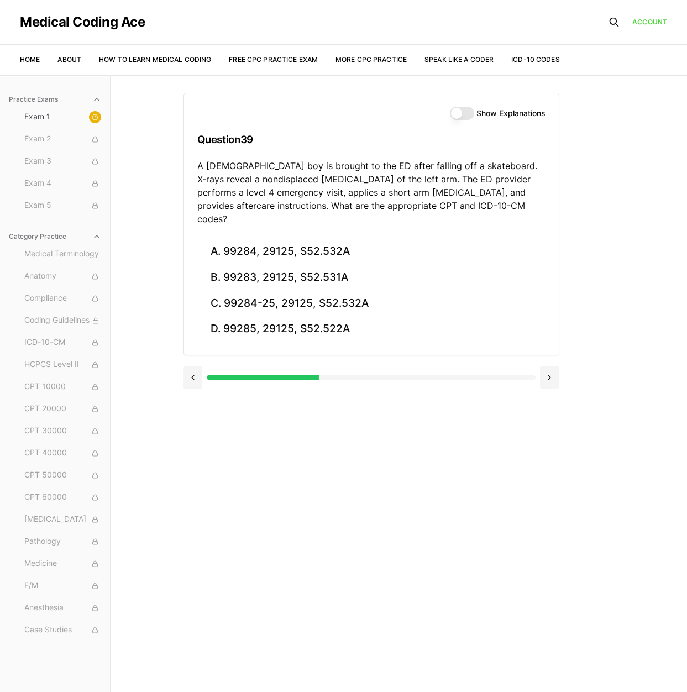
click at [446, 554] on div "Show Explanations Question 39 A [DEMOGRAPHIC_DATA] boy is brought to the ED aft…" at bounding box center [399, 421] width 431 height 692
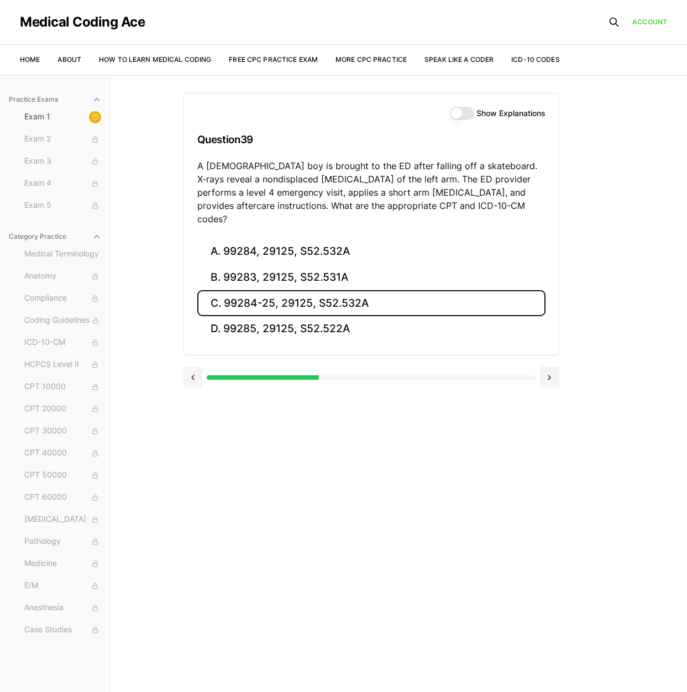
click at [337, 293] on button "C. 99284-25, 29125, S52.532A" at bounding box center [371, 303] width 348 height 26
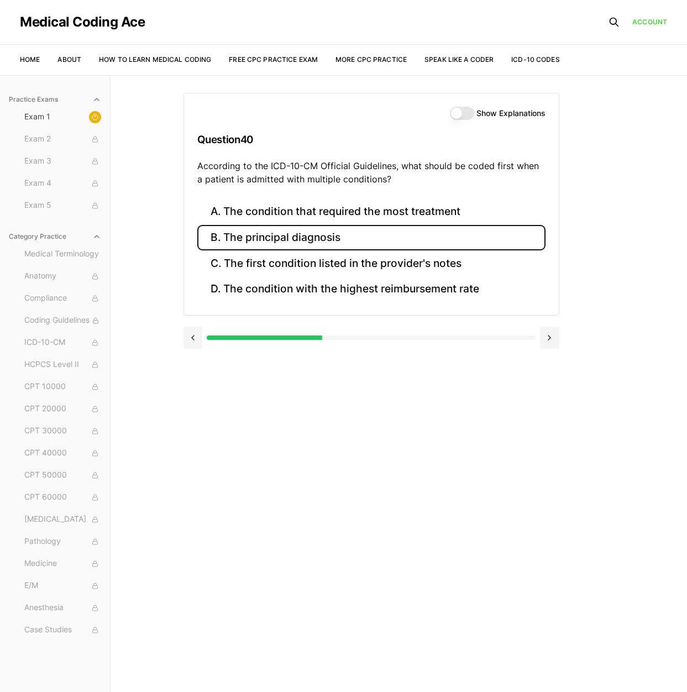
click at [331, 245] on button "B. The principal diagnosis" at bounding box center [371, 238] width 348 height 26
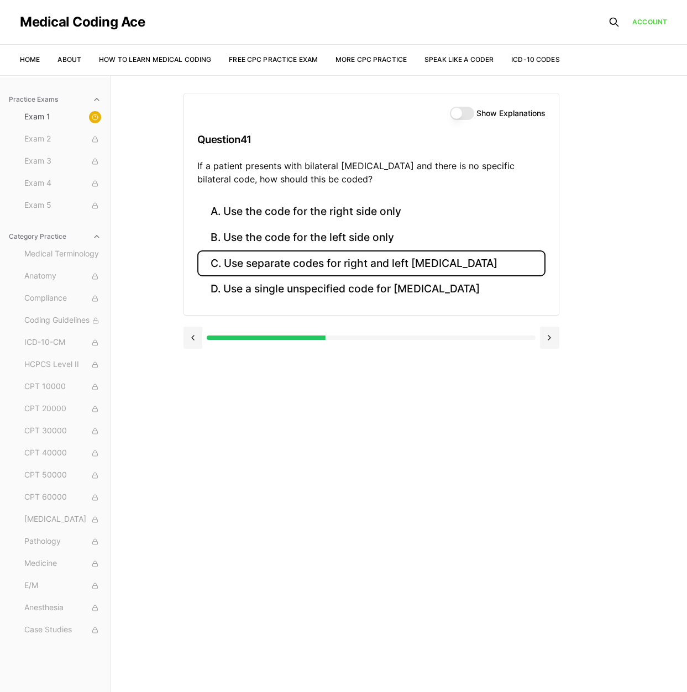
click at [248, 261] on button "C. Use separate codes for right and left [MEDICAL_DATA]" at bounding box center [371, 264] width 348 height 26
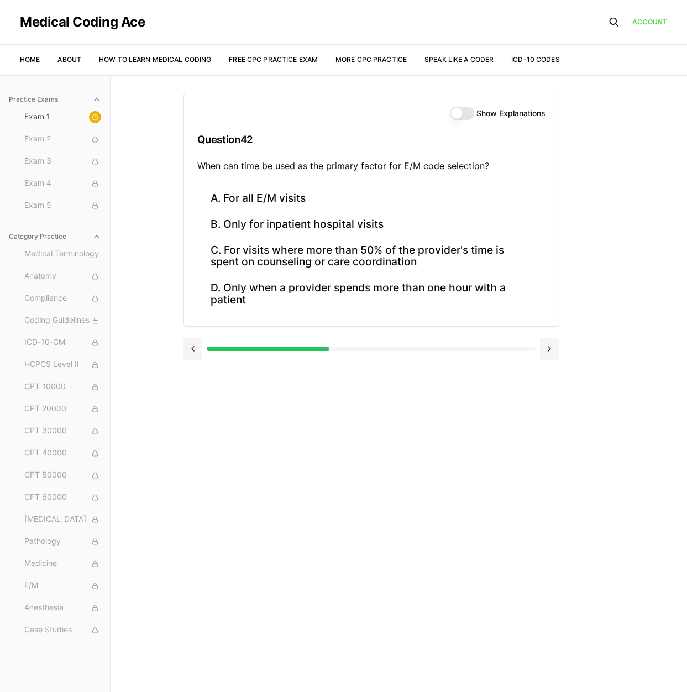
click at [355, 347] on div at bounding box center [371, 349] width 328 height 4
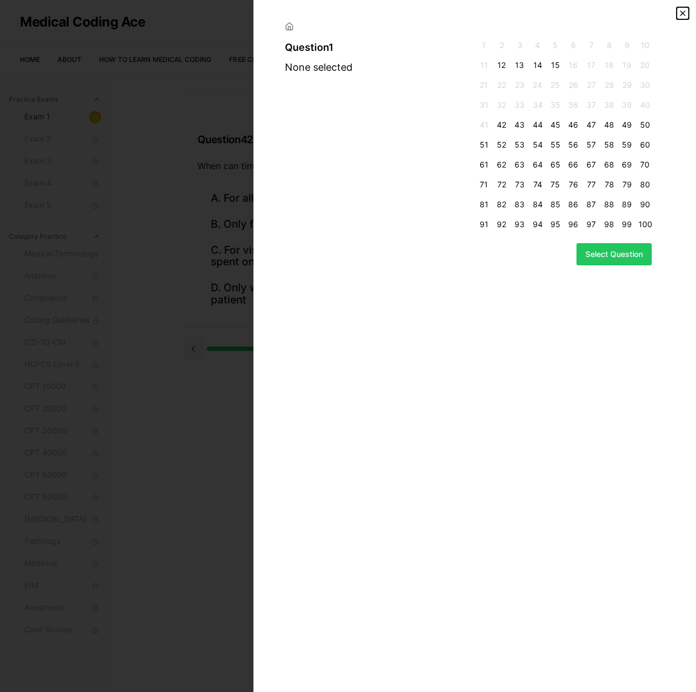
click at [682, 15] on icon "button" at bounding box center [682, 13] width 9 height 9
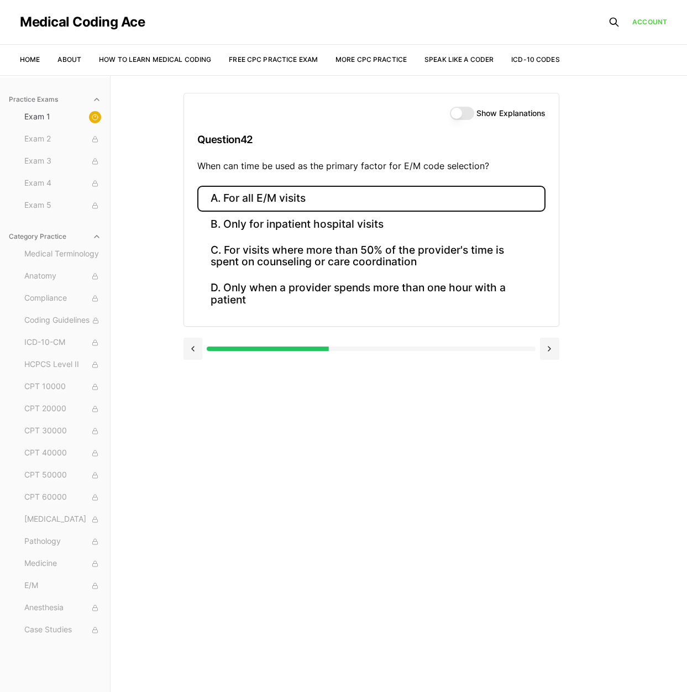
click at [259, 199] on button "A. For all E/M visits" at bounding box center [371, 199] width 348 height 26
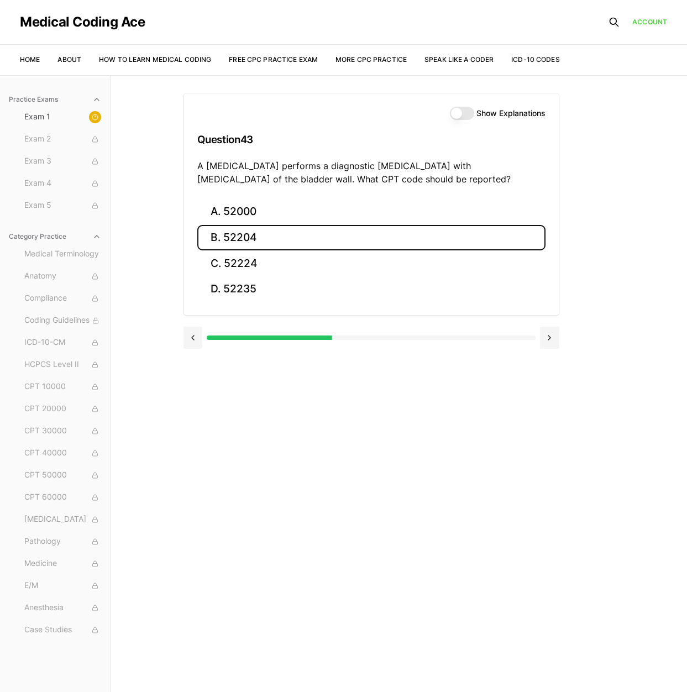
click at [241, 243] on button "B. 52204" at bounding box center [371, 238] width 348 height 26
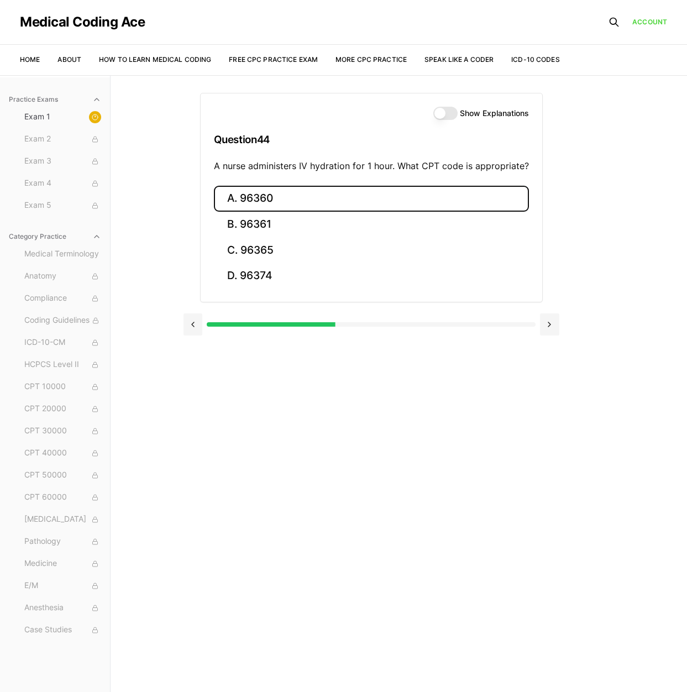
click at [257, 204] on button "A. 96360" at bounding box center [371, 199] width 315 height 26
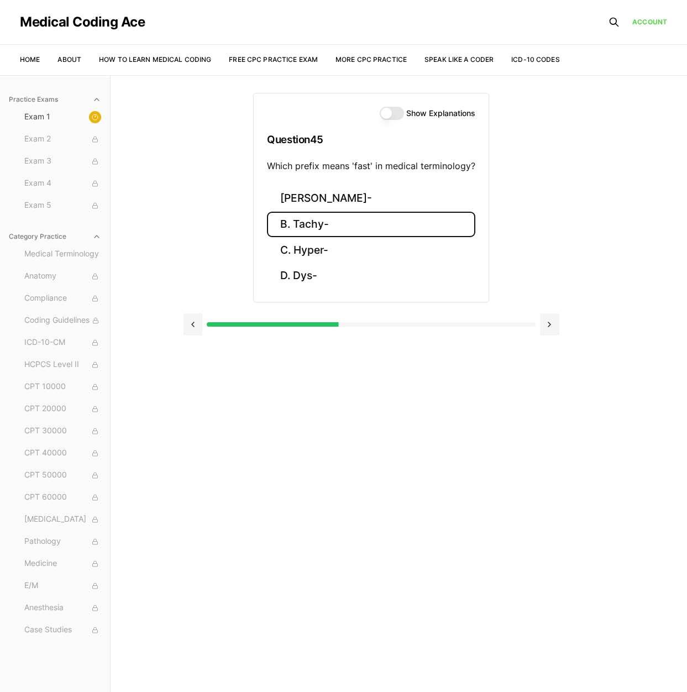
click at [295, 221] on button "B. Tachy-" at bounding box center [371, 225] width 208 height 26
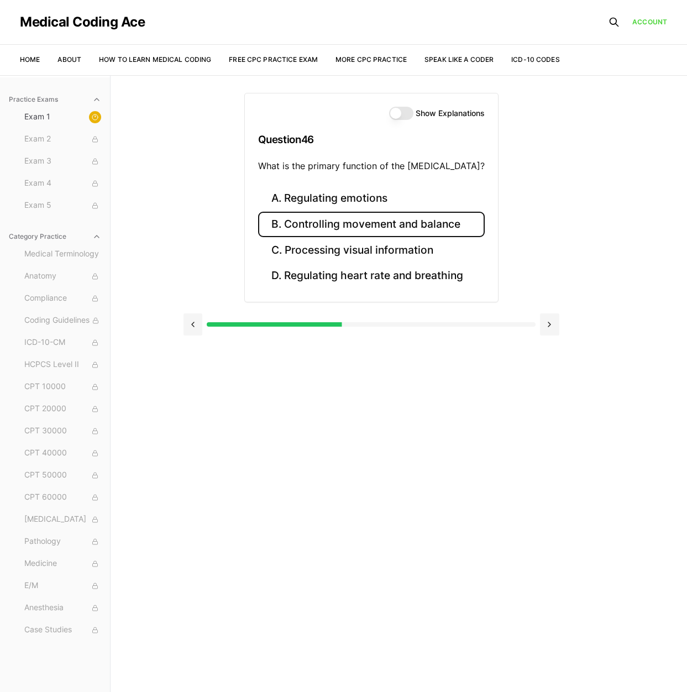
click at [310, 227] on button "B. Controlling movement and balance" at bounding box center [371, 225] width 227 height 26
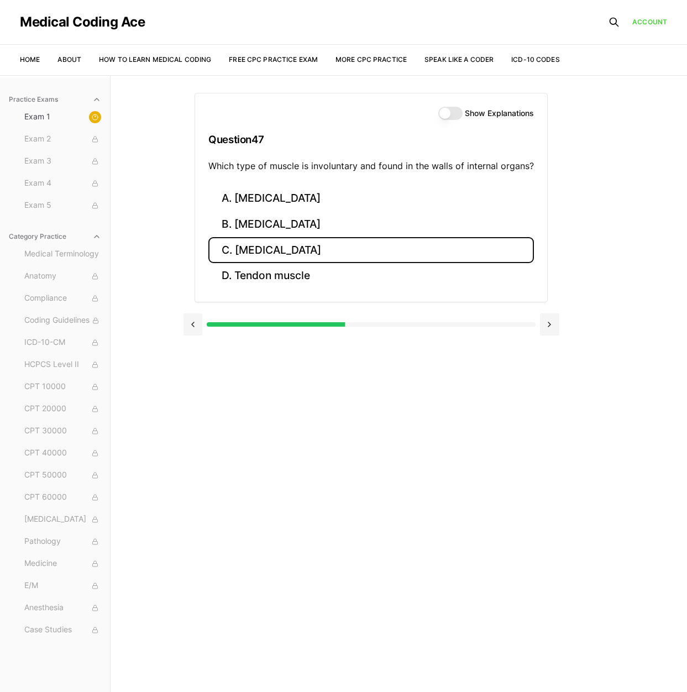
click at [259, 254] on button "C. [MEDICAL_DATA]" at bounding box center [371, 250] width 326 height 26
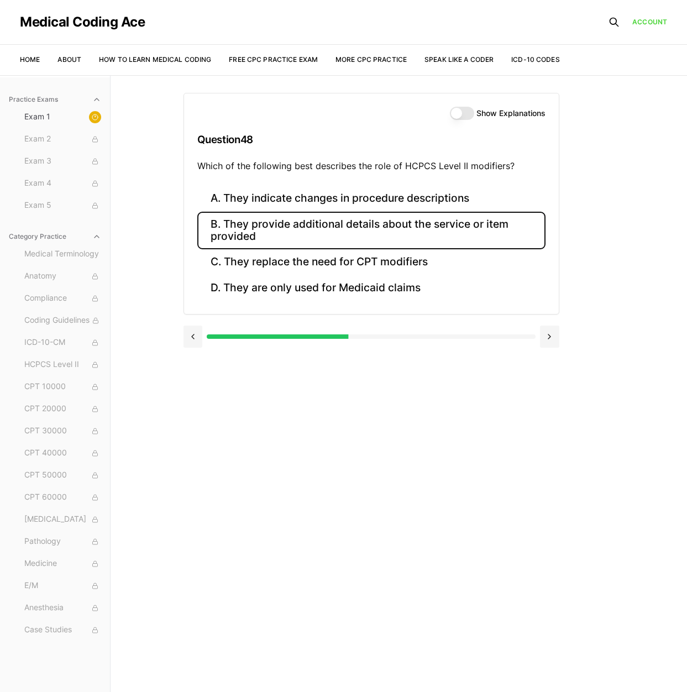
click at [395, 227] on button "B. They provide additional details about the service or item provided" at bounding box center [371, 231] width 348 height 38
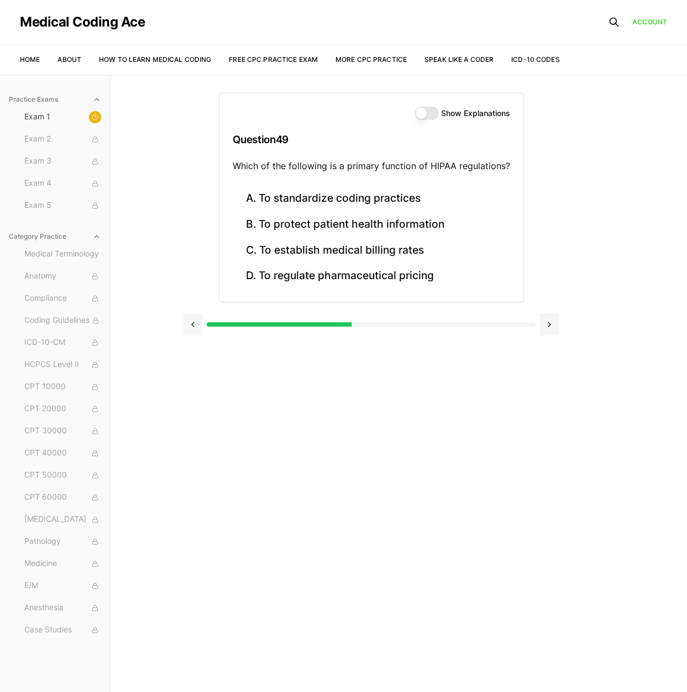
click at [189, 317] on button at bounding box center [193, 325] width 19 height 22
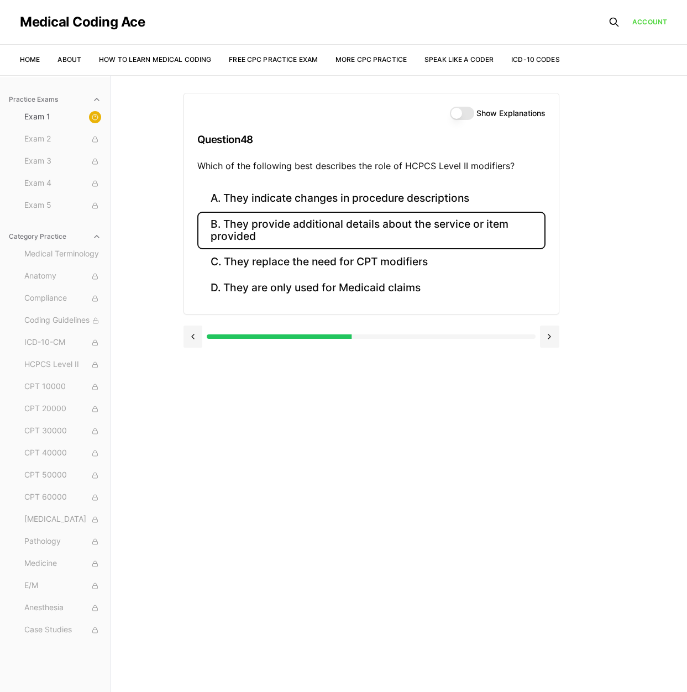
click at [251, 414] on div "Show Explanations Question 48 Which of the following best describes the role of…" at bounding box center [399, 421] width 431 height 692
click at [555, 344] on button at bounding box center [549, 337] width 19 height 22
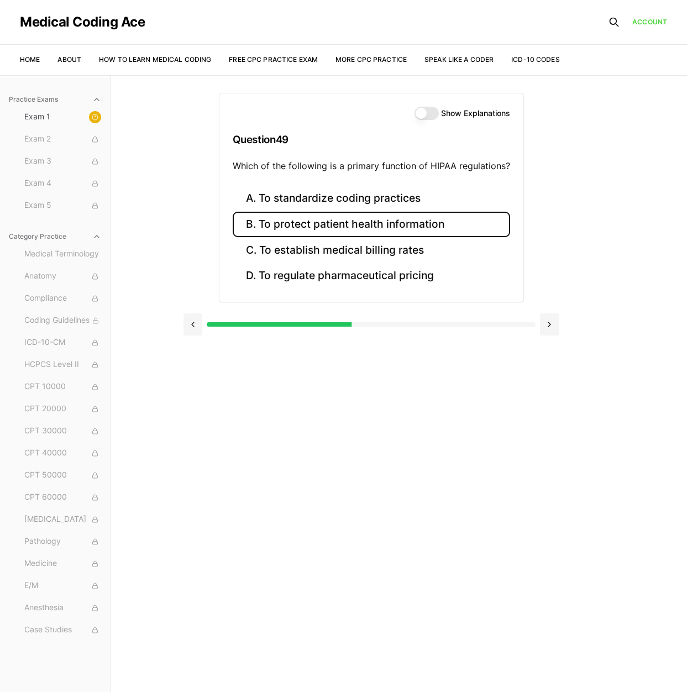
click at [295, 217] on button "B. To protect patient health information" at bounding box center [372, 225] width 278 height 26
